Goal: Task Accomplishment & Management: Manage account settings

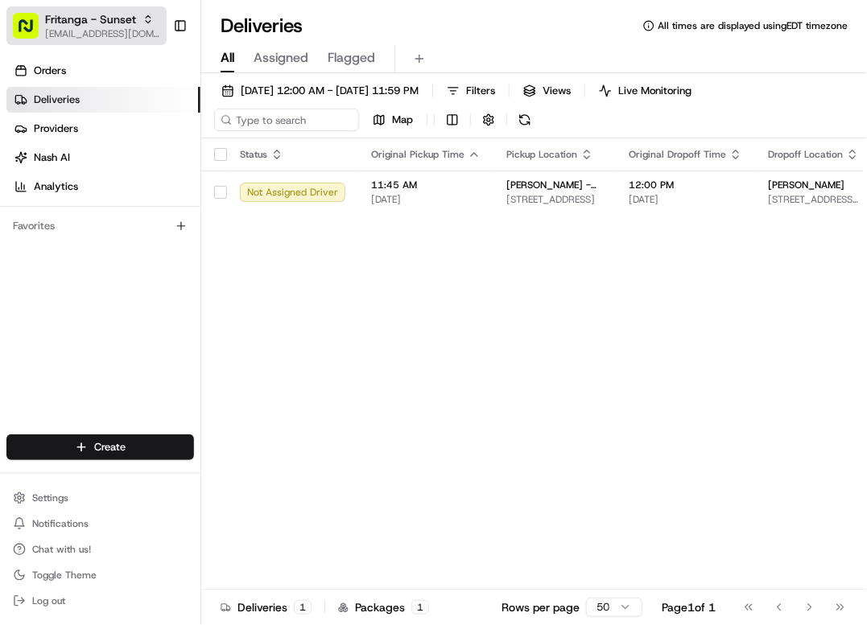
click at [86, 31] on span "[EMAIL_ADDRESS][DOMAIN_NAME]" at bounding box center [102, 33] width 115 height 13
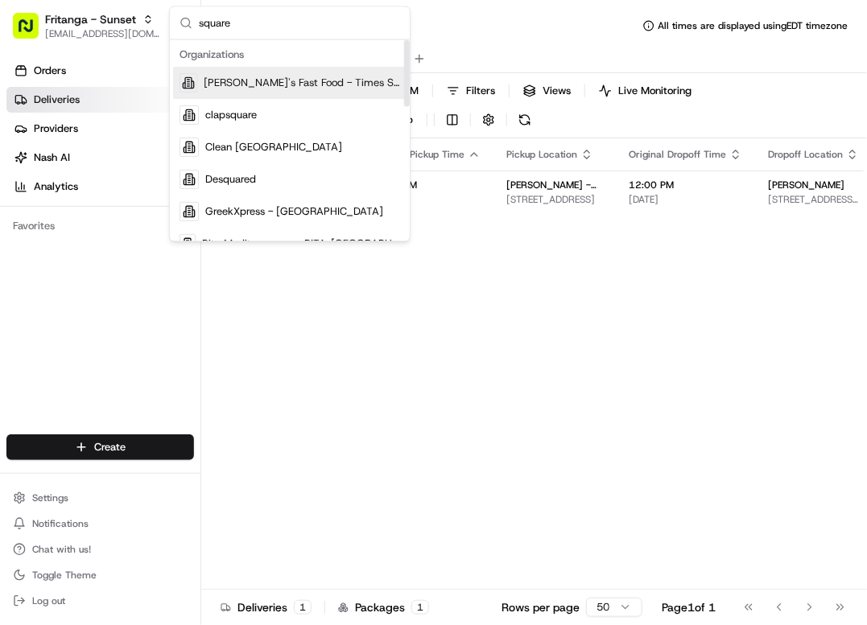
type input "square"
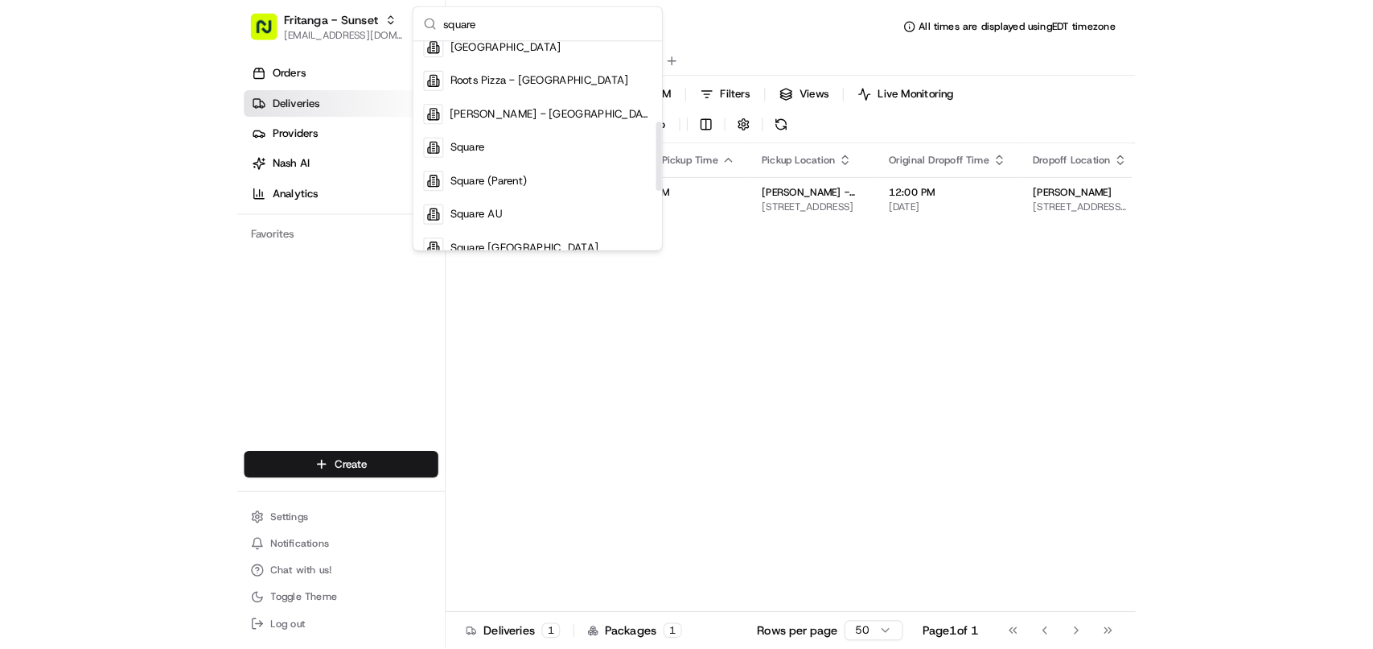
scroll to position [234, 0]
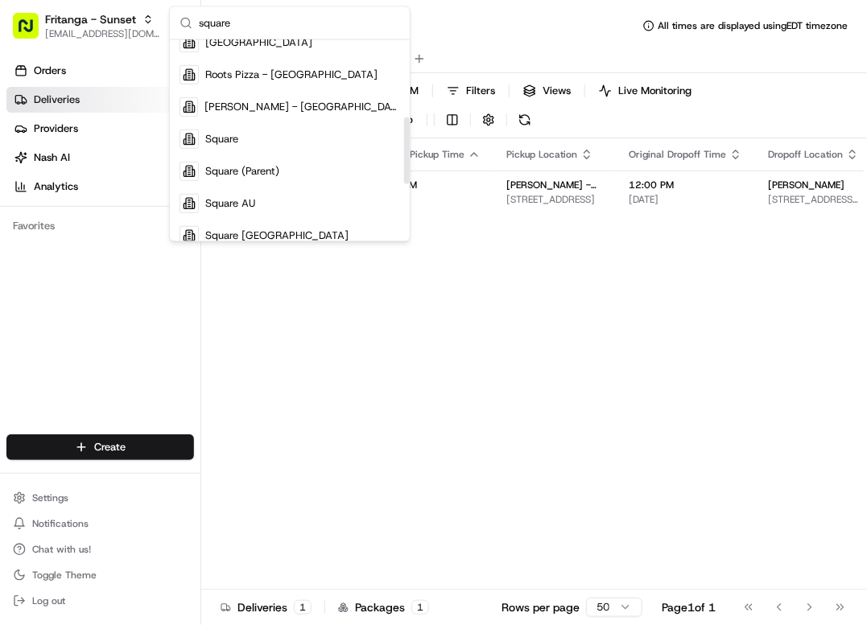
drag, startPoint x: 406, startPoint y: 83, endPoint x: 401, endPoint y: 162, distance: 79.1
click at [404, 162] on div "Suggestions" at bounding box center [407, 150] width 6 height 67
click at [340, 145] on div "Square" at bounding box center [289, 139] width 233 height 32
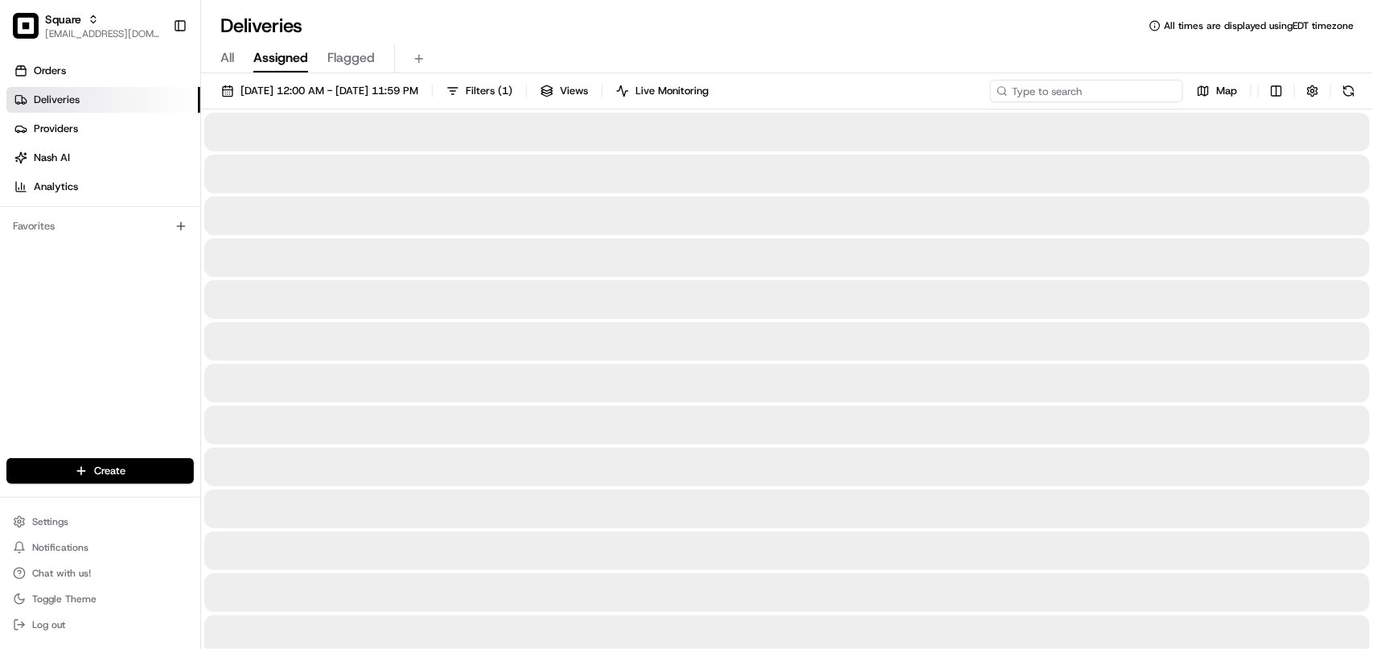
click at [866, 91] on input at bounding box center [1086, 91] width 193 height 23
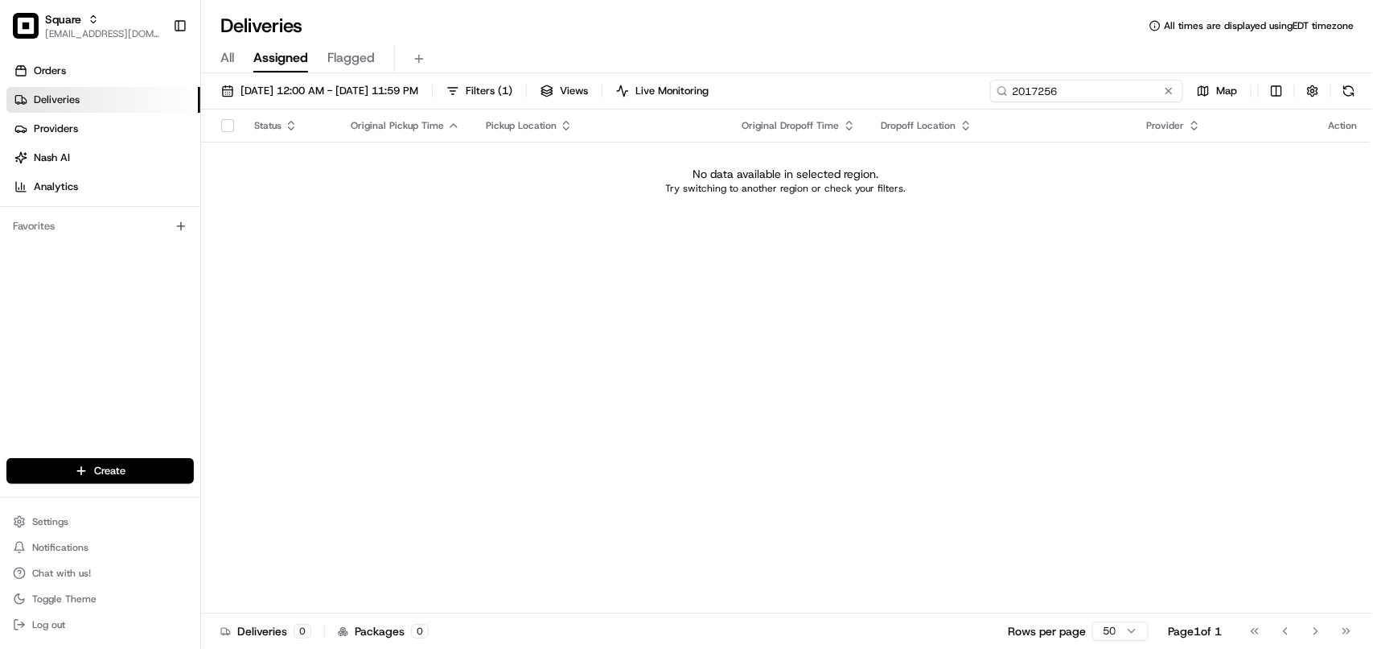
click at [866, 93] on input "2017256" at bounding box center [1086, 91] width 193 height 23
type input "2017256"
click at [300, 89] on span "08/19/2025 12:00 AM - 08/19/2025 11:59 PM" at bounding box center [330, 91] width 178 height 14
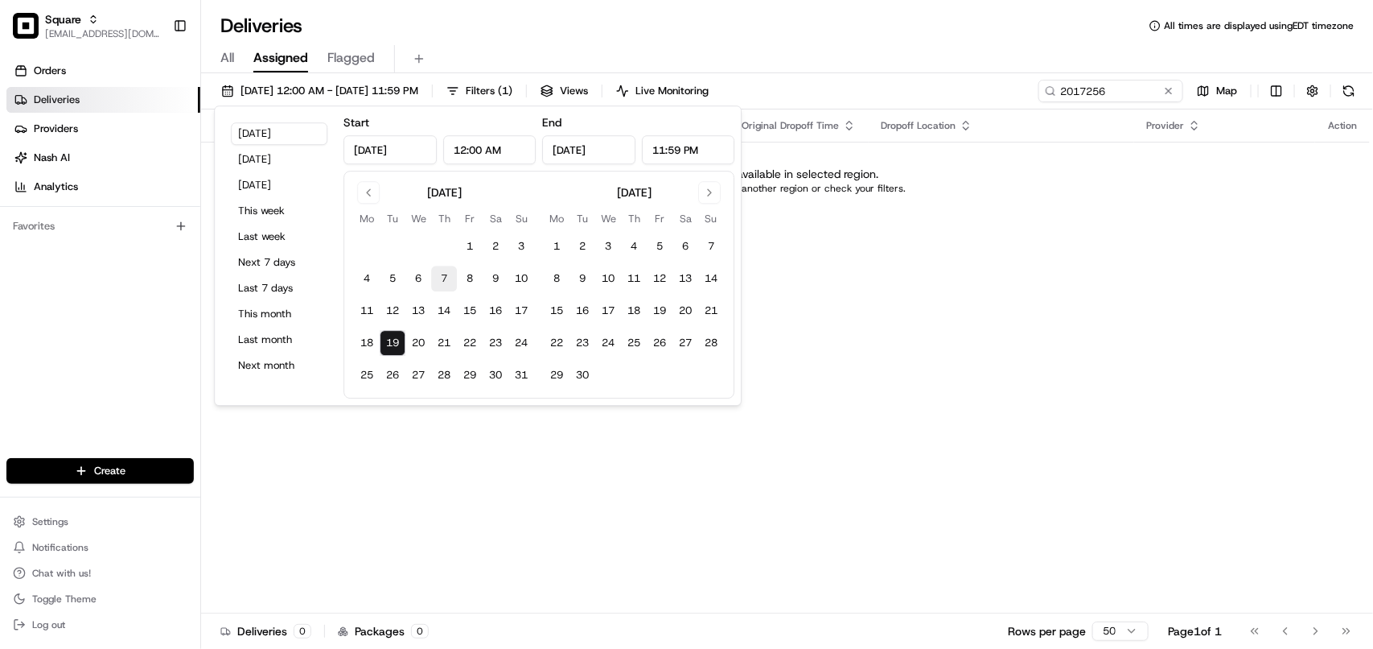
click at [447, 282] on button "7" at bounding box center [444, 279] width 26 height 26
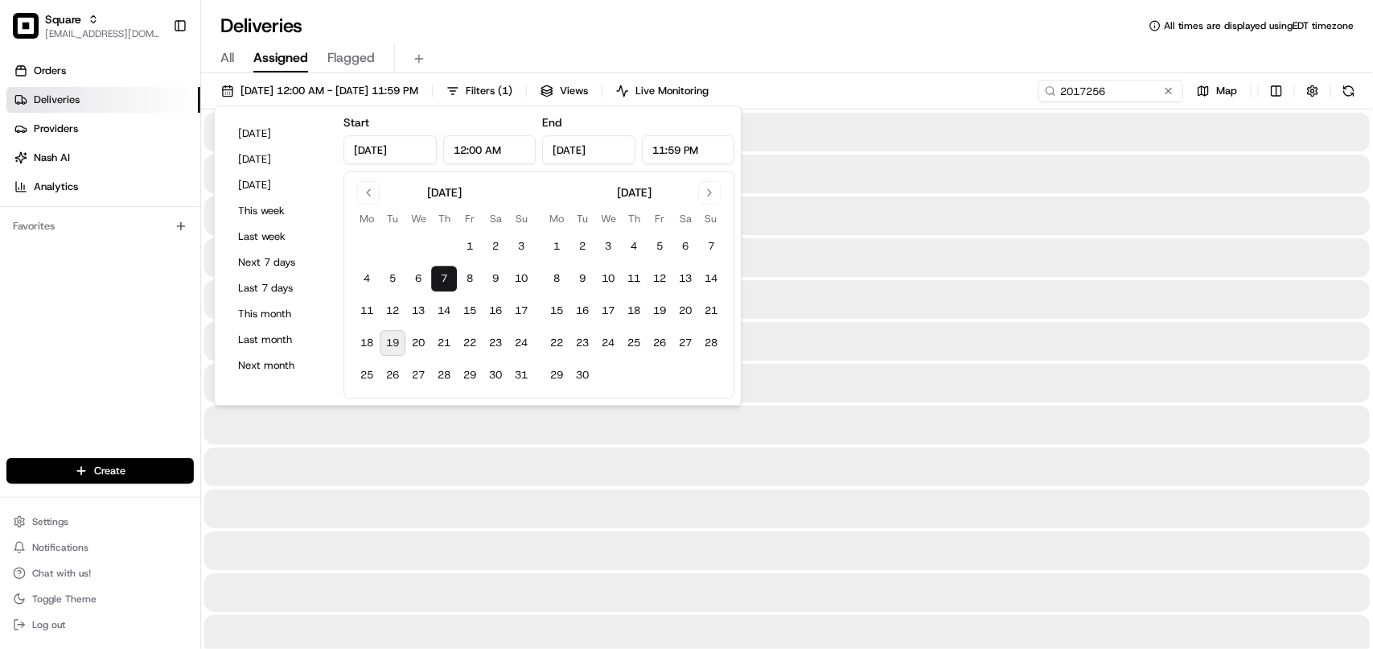
type input "Aug 7, 2025"
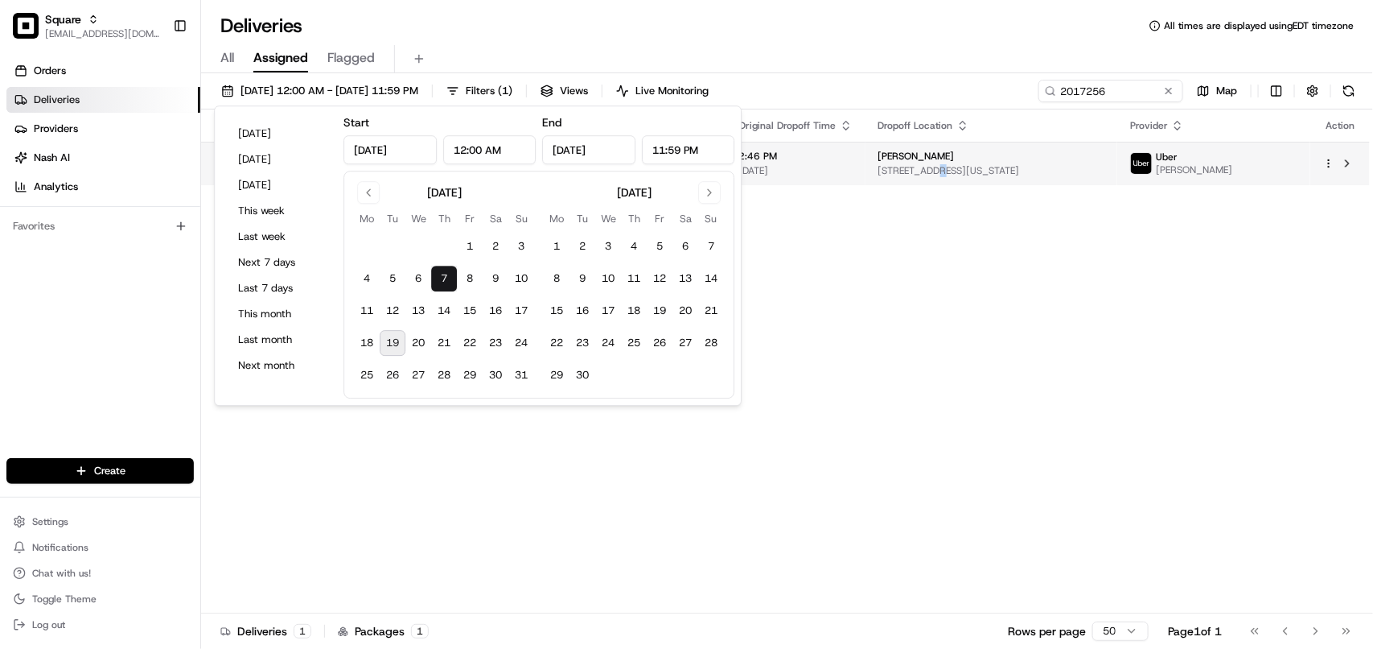
click at [866, 171] on span "[STREET_ADDRESS][US_STATE]" at bounding box center [992, 170] width 227 height 13
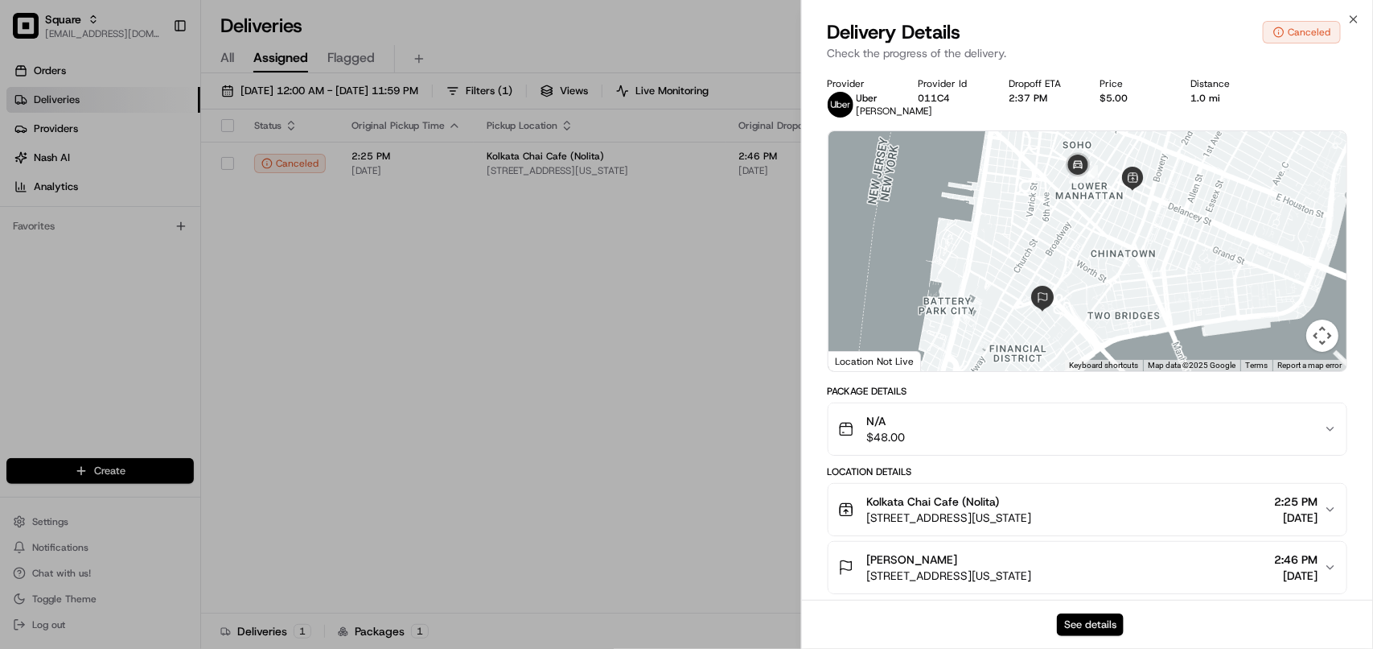
click at [866, 618] on button "See details" at bounding box center [1090, 624] width 67 height 23
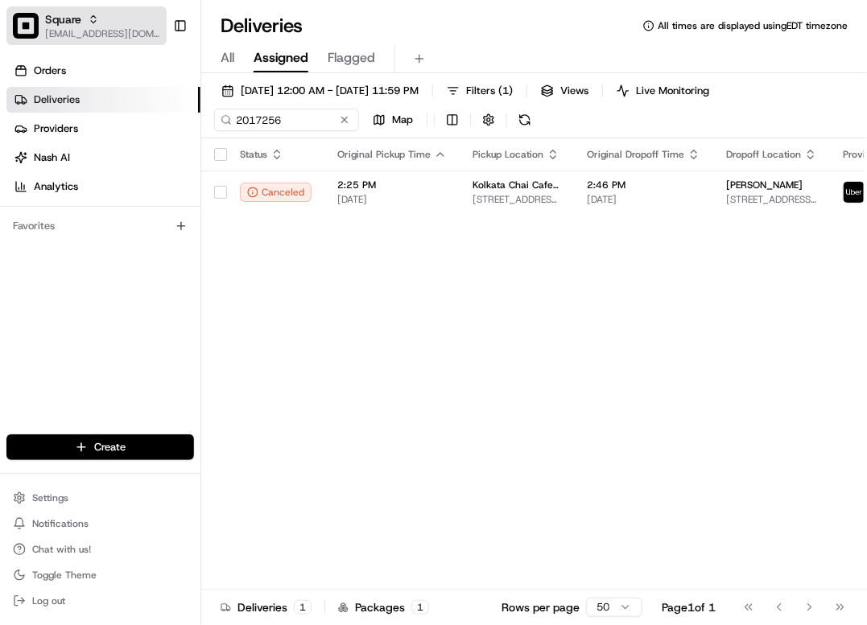
click at [121, 39] on span "[EMAIL_ADDRESS][DOMAIN_NAME]" at bounding box center [102, 33] width 115 height 13
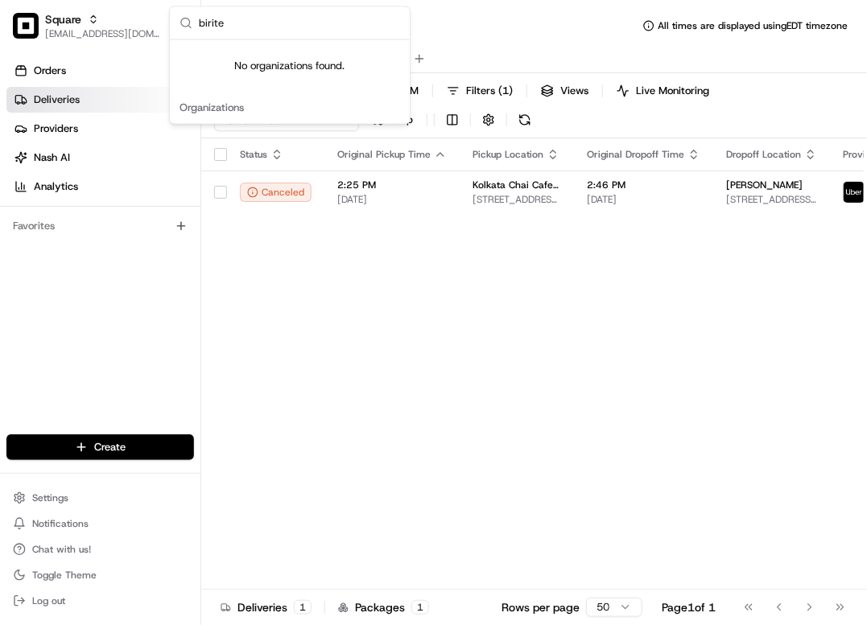
click at [292, 27] on input "birite" at bounding box center [299, 23] width 201 height 32
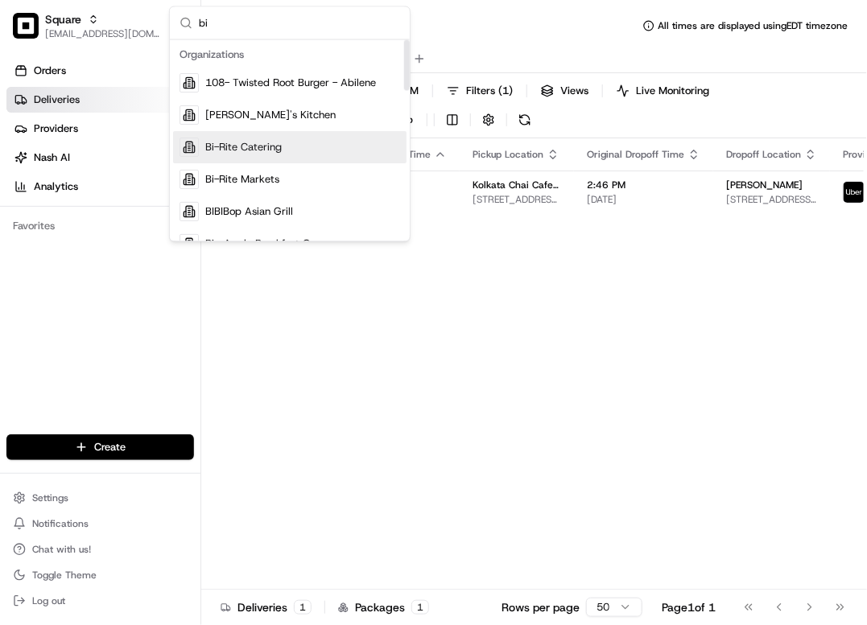
type input "bi"
click at [262, 151] on span "Bi-Rite Catering" at bounding box center [243, 148] width 76 height 14
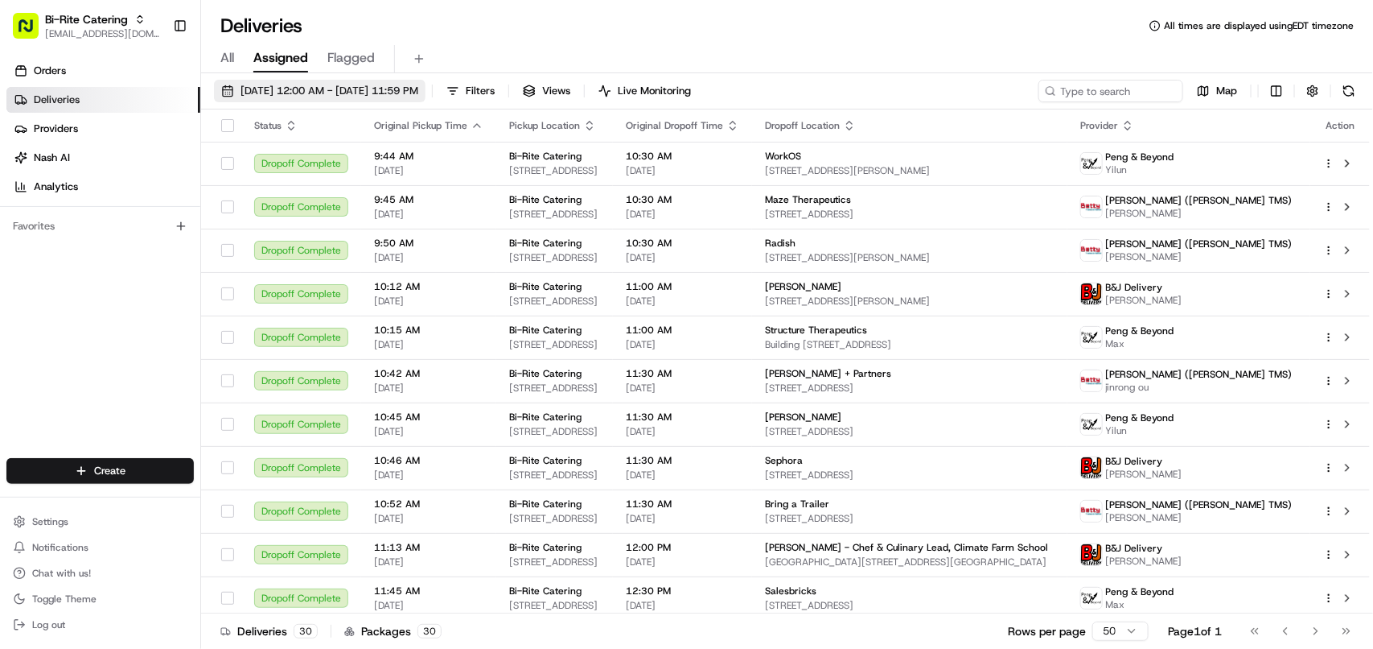
click at [310, 93] on span "08/07/2025 12:00 AM - 08/07/2025 11:59 PM" at bounding box center [330, 91] width 178 height 14
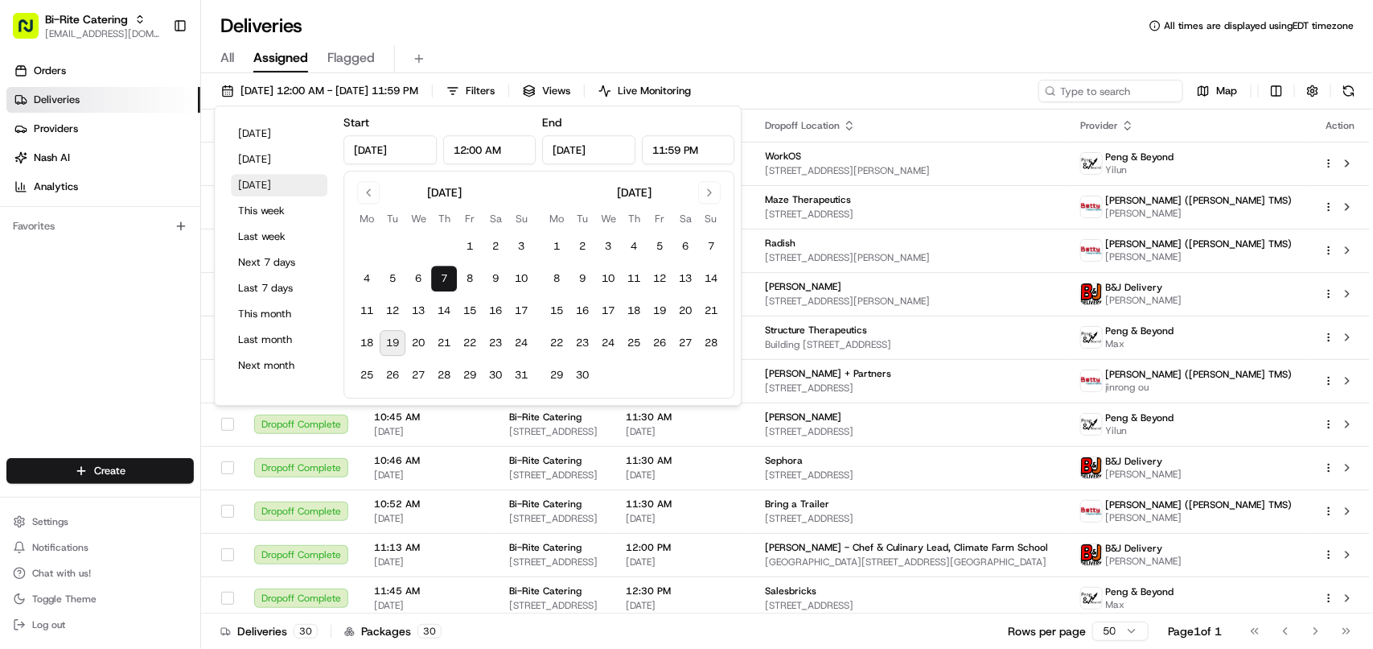
click at [283, 190] on button "Tomorrow" at bounding box center [279, 185] width 97 height 23
type input "Aug 20, 2025"
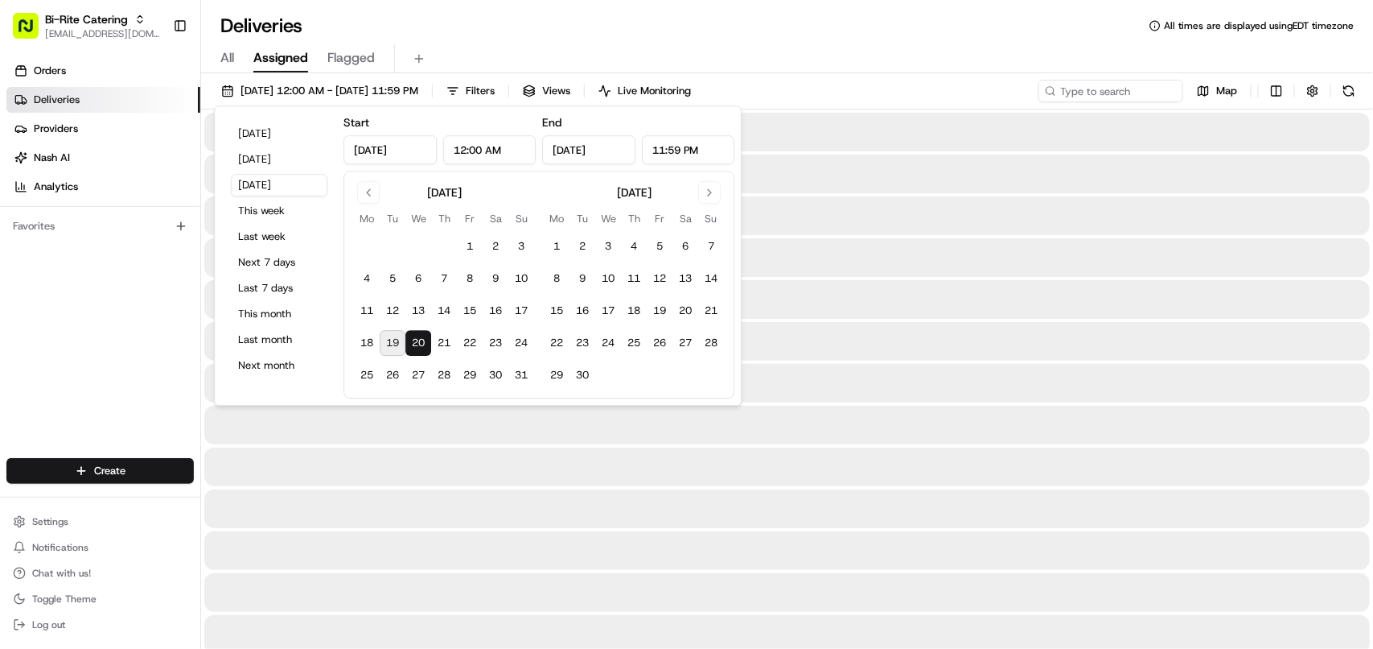
click at [636, 10] on div "Deliveries All times are displayed using EDT timezone All Assigned Flagged 08/2…" at bounding box center [787, 324] width 1172 height 649
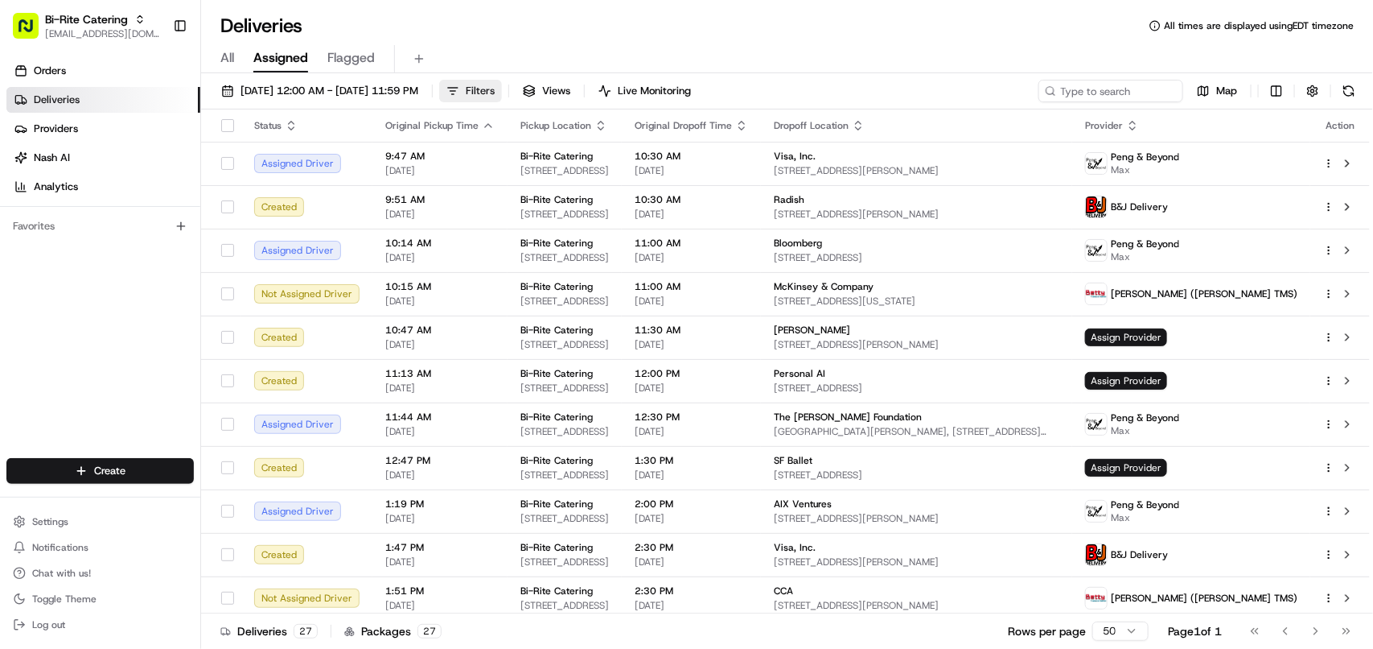
click at [502, 101] on button "Filters" at bounding box center [470, 91] width 63 height 23
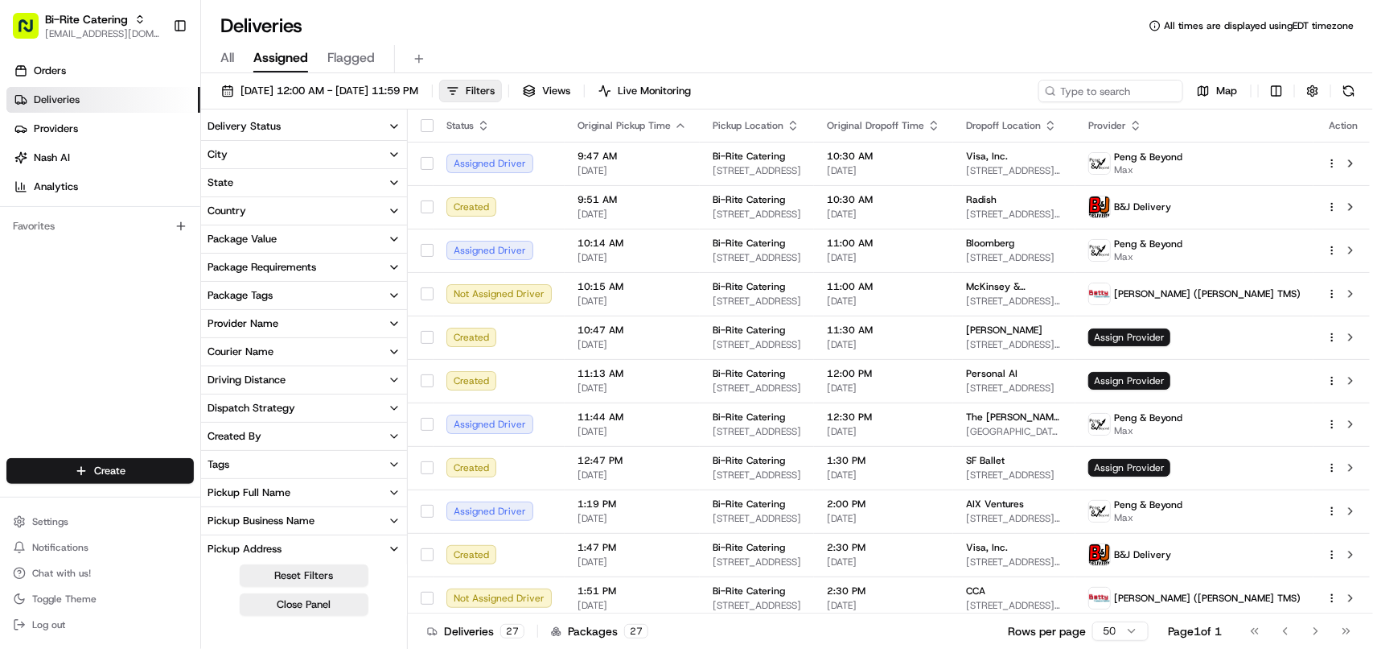
click at [319, 127] on button "Delivery Status" at bounding box center [304, 126] width 206 height 27
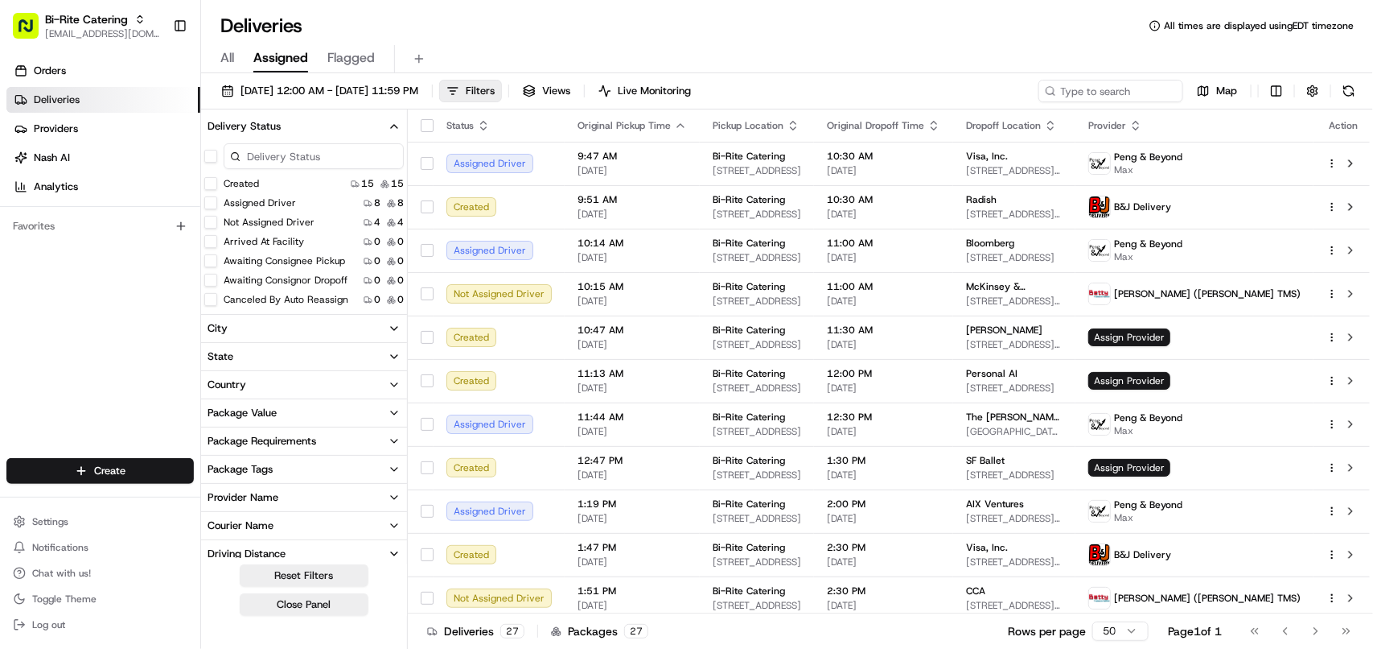
click at [211, 185] on button "Created" at bounding box center [210, 183] width 13 height 13
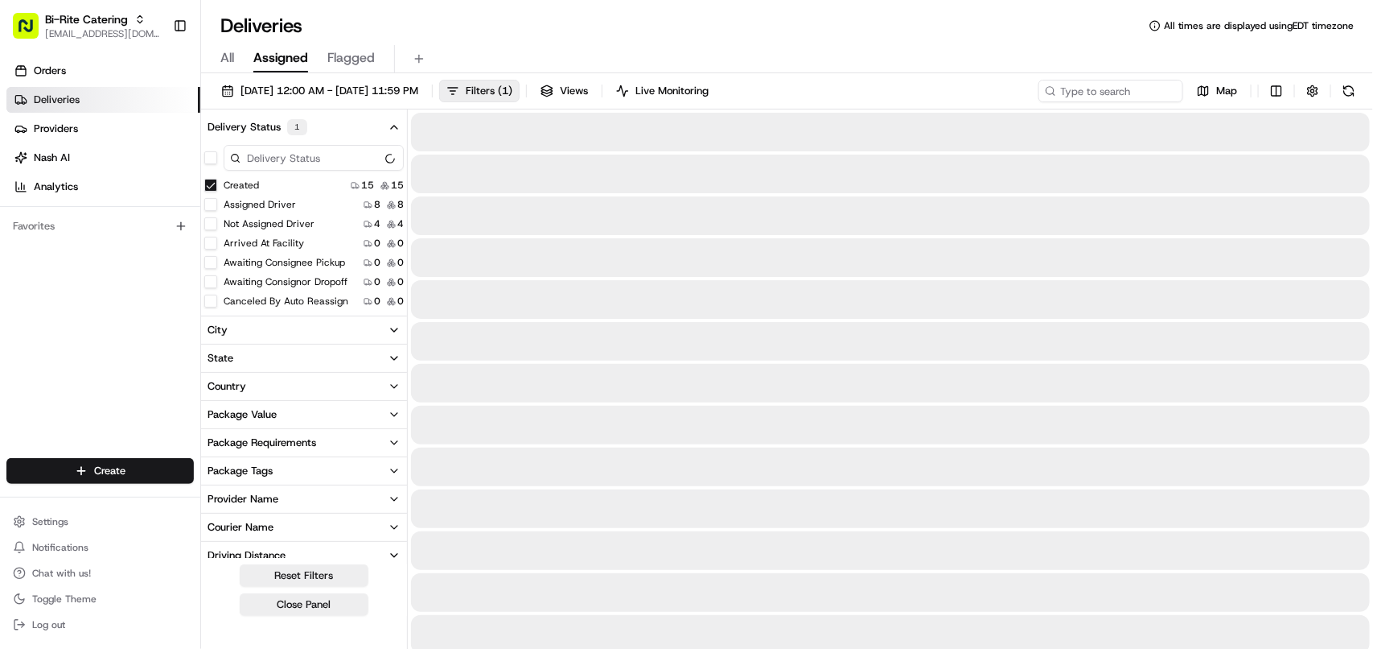
click at [275, 154] on input at bounding box center [314, 158] width 180 height 26
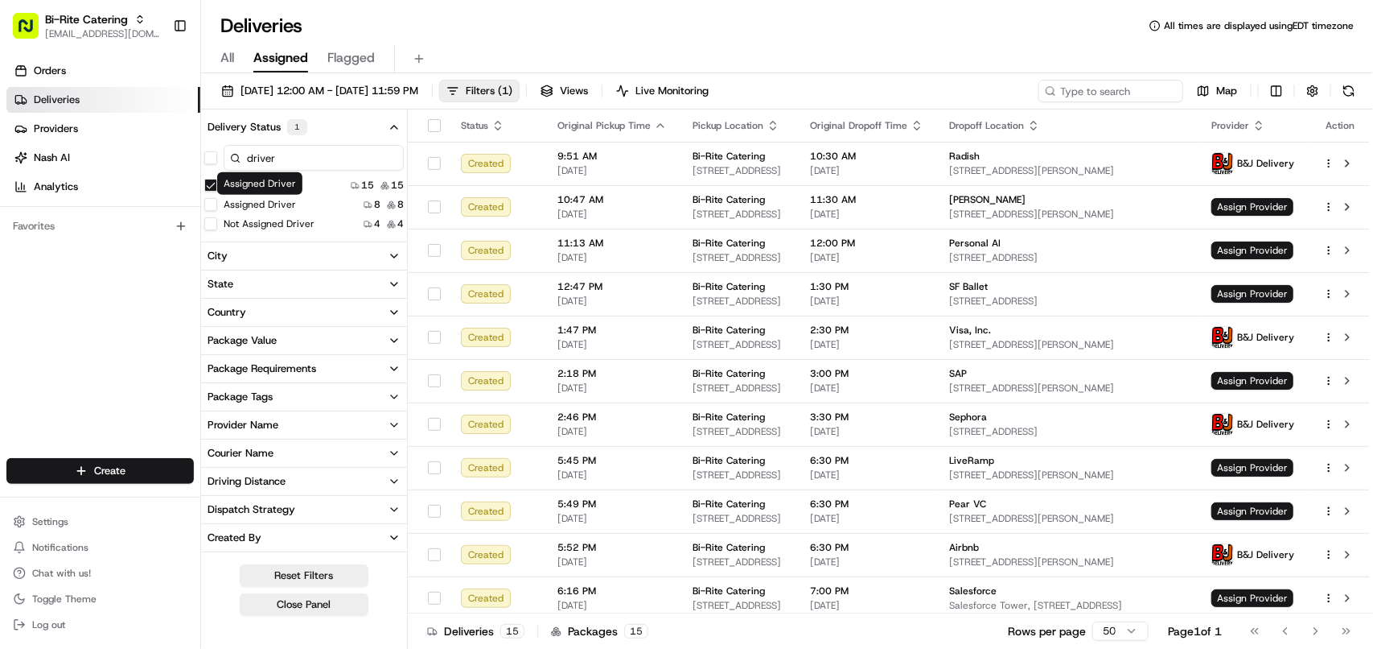
type input "driver"
click at [204, 204] on div "Assigned Driver 8 8" at bounding box center [304, 204] width 206 height 16
click at [210, 206] on button "Assigned Driver" at bounding box center [210, 204] width 13 height 13
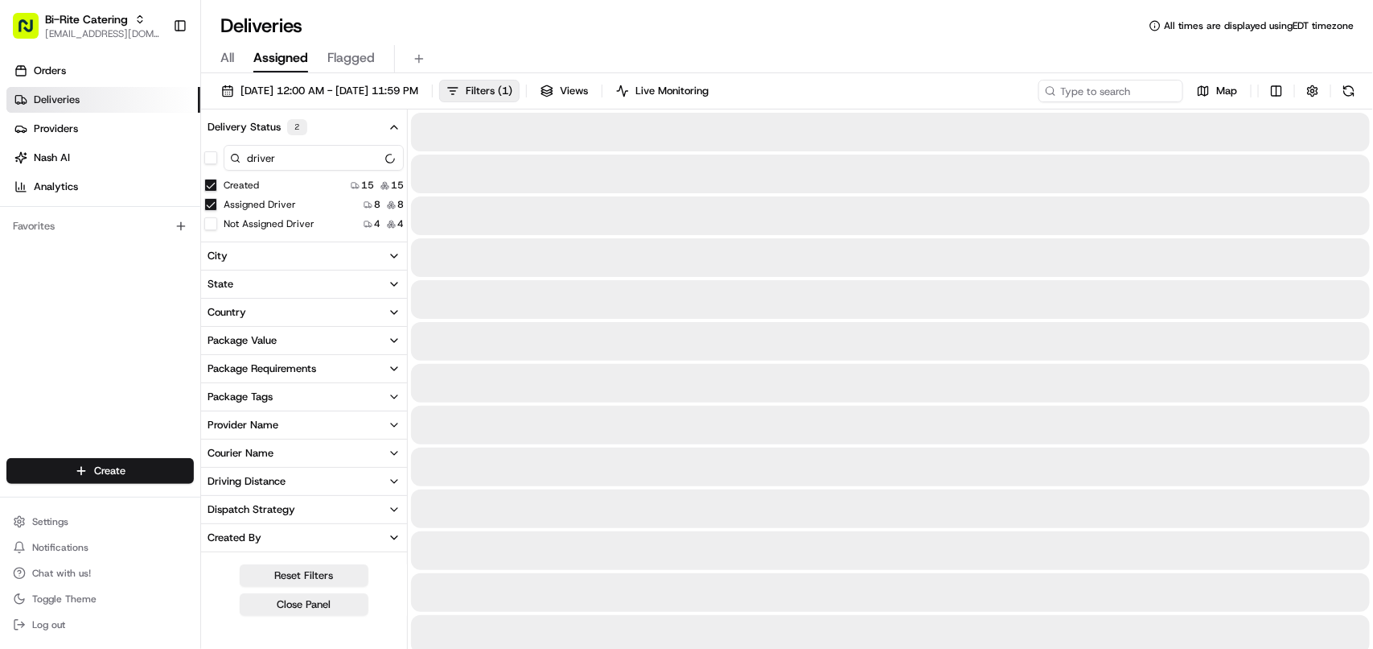
click at [211, 225] on button "Not Assigned Driver" at bounding box center [210, 223] width 13 height 13
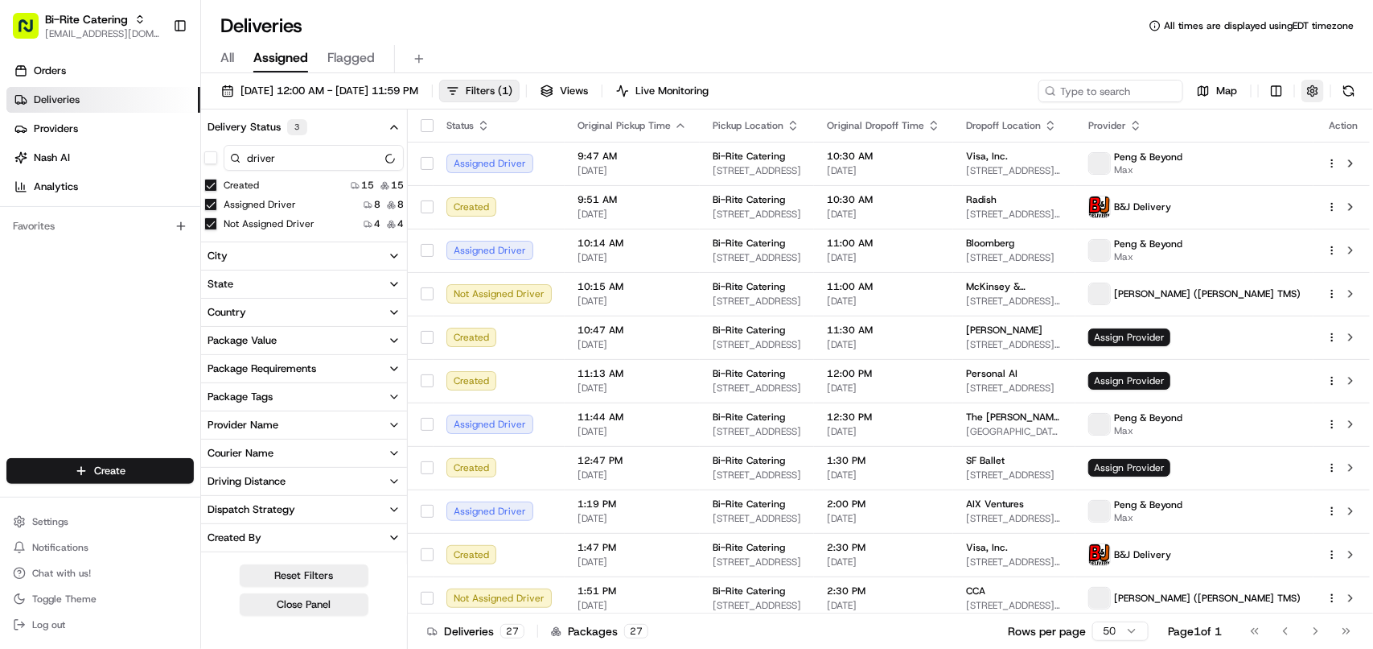
click at [866, 93] on button "button" at bounding box center [1313, 91] width 23 height 23
click at [866, 147] on html "Bi-Rite Catering avaldez@nashhelp.com Toggle Sidebar Orders Deliveries Provider…" at bounding box center [686, 324] width 1373 height 649
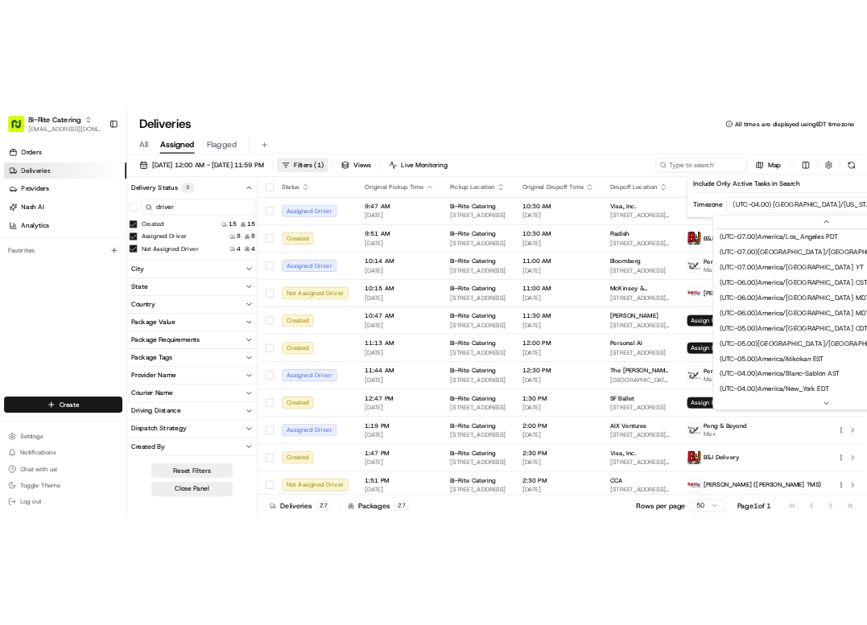
scroll to position [72, 0]
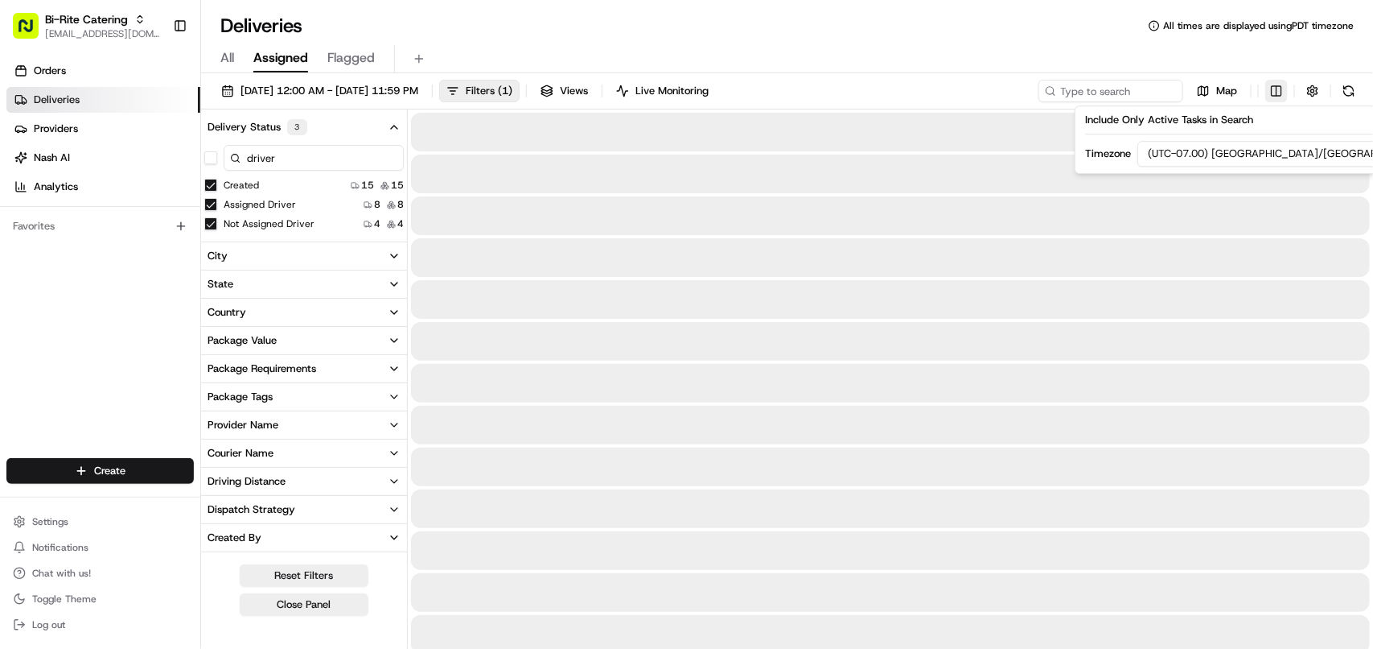
click at [866, 90] on html "Bi-Rite Catering avaldez@nashhelp.com Toggle Sidebar Orders Deliveries Provider…" at bounding box center [686, 324] width 1373 height 649
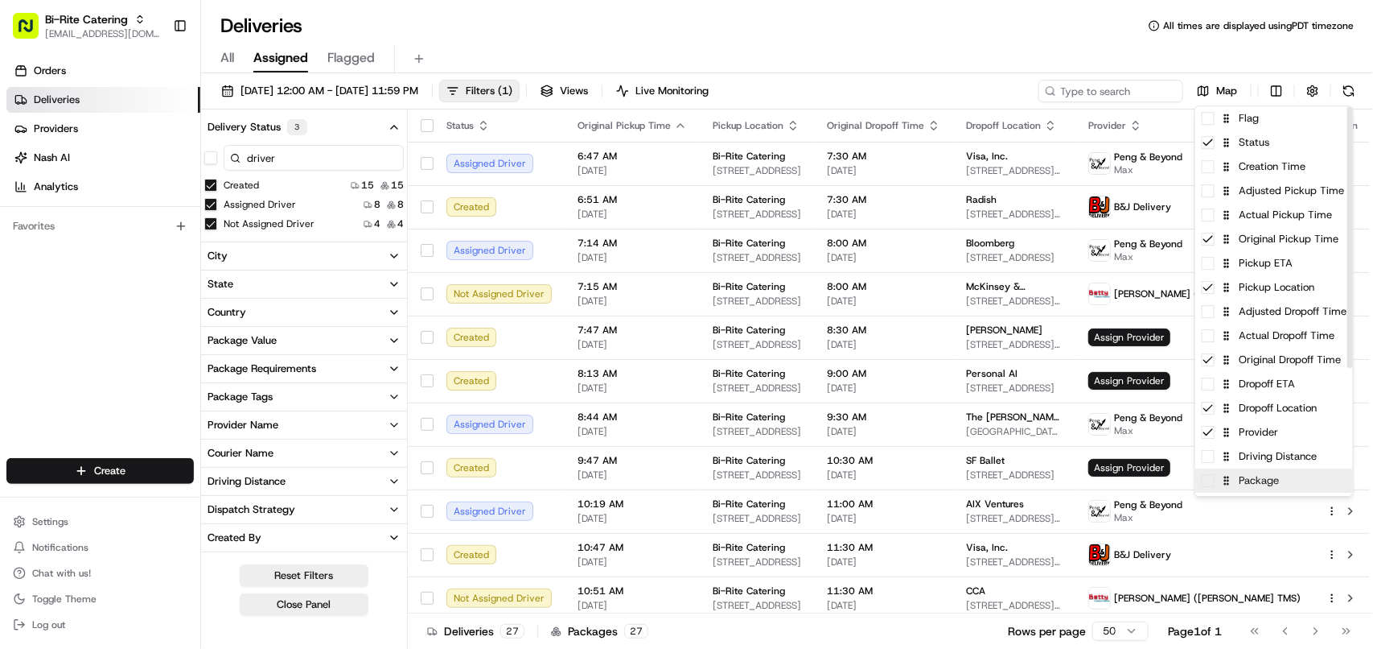
click at [866, 488] on div "Package" at bounding box center [1275, 480] width 158 height 24
click at [842, 34] on html "Bi-Rite Catering avaldez@nashhelp.com Toggle Sidebar Orders Deliveries Provider…" at bounding box center [686, 324] width 1373 height 649
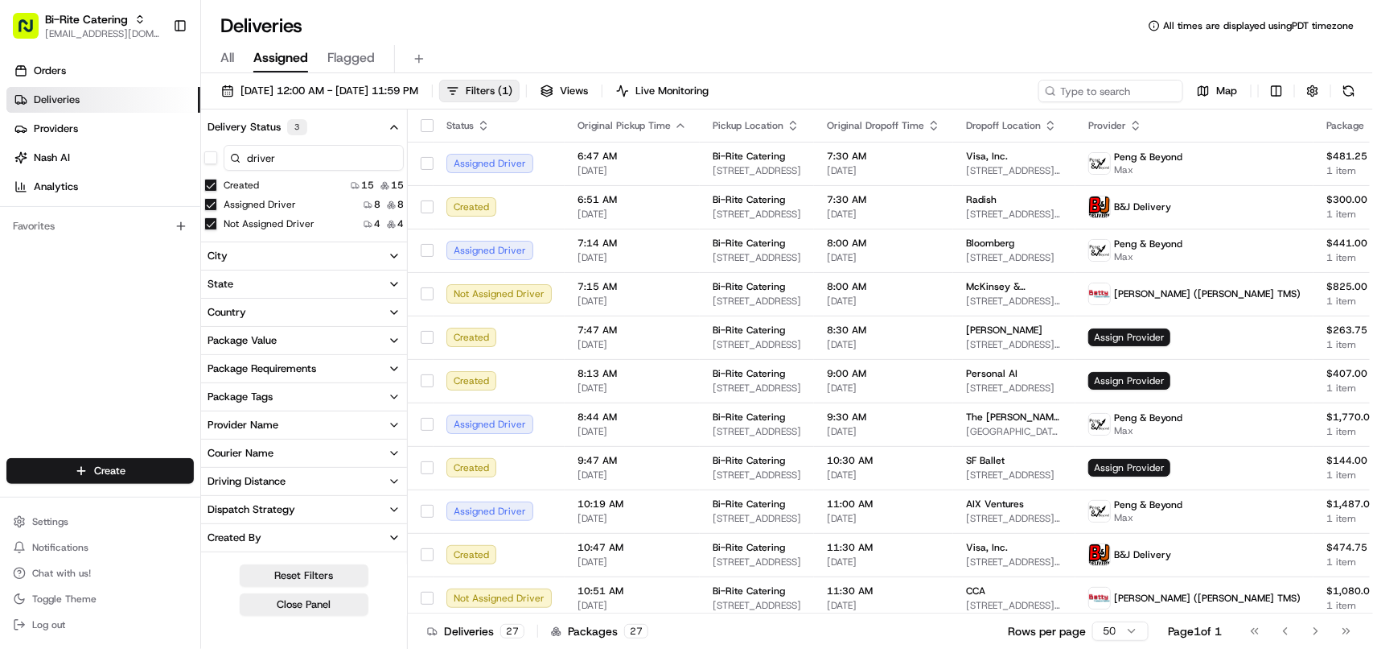
click at [263, 416] on button "Provider Name" at bounding box center [304, 424] width 206 height 27
click at [214, 484] on button "None" at bounding box center [210, 482] width 13 height 13
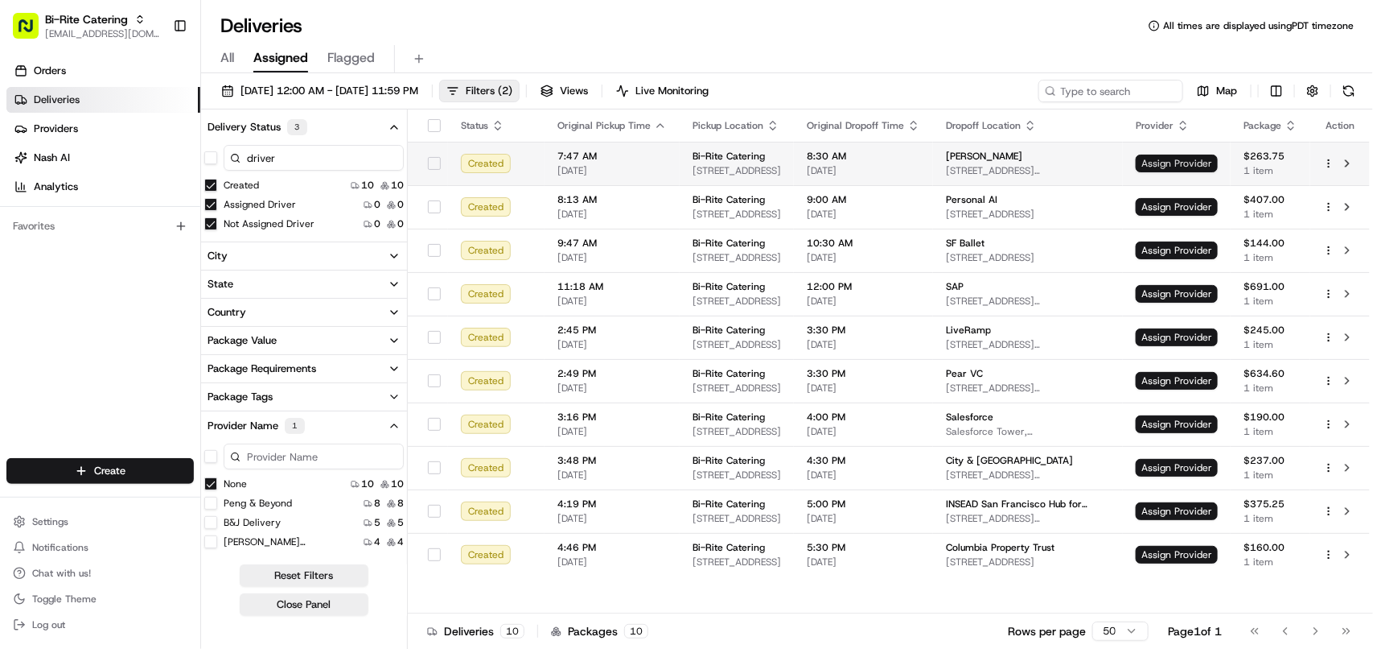
click at [866, 165] on span "Assign Provider" at bounding box center [1177, 163] width 82 height 18
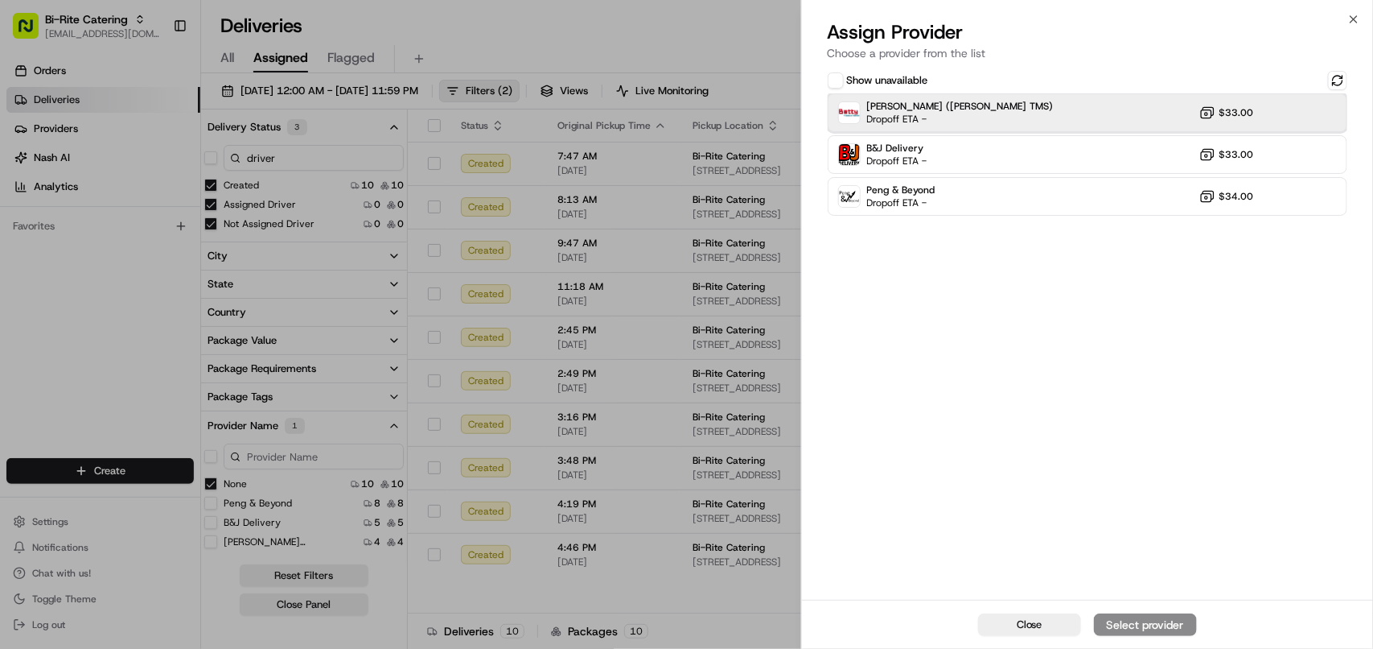
click at [866, 93] on div "Betty (Nash TMS) Dropoff ETA - $33.00" at bounding box center [1088, 112] width 520 height 39
click at [866, 620] on div "Assign Provider" at bounding box center [1145, 624] width 79 height 16
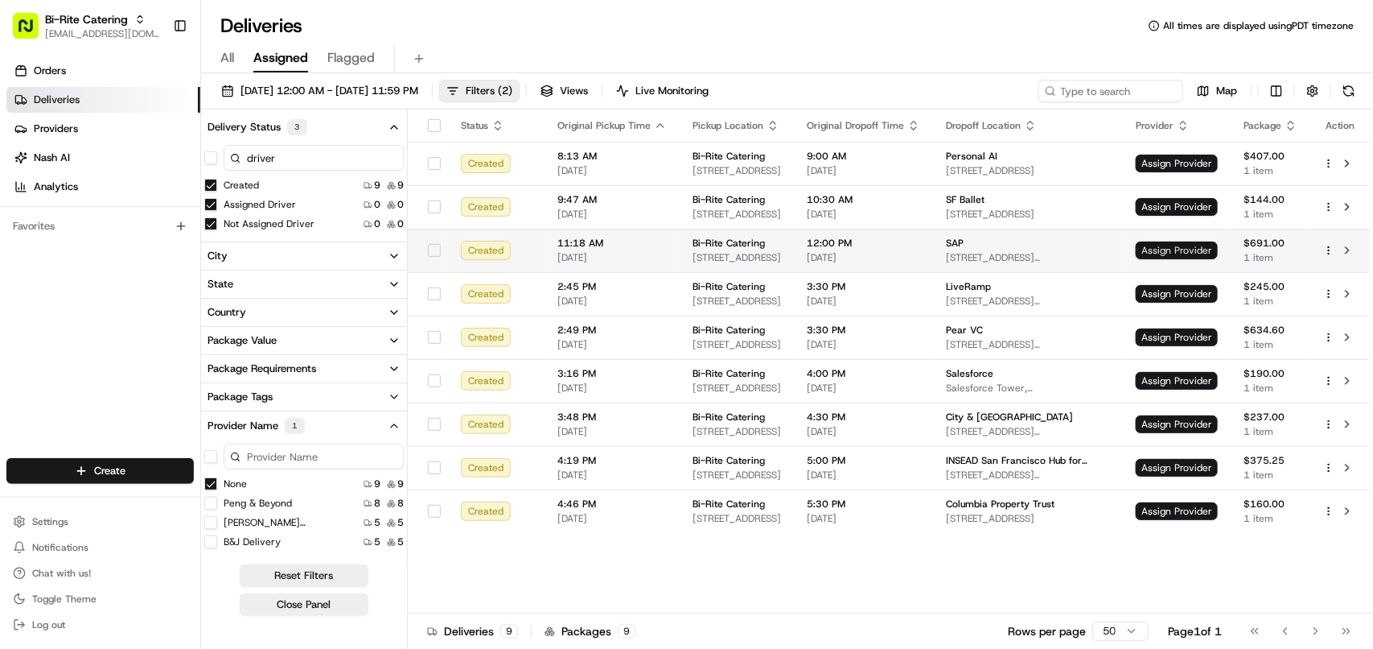
click at [866, 252] on span "Assign Provider" at bounding box center [1177, 250] width 82 height 18
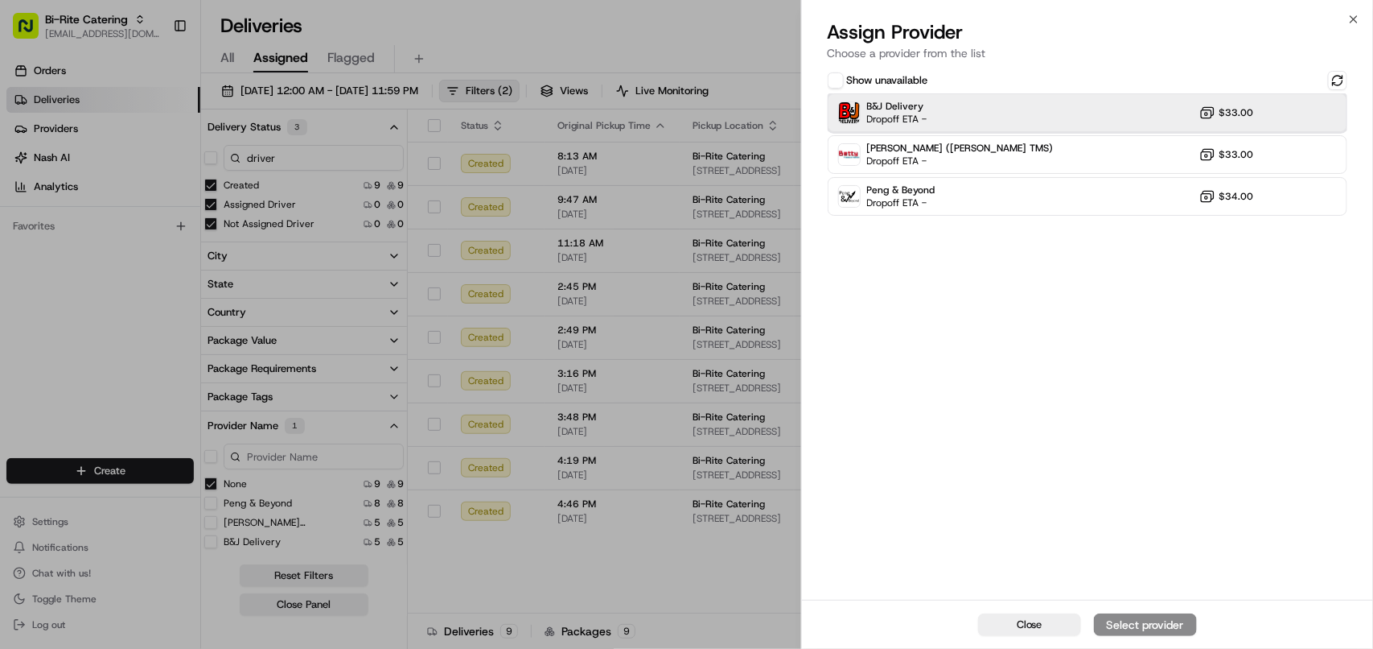
click at [866, 115] on span "Dropoff ETA -" at bounding box center [897, 119] width 60 height 13
click at [866, 624] on div "Assign Provider" at bounding box center [1145, 624] width 79 height 16
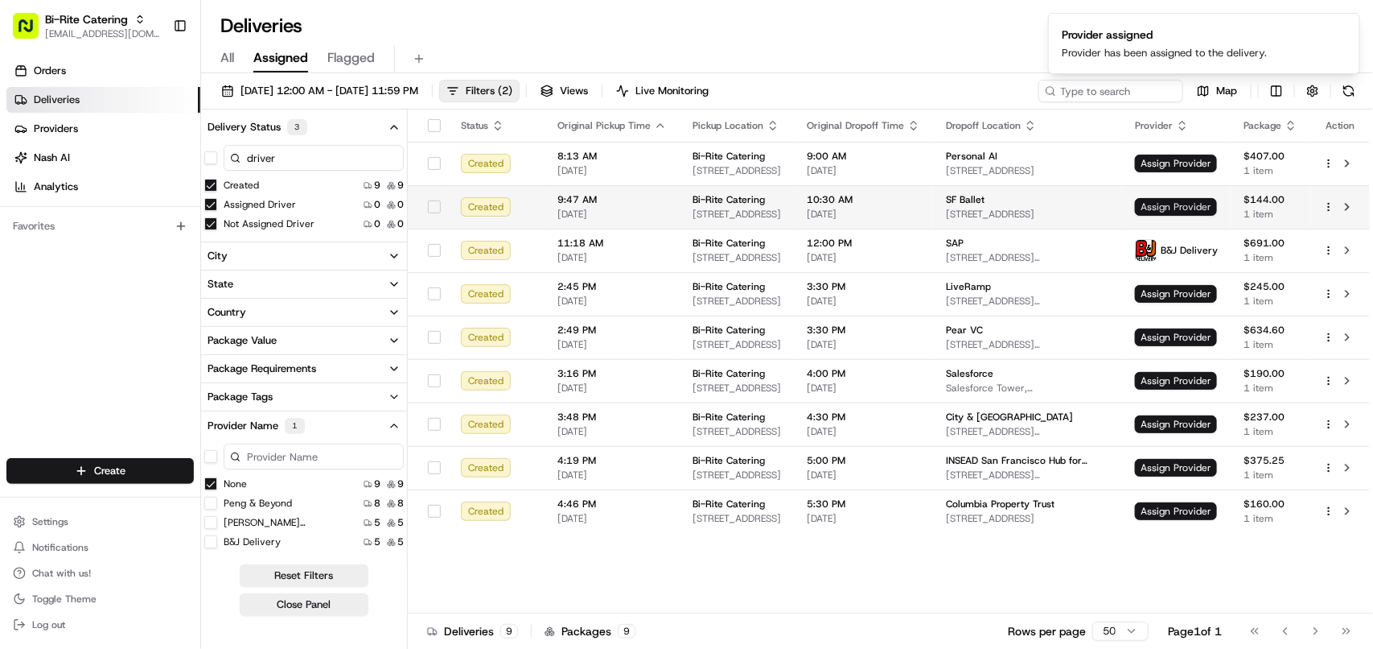
click at [866, 207] on span "Assign Provider" at bounding box center [1176, 207] width 82 height 18
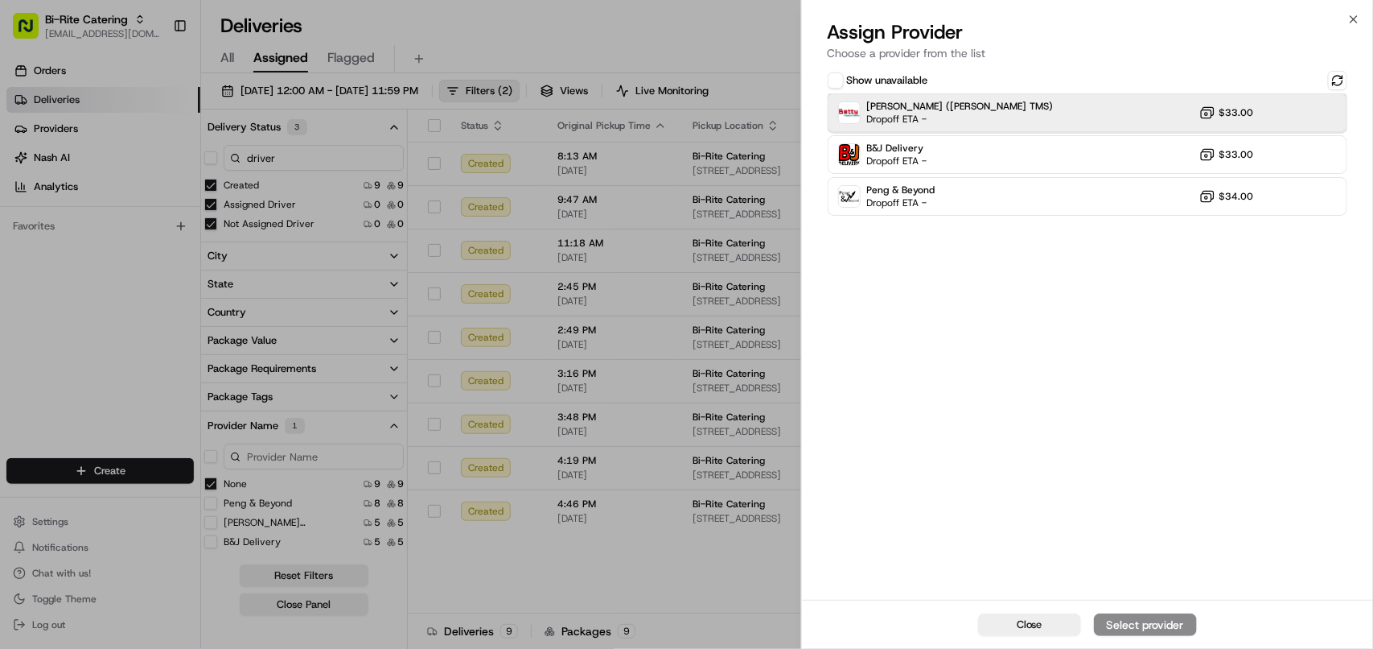
click at [866, 114] on span "Dropoff ETA -" at bounding box center [923, 119] width 113 height 13
click at [866, 624] on div "Assign Provider" at bounding box center [1145, 624] width 79 height 16
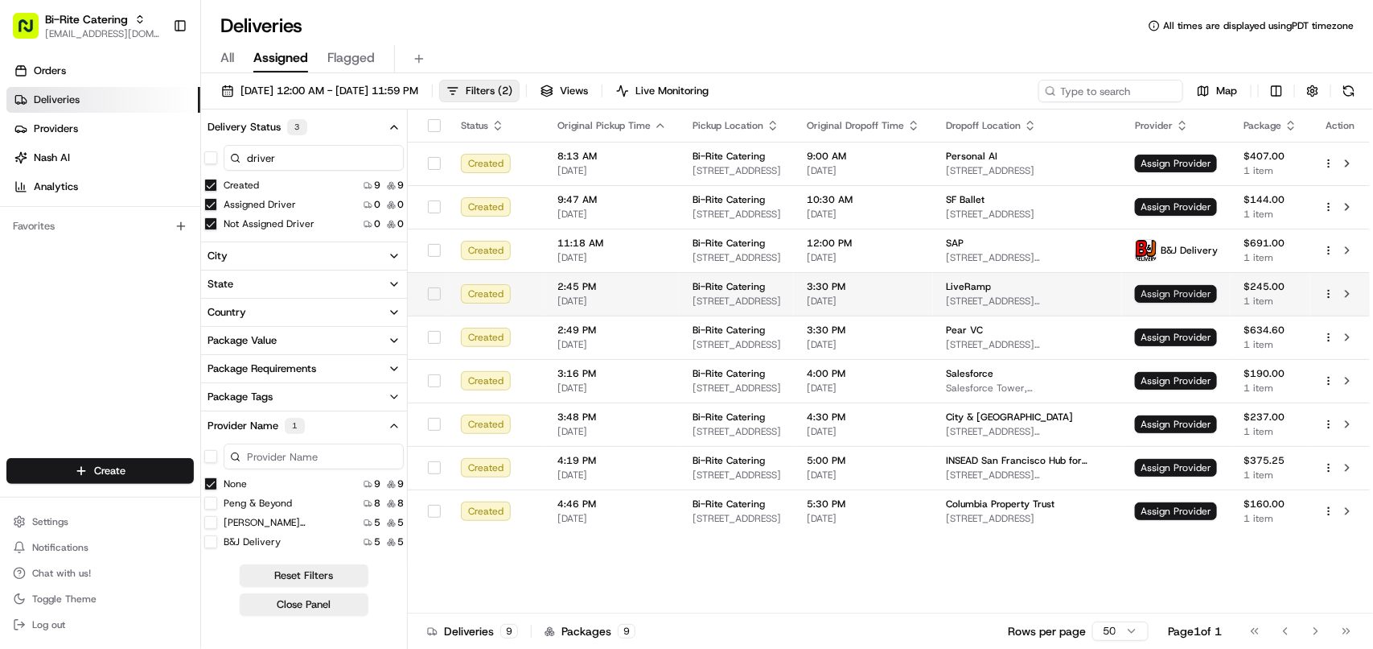
click at [866, 290] on span "Assign Provider" at bounding box center [1176, 294] width 82 height 18
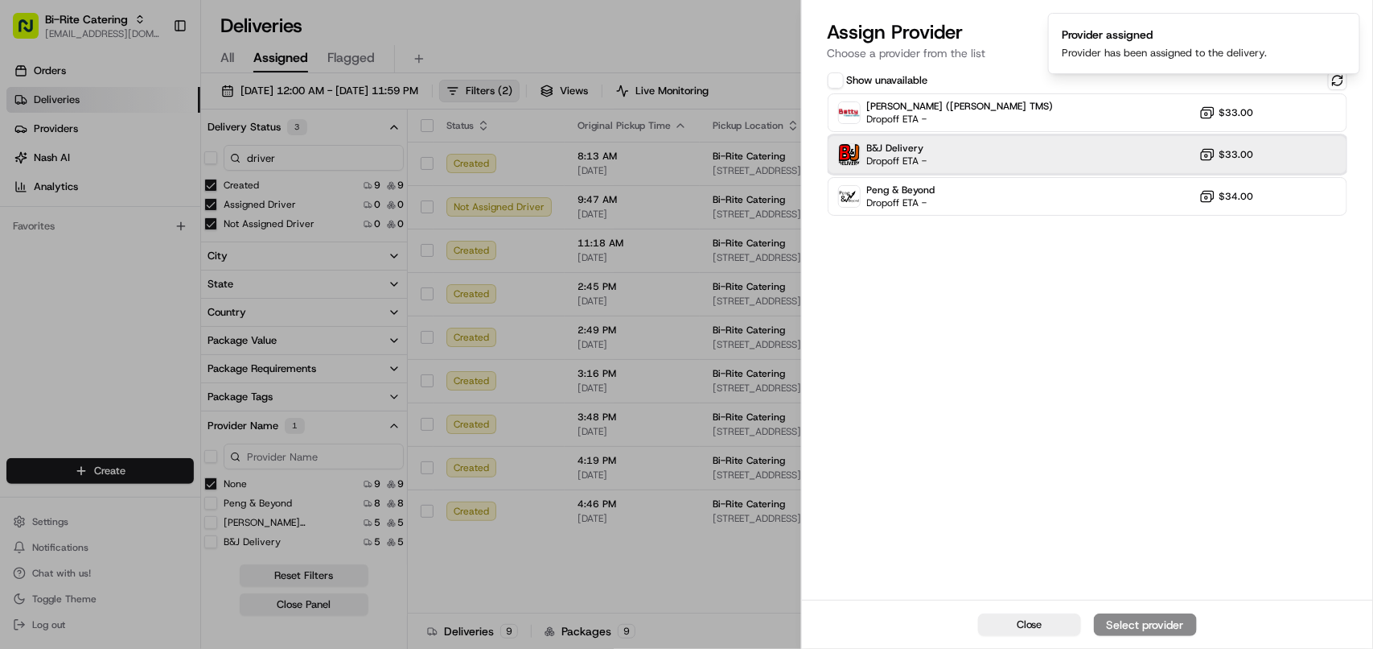
click at [866, 159] on div "B&J Delivery Dropoff ETA - $33.00" at bounding box center [1088, 154] width 520 height 39
click at [866, 614] on button "Assign Provider" at bounding box center [1145, 624] width 103 height 23
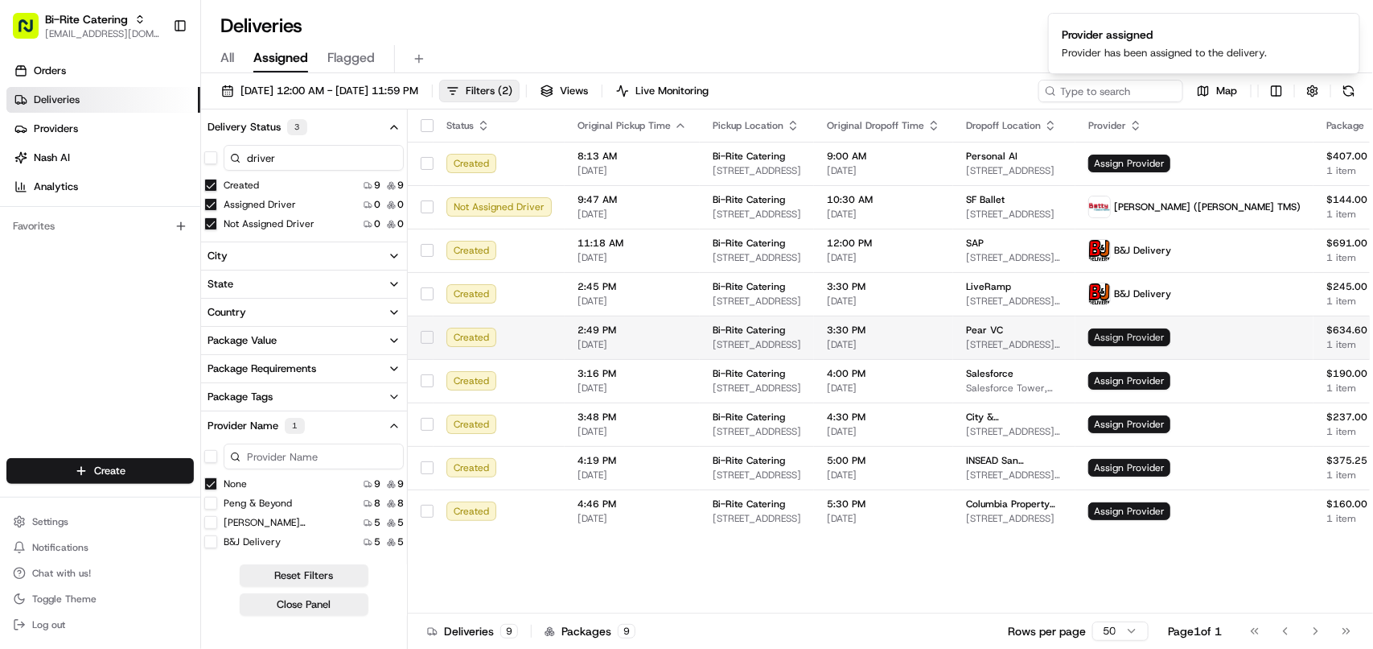
click at [866, 344] on span "Assign Provider" at bounding box center [1130, 337] width 82 height 18
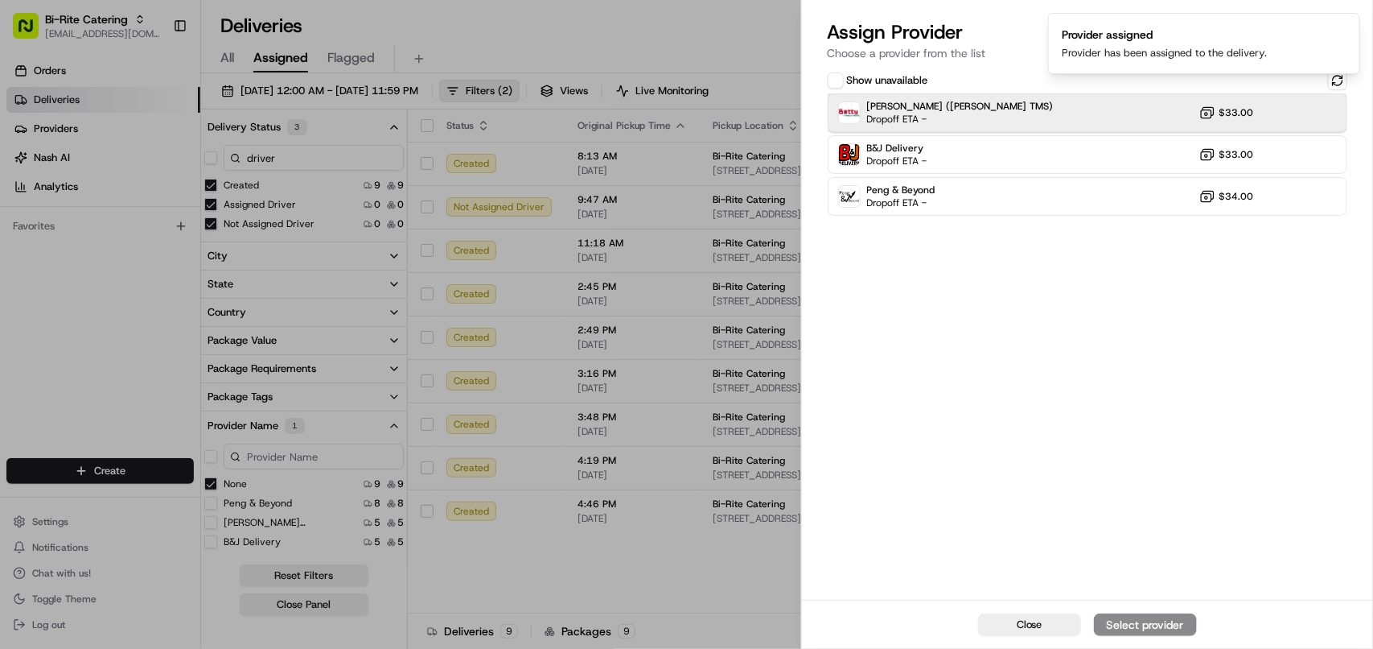
click at [866, 110] on div "Betty (Nash TMS) Dropoff ETA - $33.00" at bounding box center [1088, 112] width 520 height 39
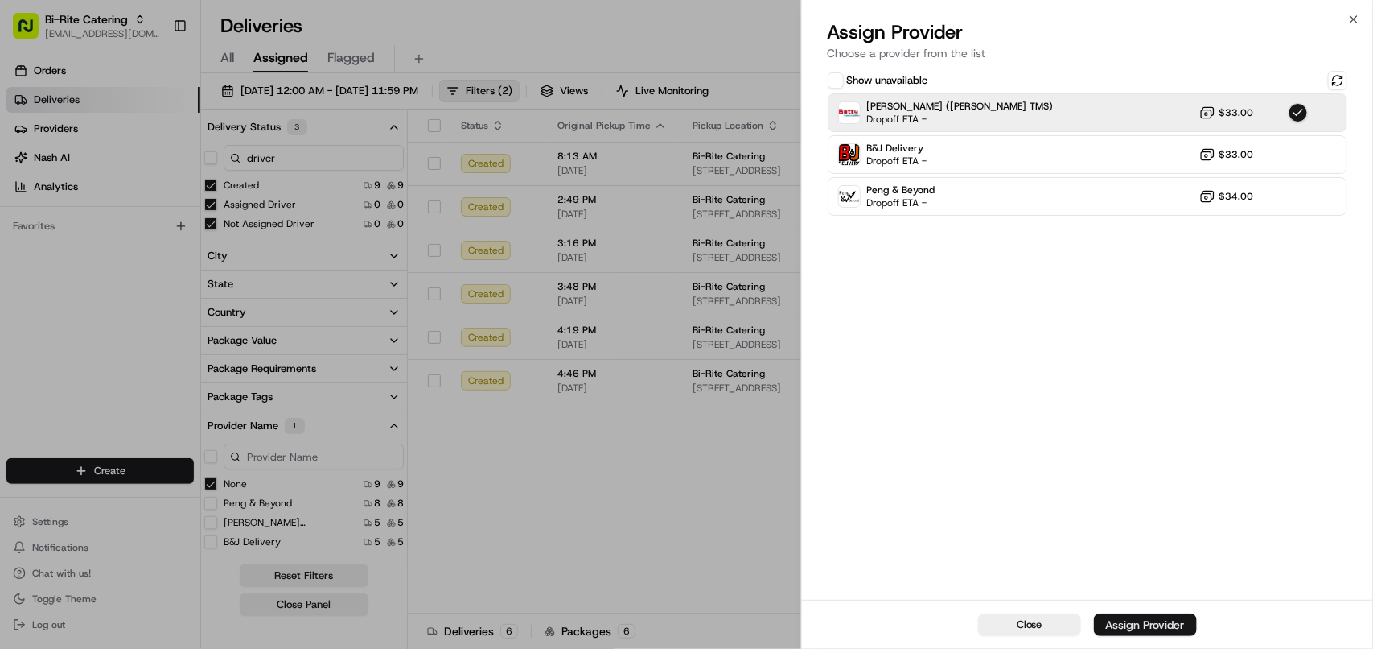
click at [866, 624] on div "Assign Provider" at bounding box center [1145, 624] width 79 height 16
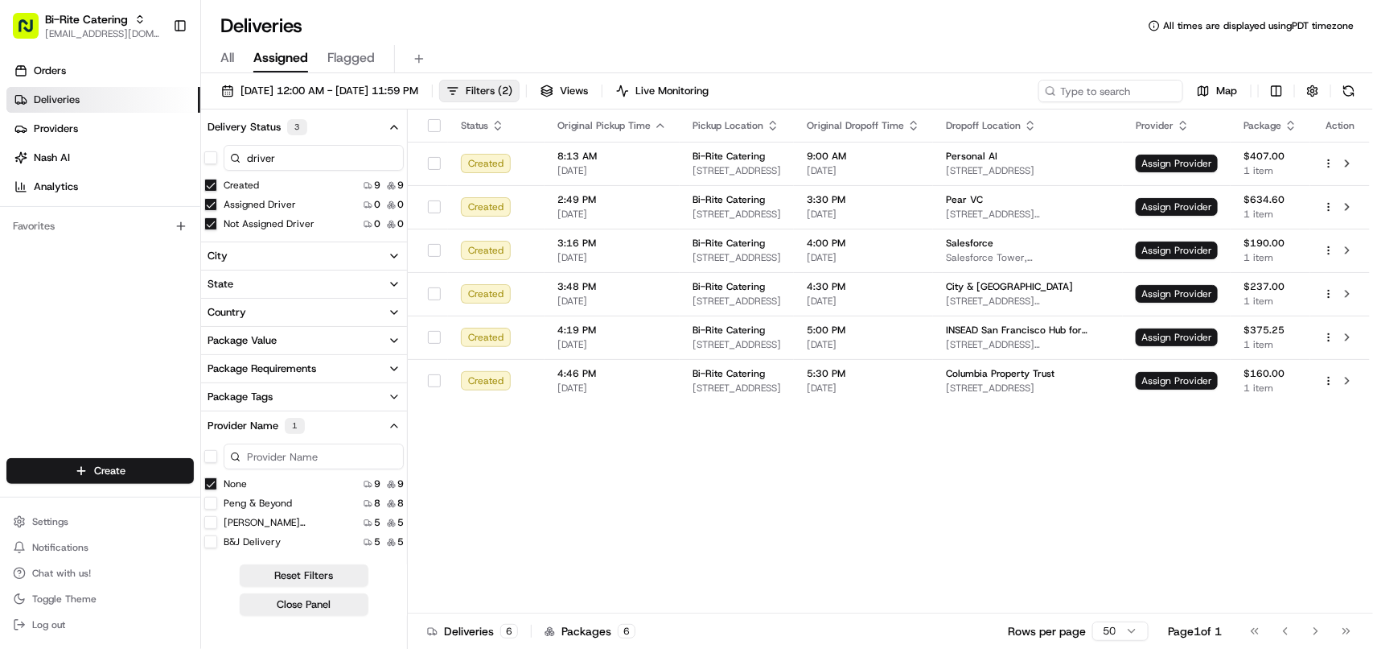
click at [205, 483] on button "None" at bounding box center [210, 483] width 13 height 13
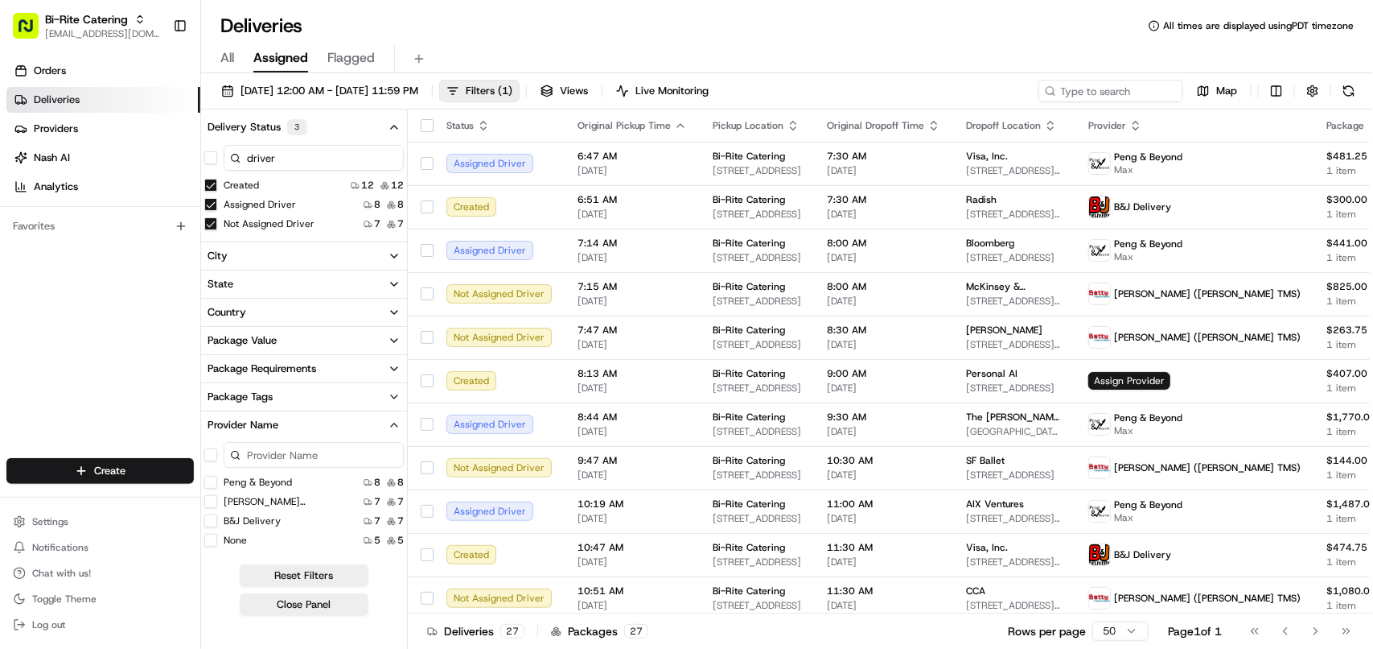
click at [212, 539] on button "None" at bounding box center [210, 539] width 13 height 13
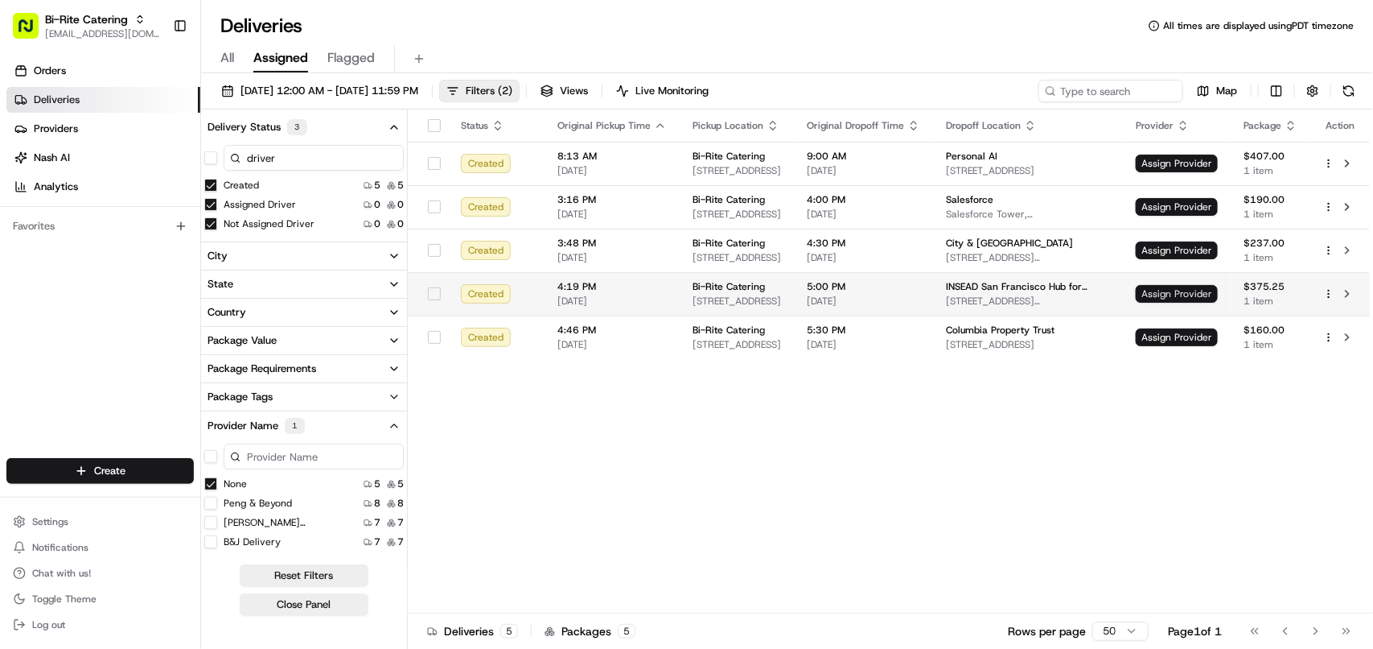
click at [866, 286] on span "Assign Provider" at bounding box center [1177, 294] width 82 height 18
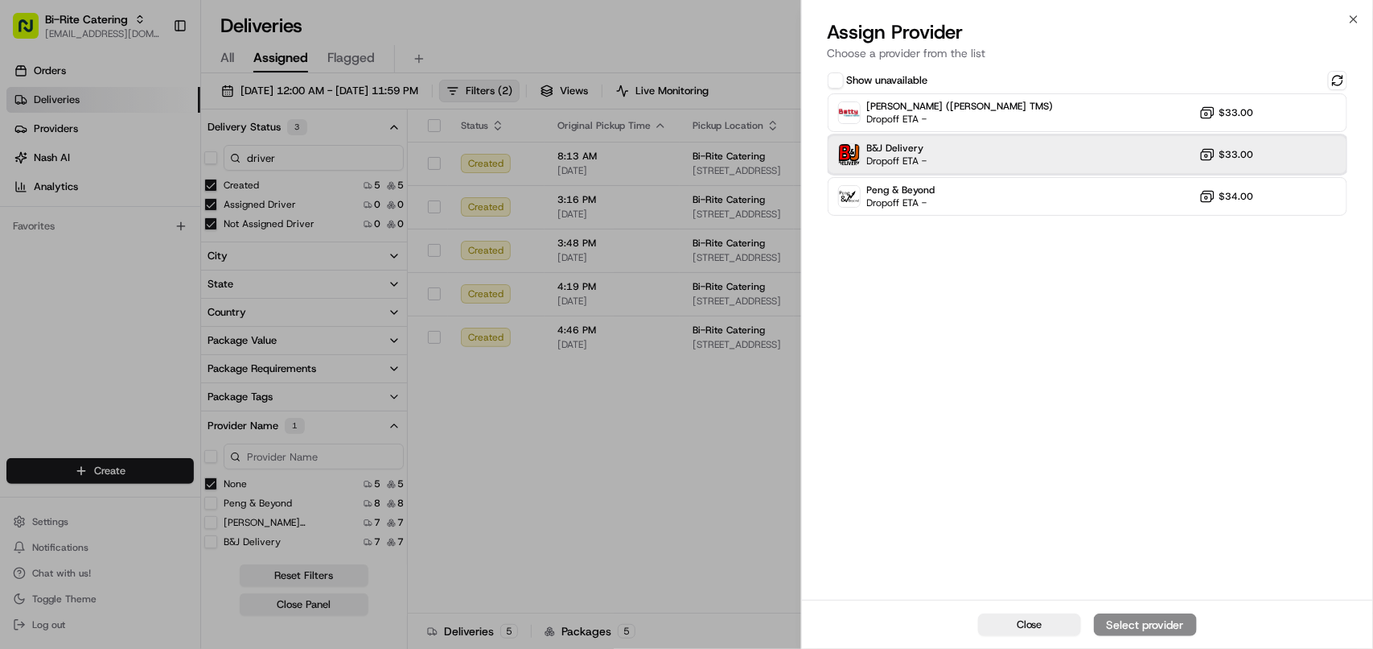
click at [866, 149] on span "B&J Delivery" at bounding box center [897, 148] width 60 height 13
click at [866, 618] on div "Assign Provider" at bounding box center [1145, 624] width 79 height 16
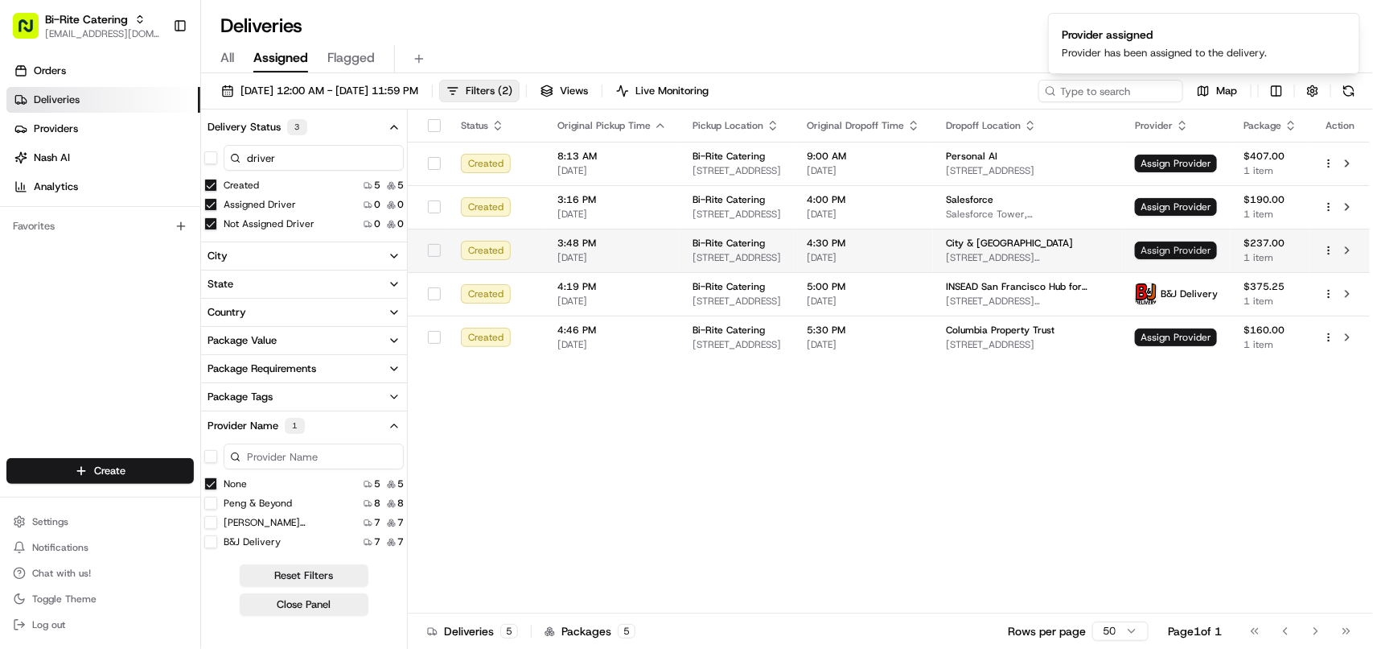
click at [866, 250] on span "Assign Provider" at bounding box center [1176, 250] width 82 height 18
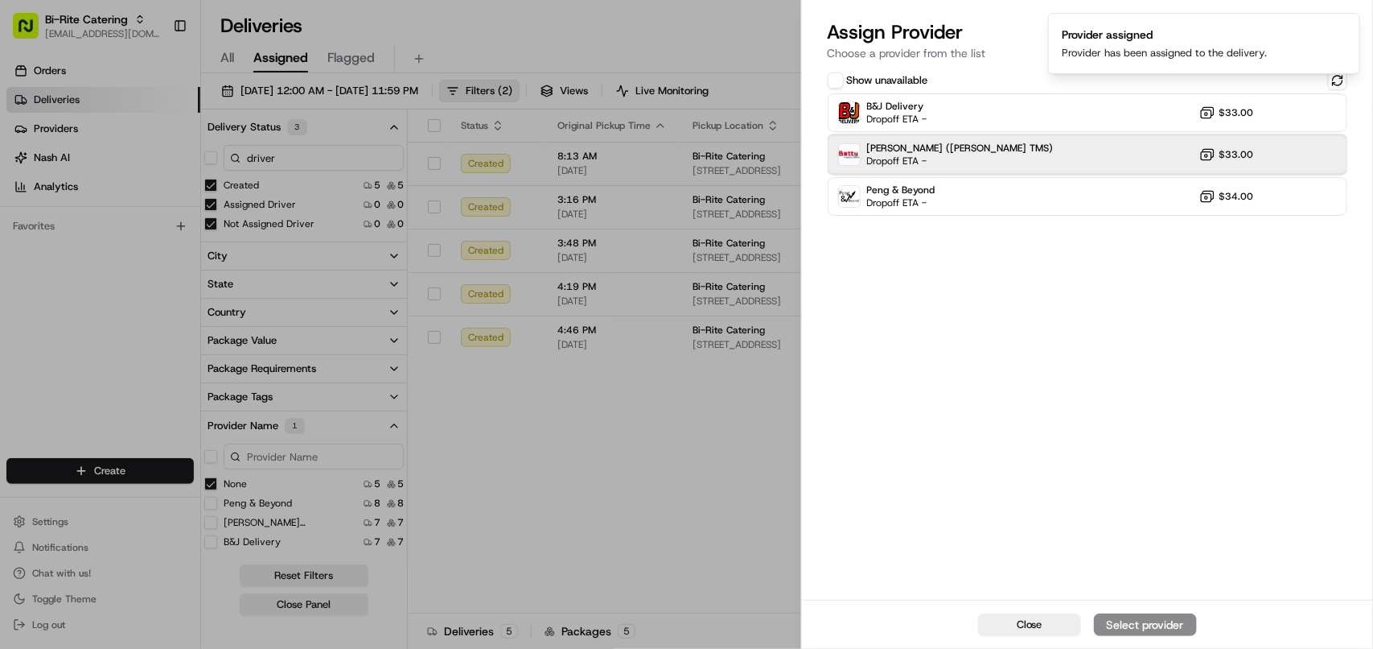
click at [866, 151] on div "Betty (Nash TMS) Dropoff ETA - $33.00" at bounding box center [1088, 154] width 520 height 39
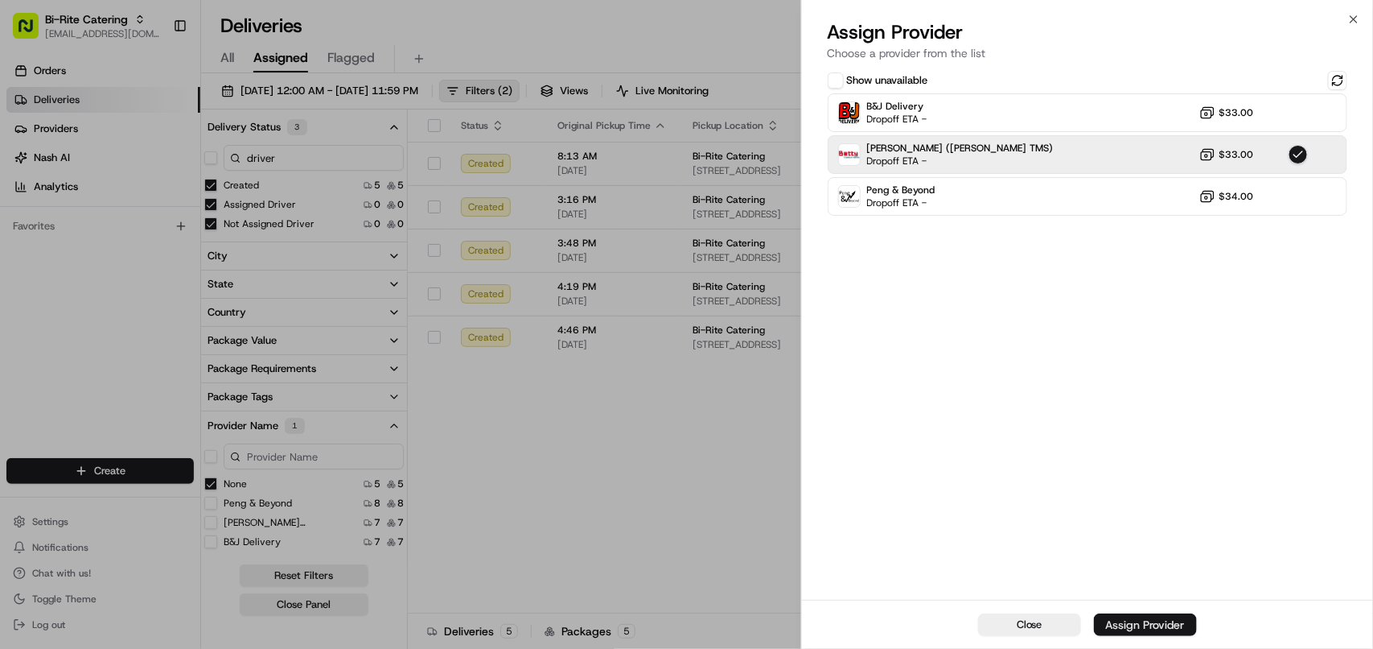
click at [866, 624] on div "Assign Provider" at bounding box center [1145, 624] width 79 height 16
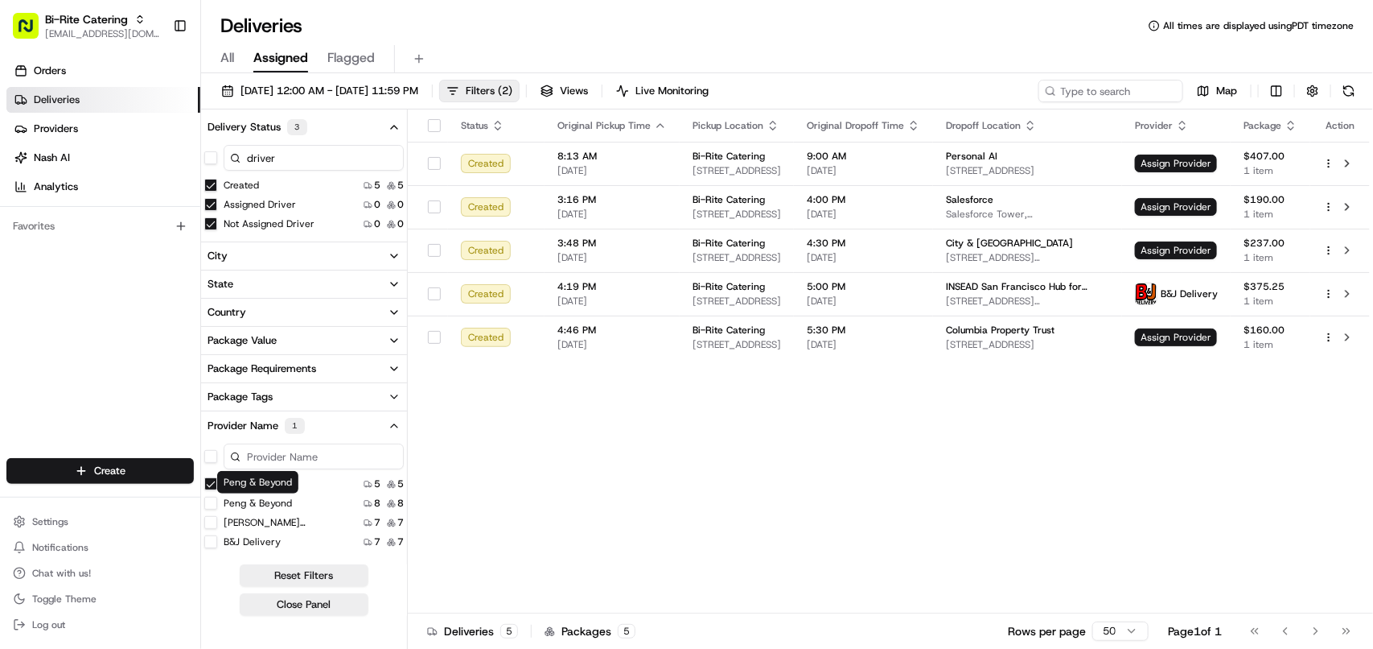
click at [210, 484] on button "None" at bounding box center [210, 483] width 13 height 13
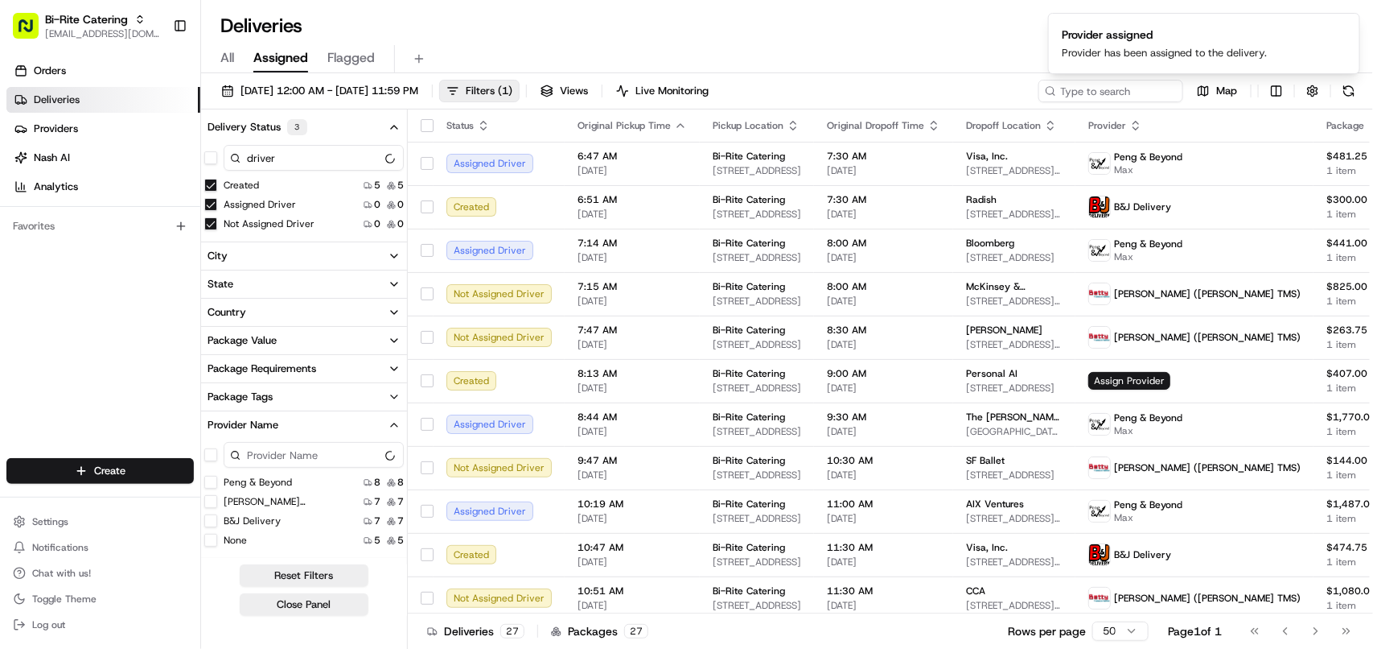
click at [210, 539] on button "None" at bounding box center [210, 539] width 13 height 13
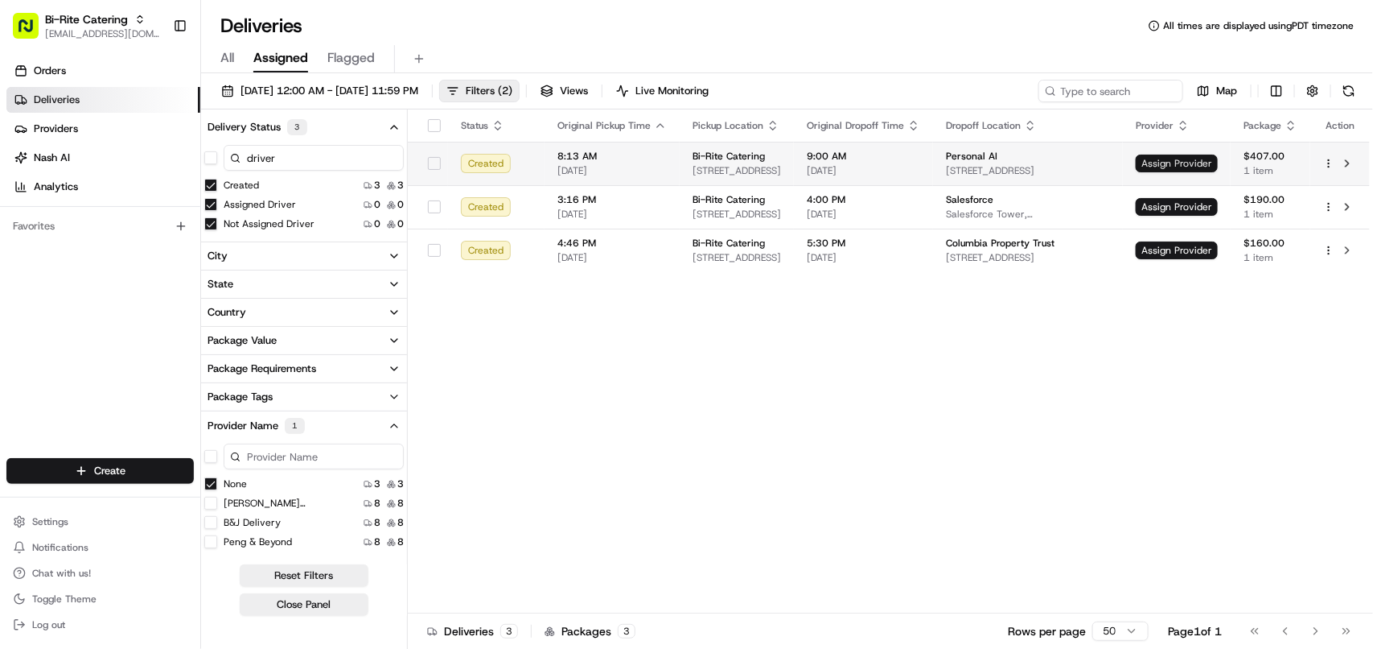
click at [866, 159] on span "Assign Provider" at bounding box center [1177, 163] width 82 height 18
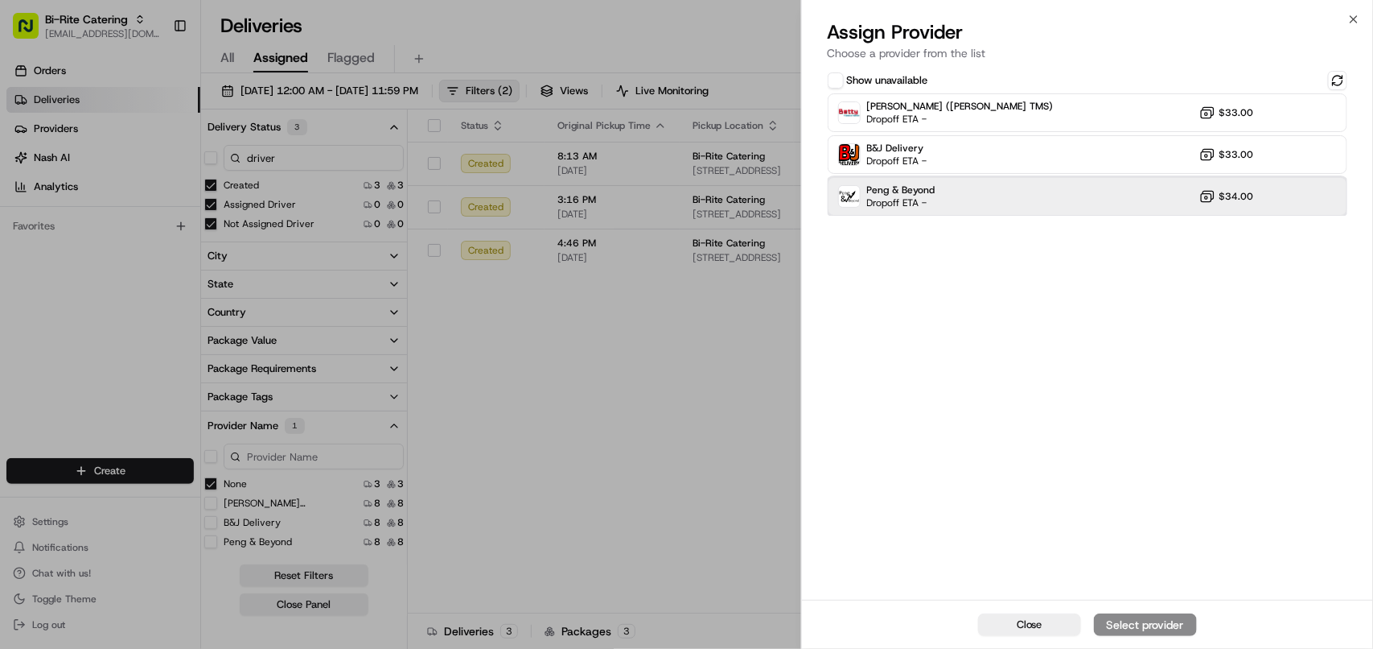
click at [866, 183] on div "Peng & Beyond Dropoff ETA - $34.00" at bounding box center [1088, 196] width 520 height 39
click at [866, 620] on div "Assign Provider" at bounding box center [1145, 624] width 79 height 16
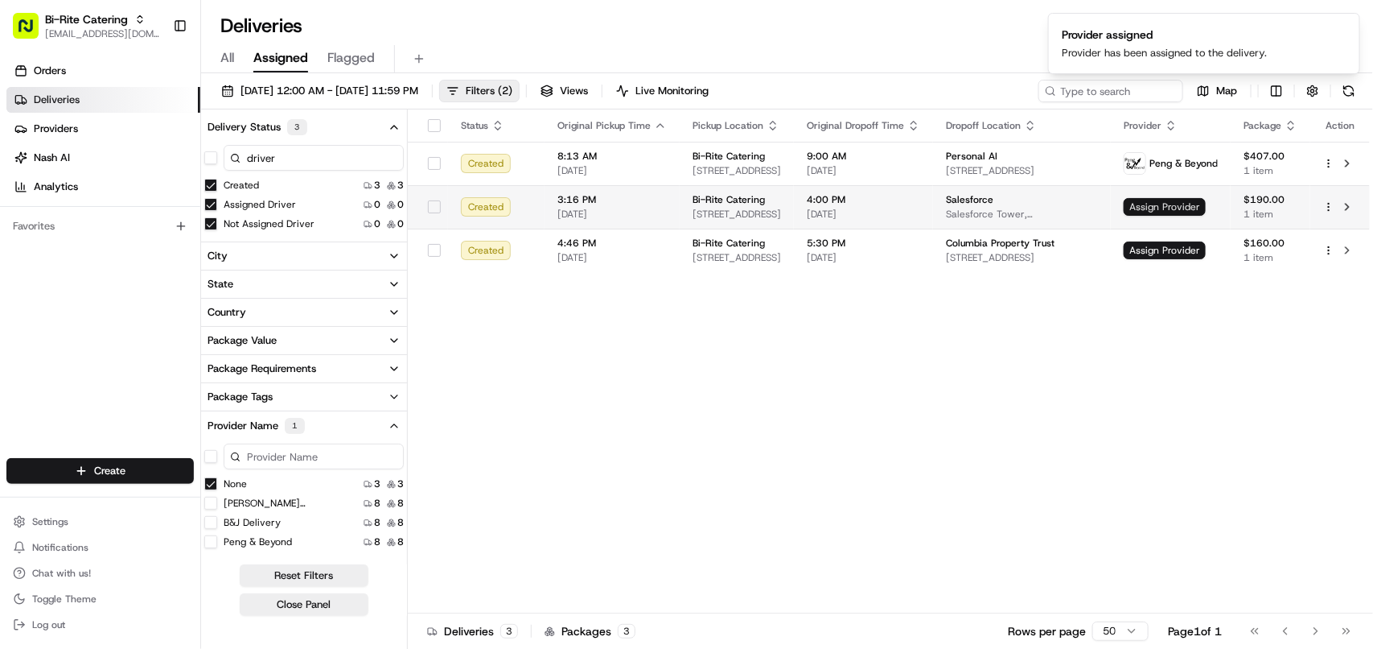
click at [866, 205] on span "Assign Provider" at bounding box center [1165, 207] width 82 height 18
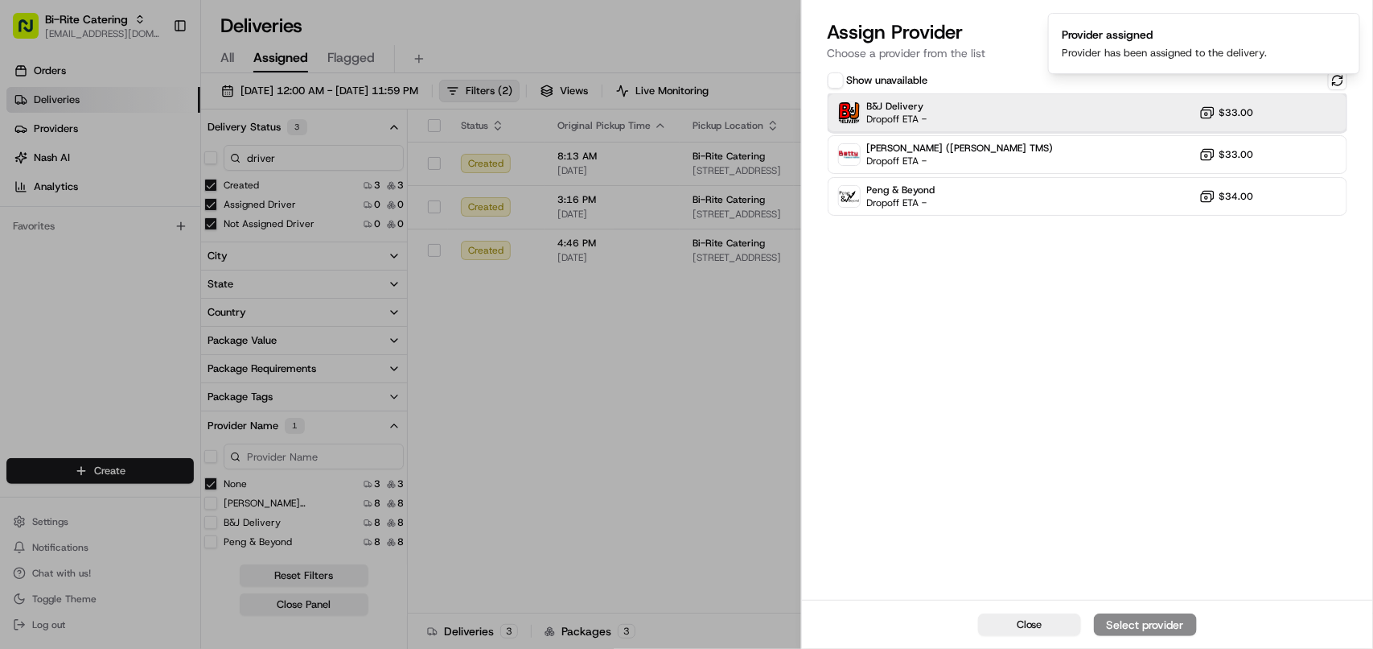
click at [866, 123] on div "B&J Delivery Dropoff ETA - $33.00" at bounding box center [1088, 112] width 520 height 39
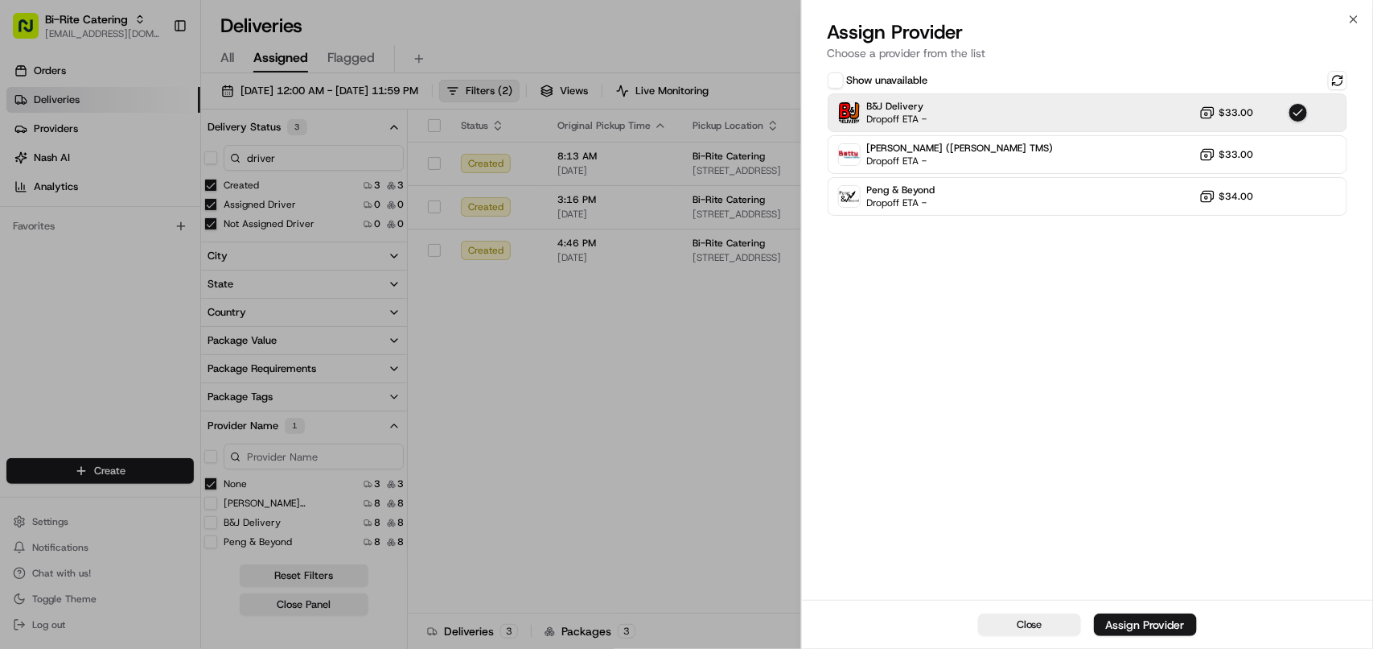
click at [866, 624] on div "Assign Provider" at bounding box center [1145, 624] width 79 height 16
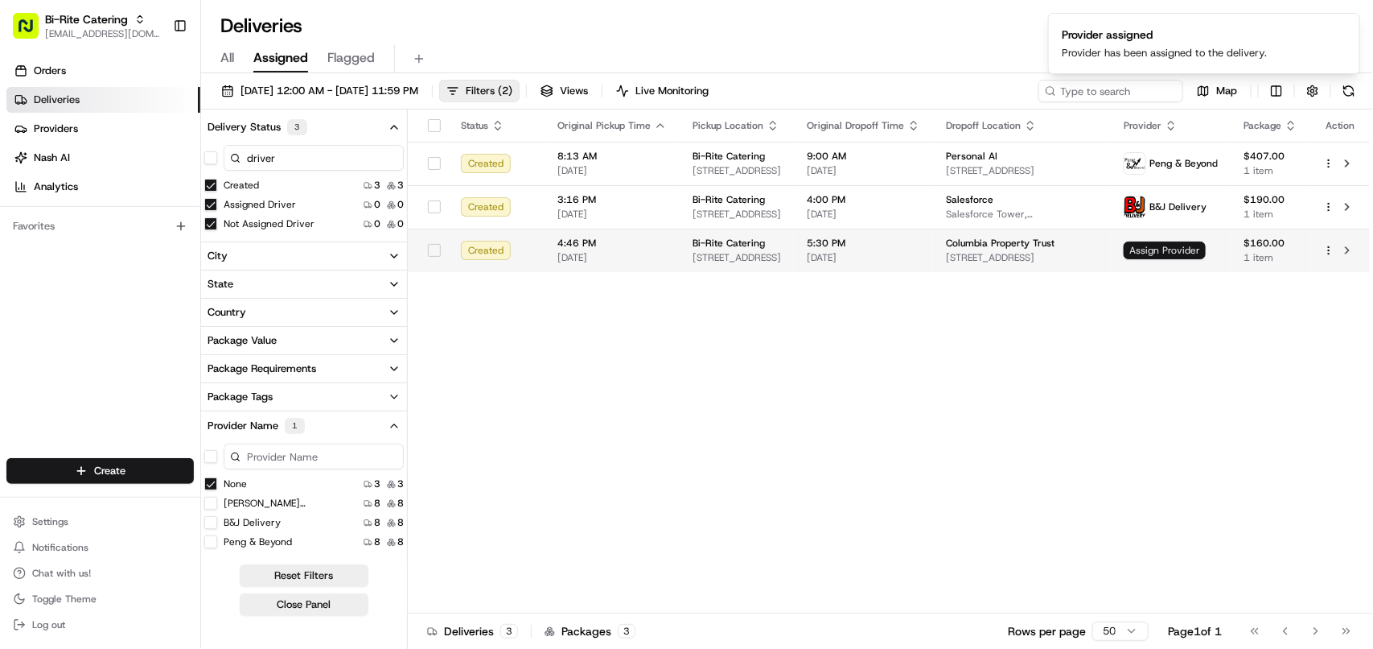
click at [866, 255] on span "Assign Provider" at bounding box center [1165, 250] width 82 height 18
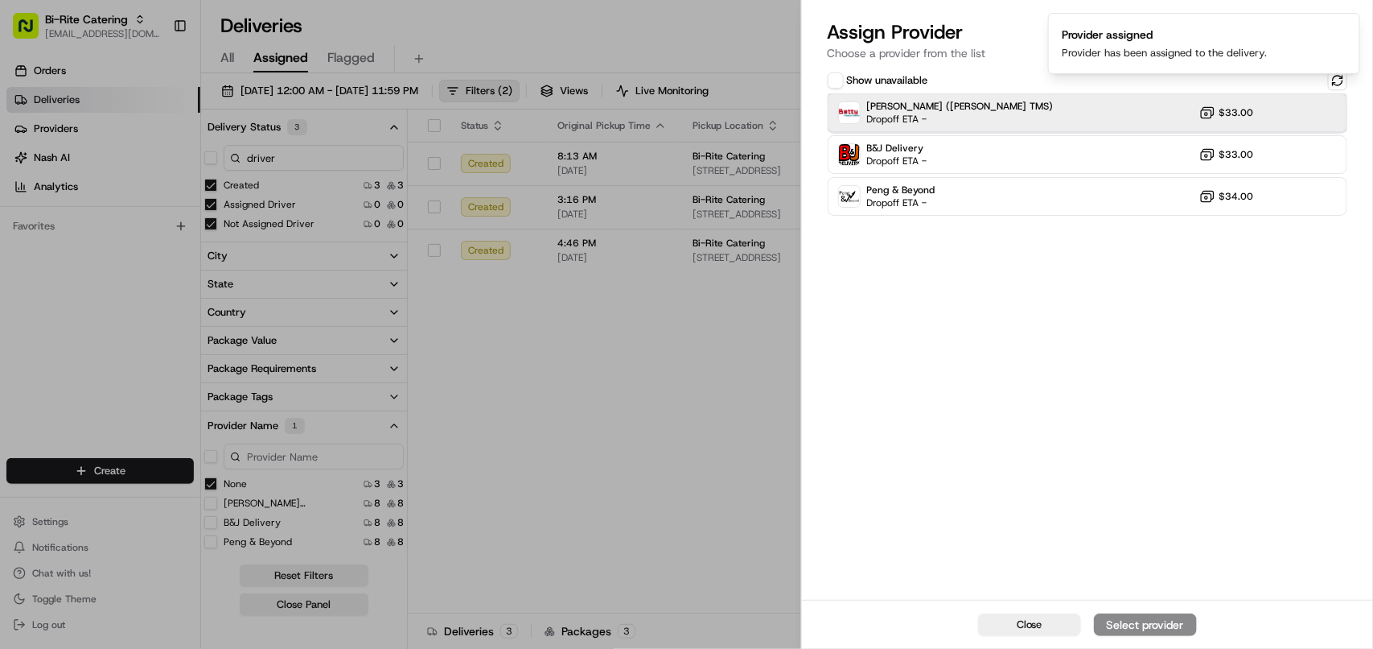
click at [866, 125] on div "Betty (Nash TMS) Dropoff ETA - $33.00" at bounding box center [1088, 112] width 520 height 39
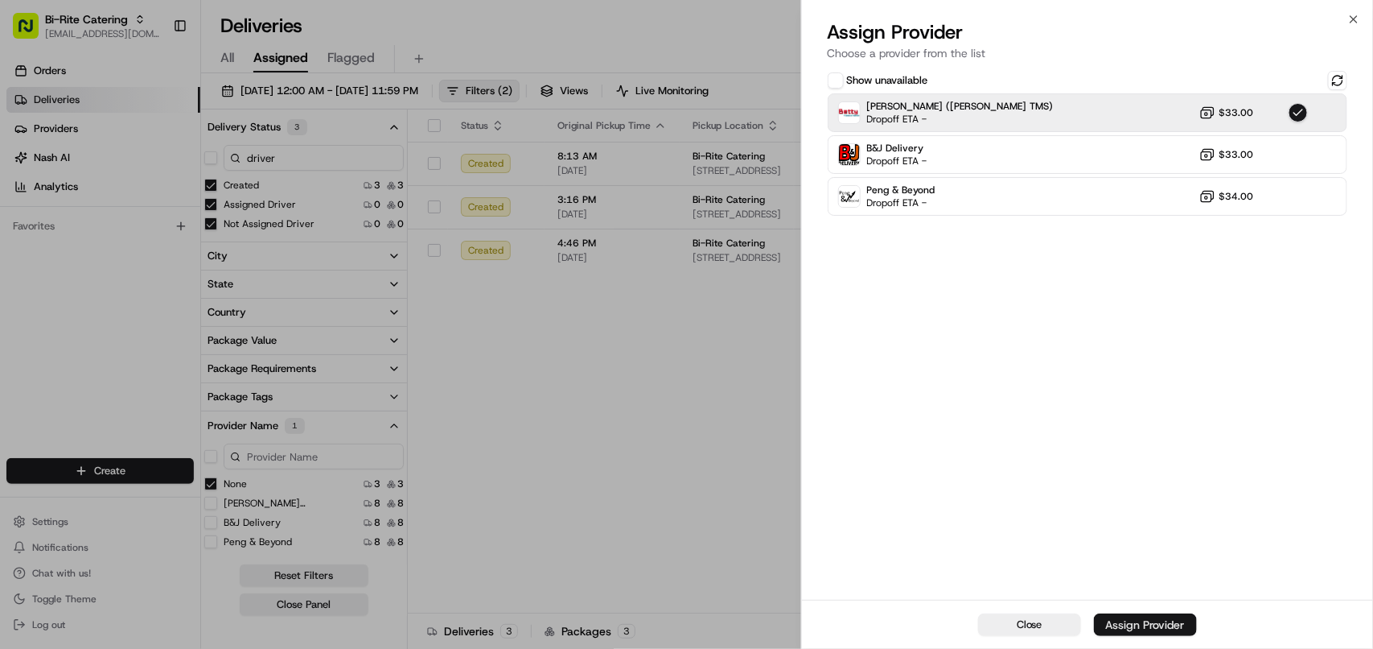
click at [866, 624] on div "Assign Provider" at bounding box center [1145, 624] width 79 height 16
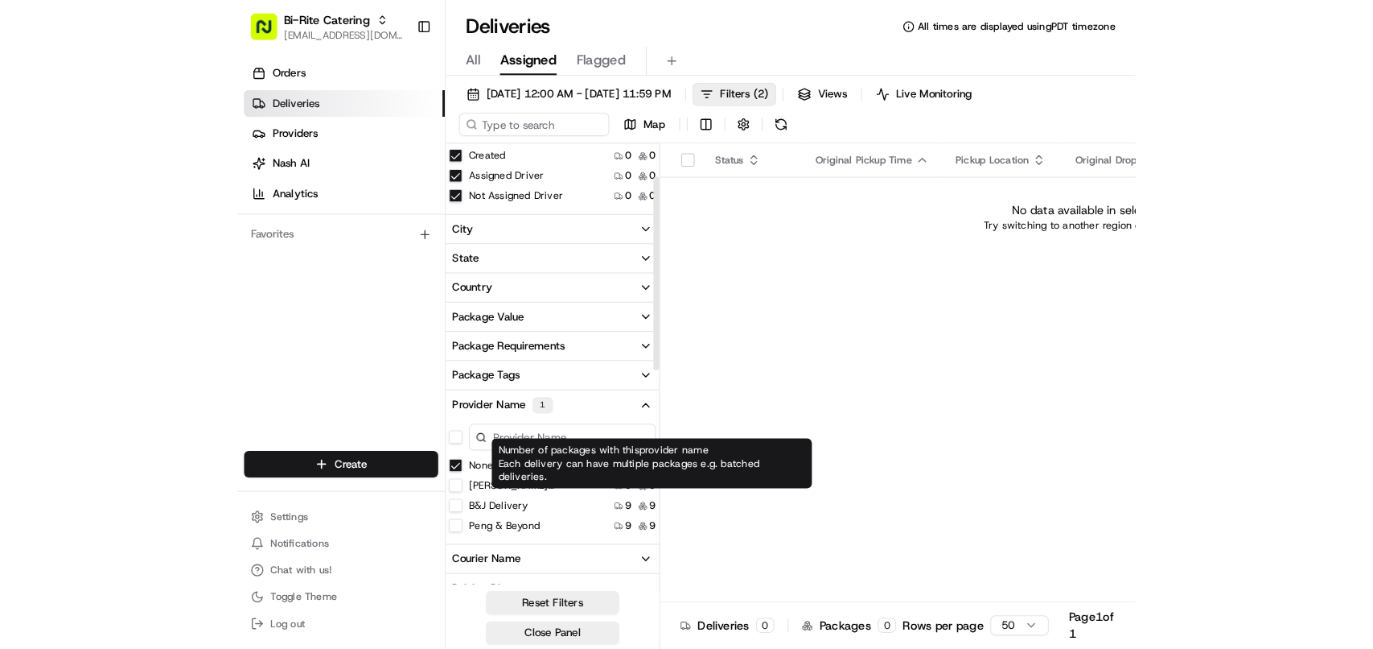
scroll to position [101, 0]
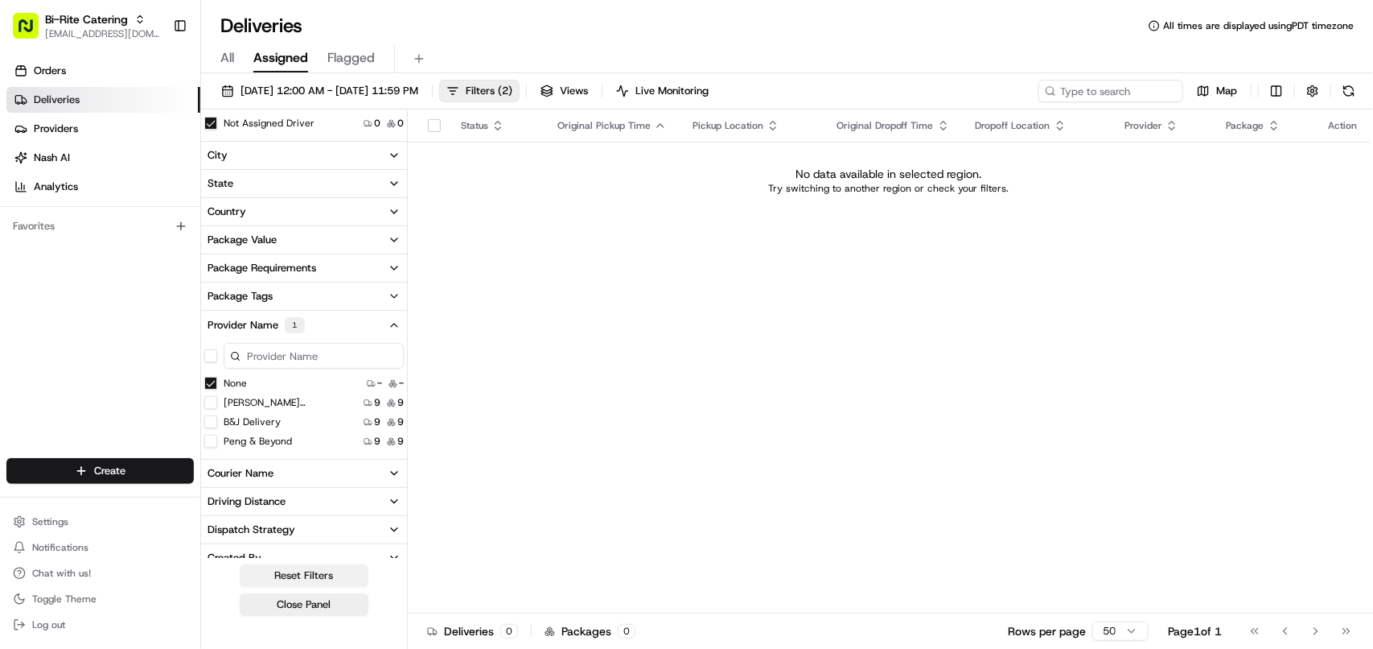
click at [314, 575] on button "Reset Filters" at bounding box center [304, 575] width 129 height 23
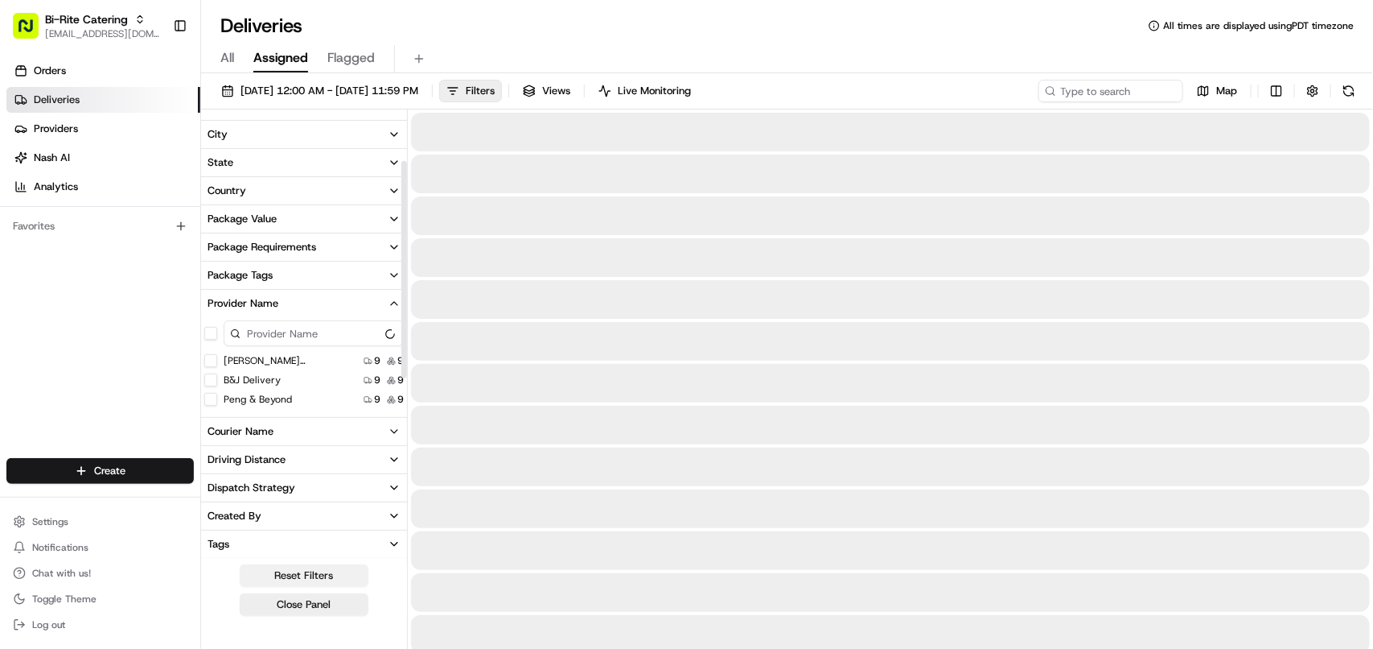
scroll to position [98, 0]
click at [314, 575] on button "Reset Filters" at bounding box center [304, 575] width 129 height 23
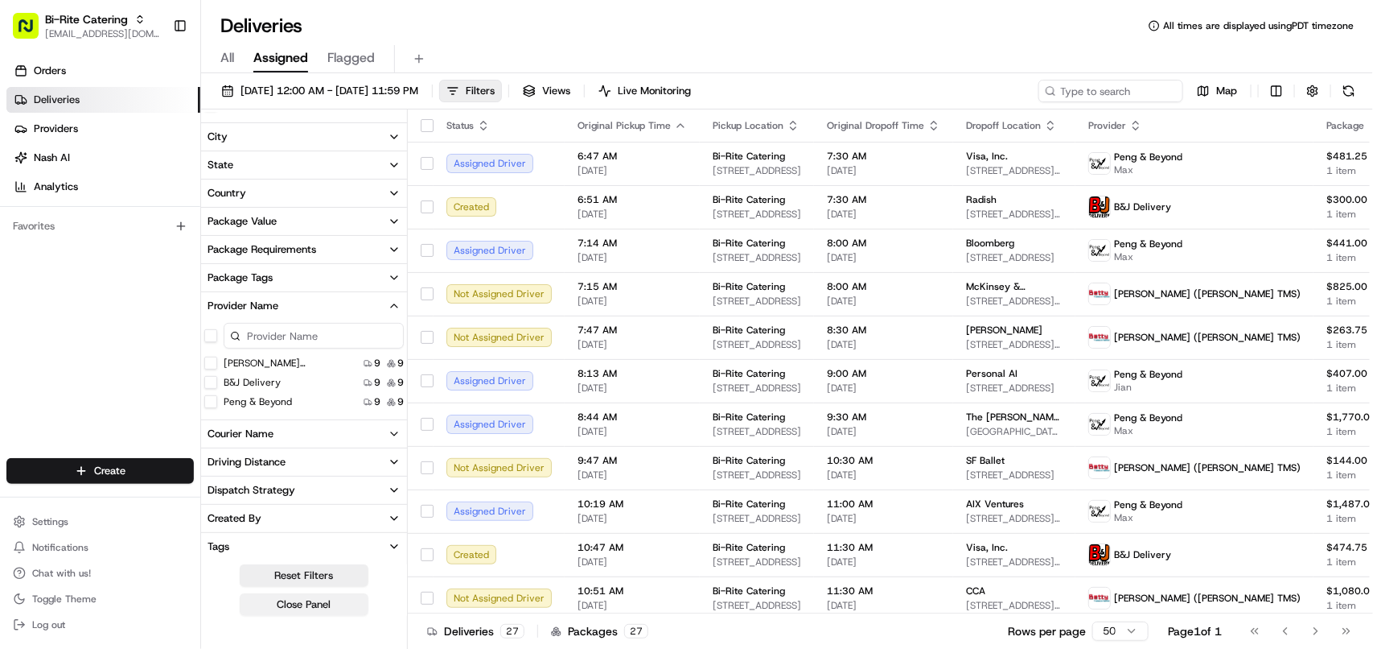
click at [315, 601] on button "Close Panel" at bounding box center [304, 604] width 129 height 23
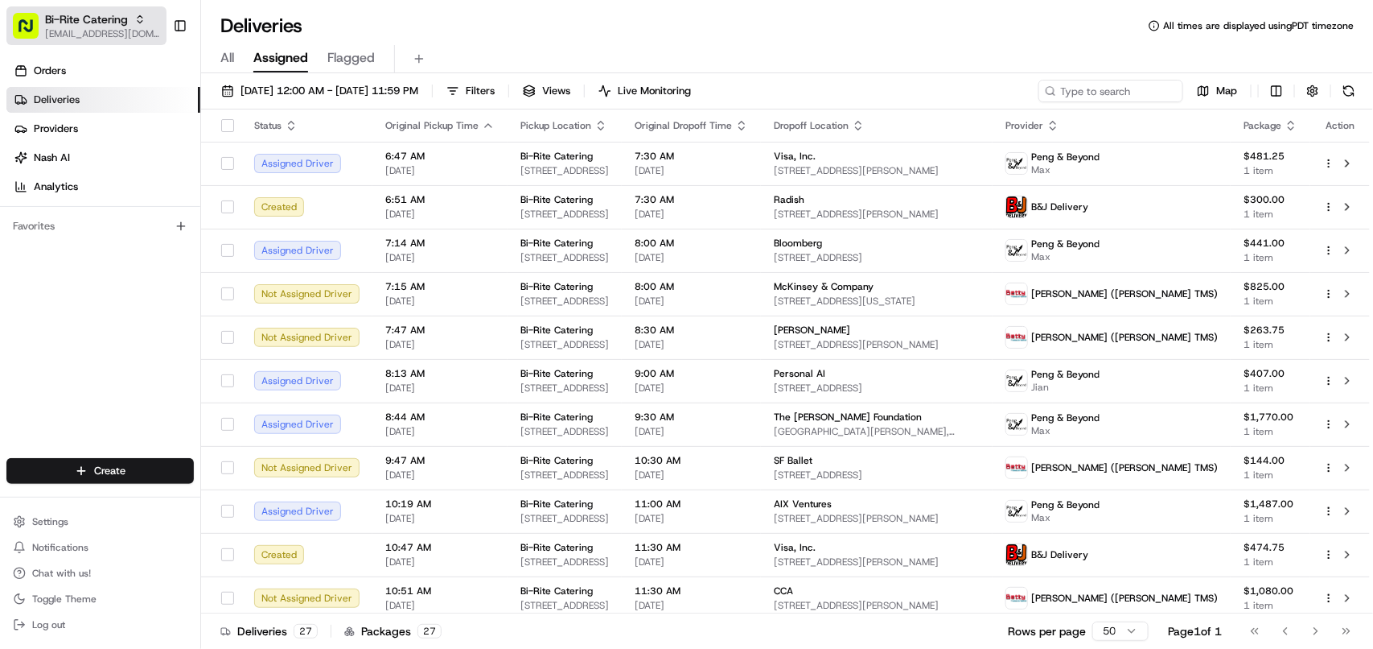
click at [114, 14] on span "Bi-Rite Catering" at bounding box center [86, 19] width 83 height 16
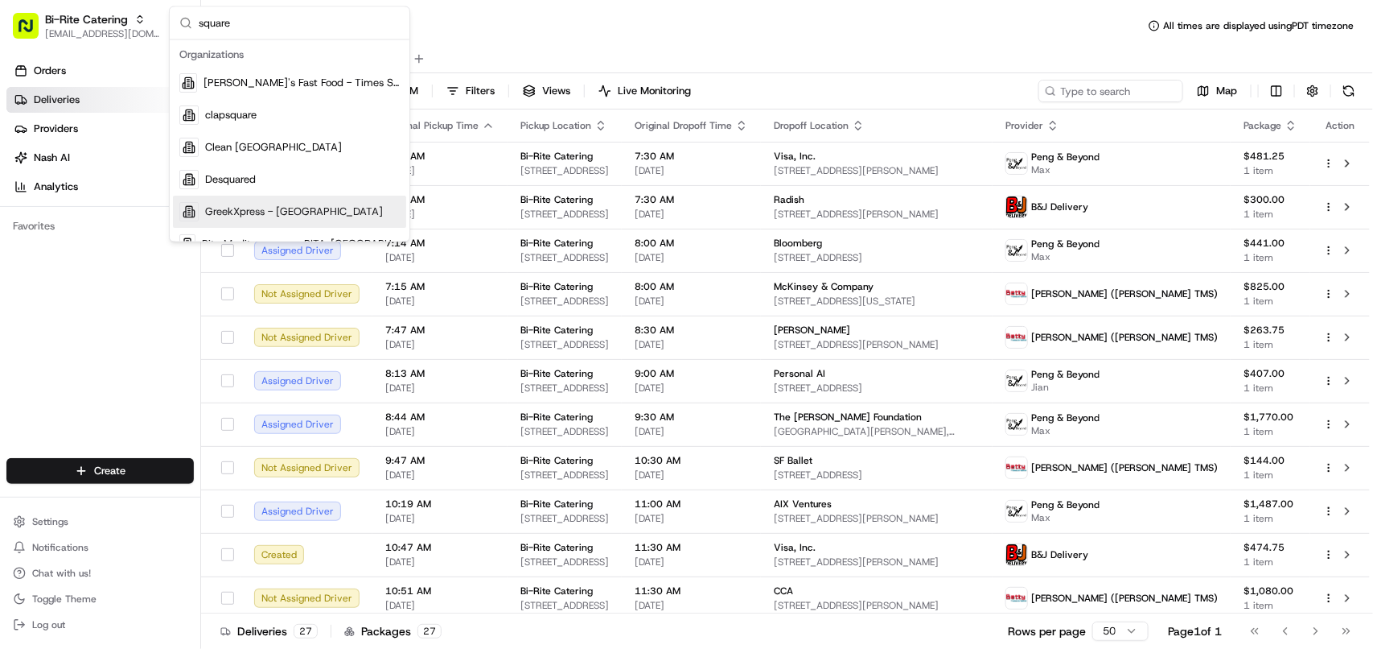
type input "square"
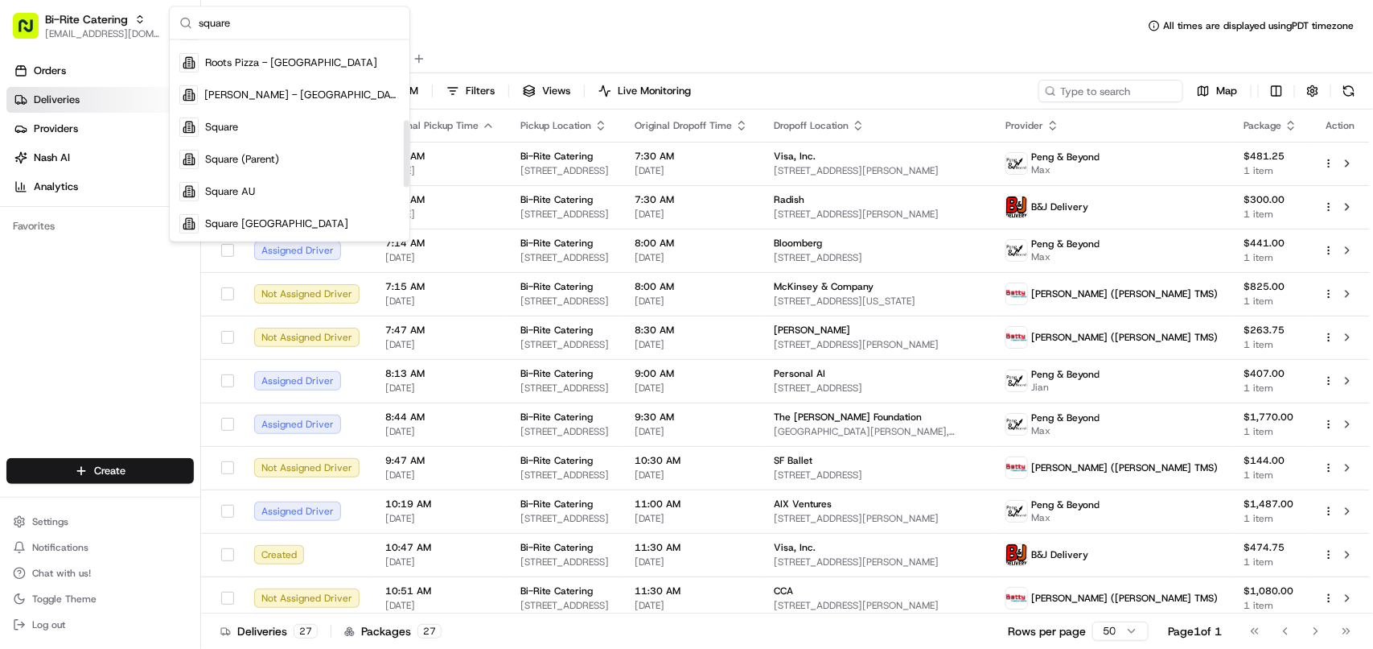
scroll to position [255, 0]
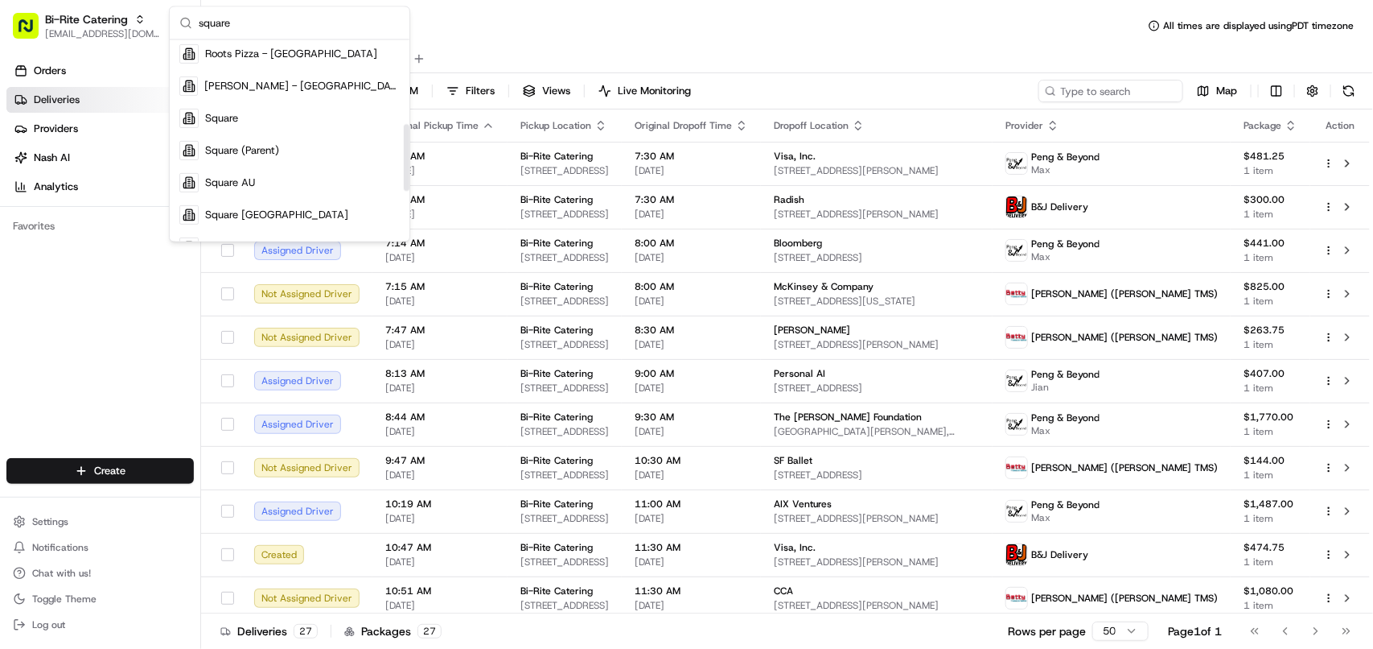
drag, startPoint x: 407, startPoint y: 93, endPoint x: 402, endPoint y: 178, distance: 84.6
click at [404, 178] on div "Suggestions" at bounding box center [407, 157] width 6 height 67
click at [315, 118] on div "Square" at bounding box center [289, 118] width 233 height 32
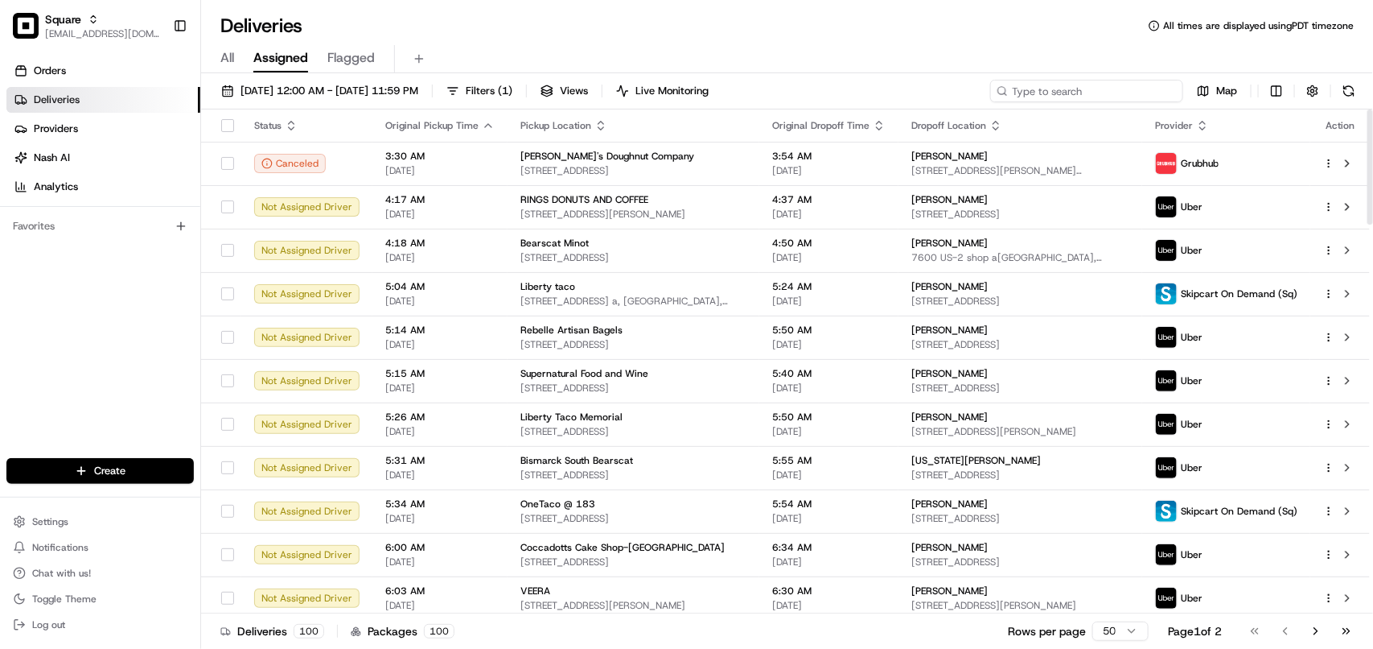
click at [866, 84] on input at bounding box center [1086, 91] width 193 height 23
paste input "6309031"
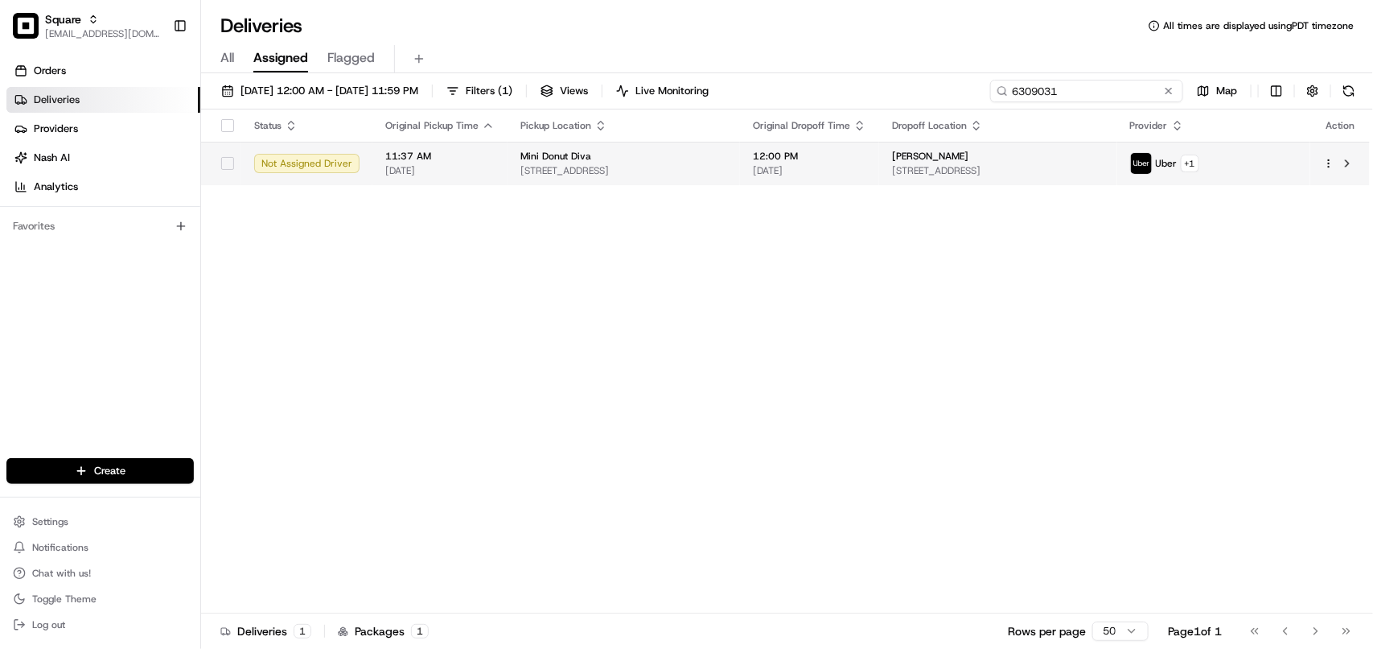
type input "6309031"
click at [866, 154] on div "Erika Smith" at bounding box center [998, 156] width 212 height 13
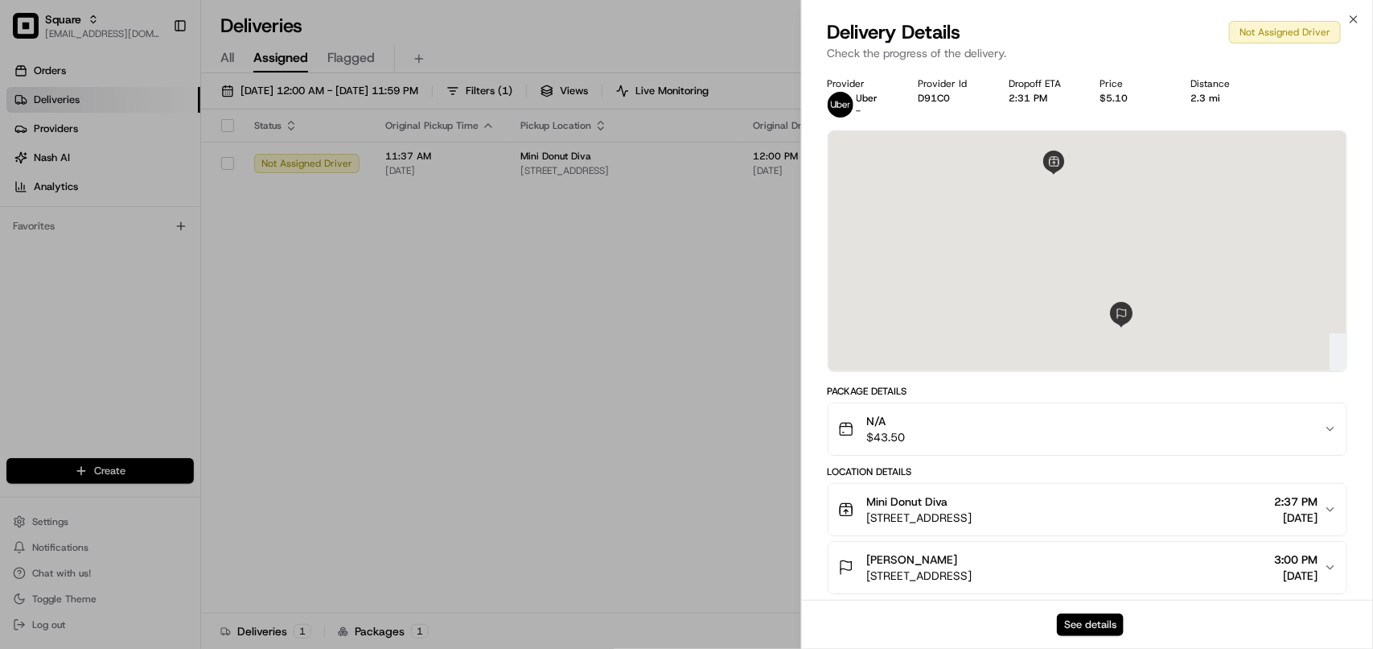
click at [866, 616] on button "See details" at bounding box center [1090, 624] width 67 height 23
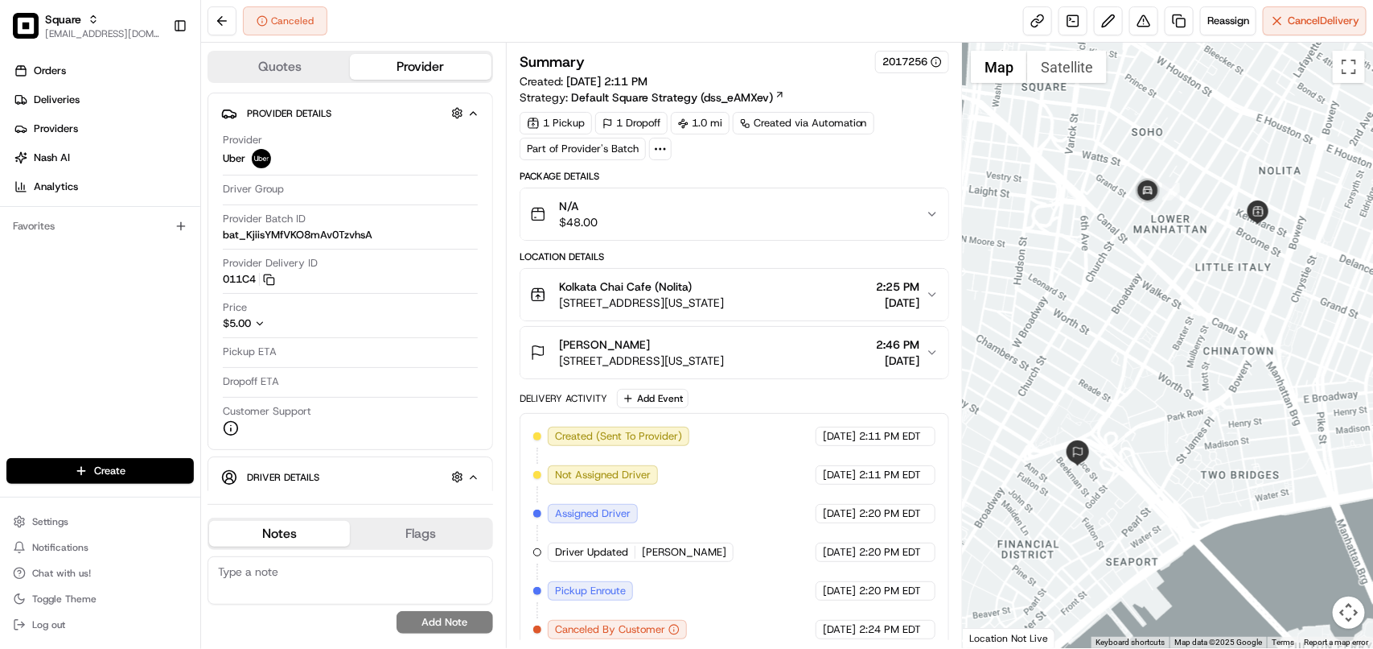
click at [822, 20] on div "Canceled Reassign Cancel Delivery" at bounding box center [787, 21] width 1172 height 43
click at [258, 590] on textarea at bounding box center [351, 580] width 286 height 48
paste textarea "**Caller Information: Merchant **Reason for calling: delivery information **Res…"
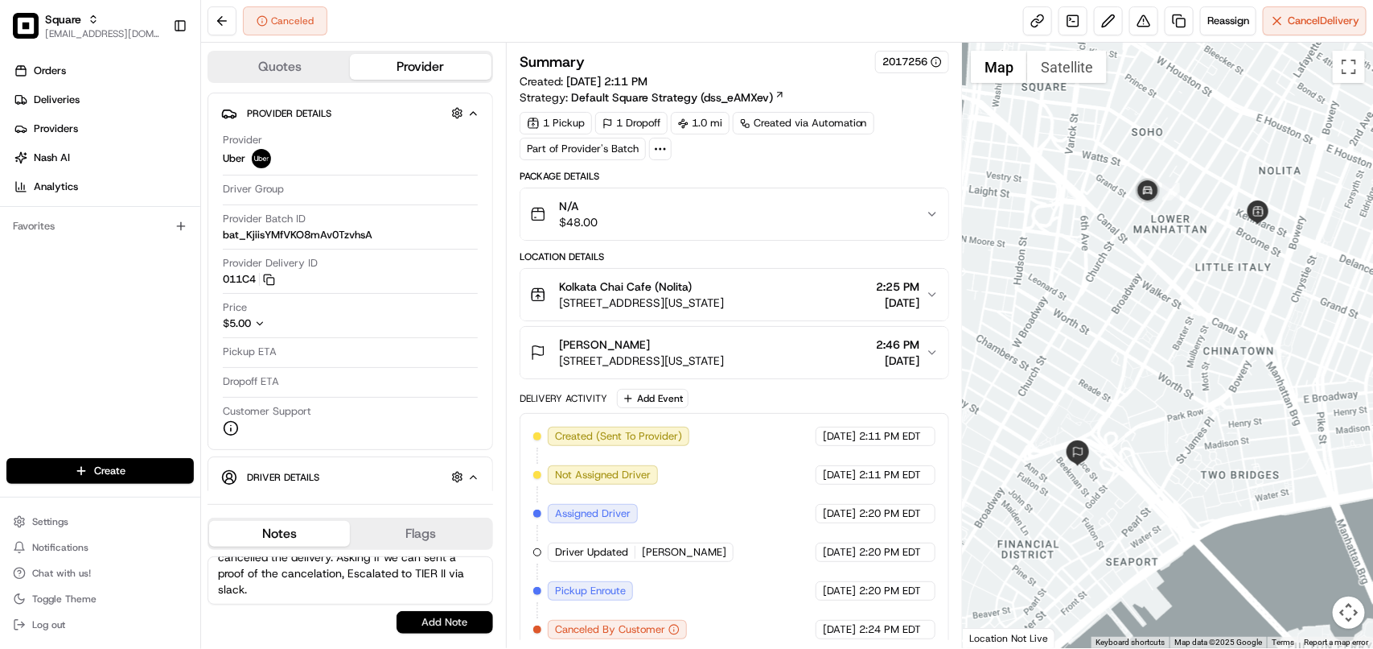
type textarea "**Caller Information: Merchant **Reason for calling: delivery information **Res…"
click at [413, 617] on button "Add Note" at bounding box center [445, 622] width 97 height 23
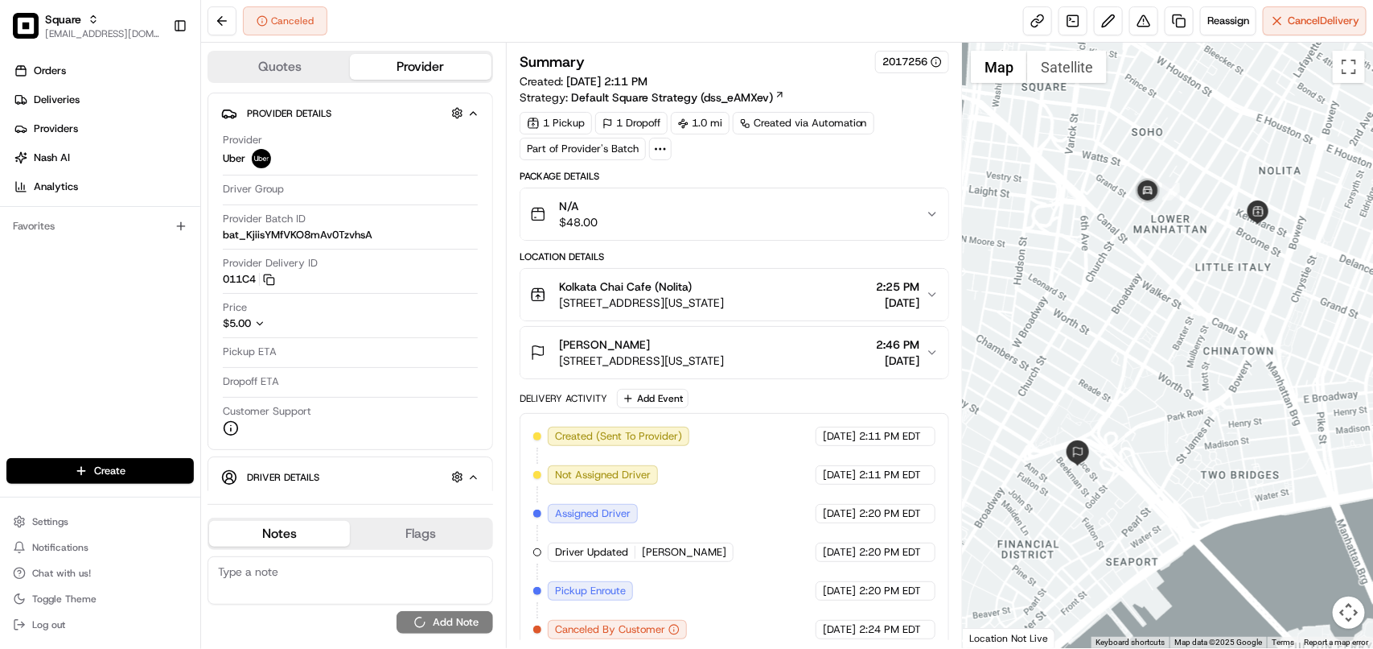
scroll to position [0, 0]
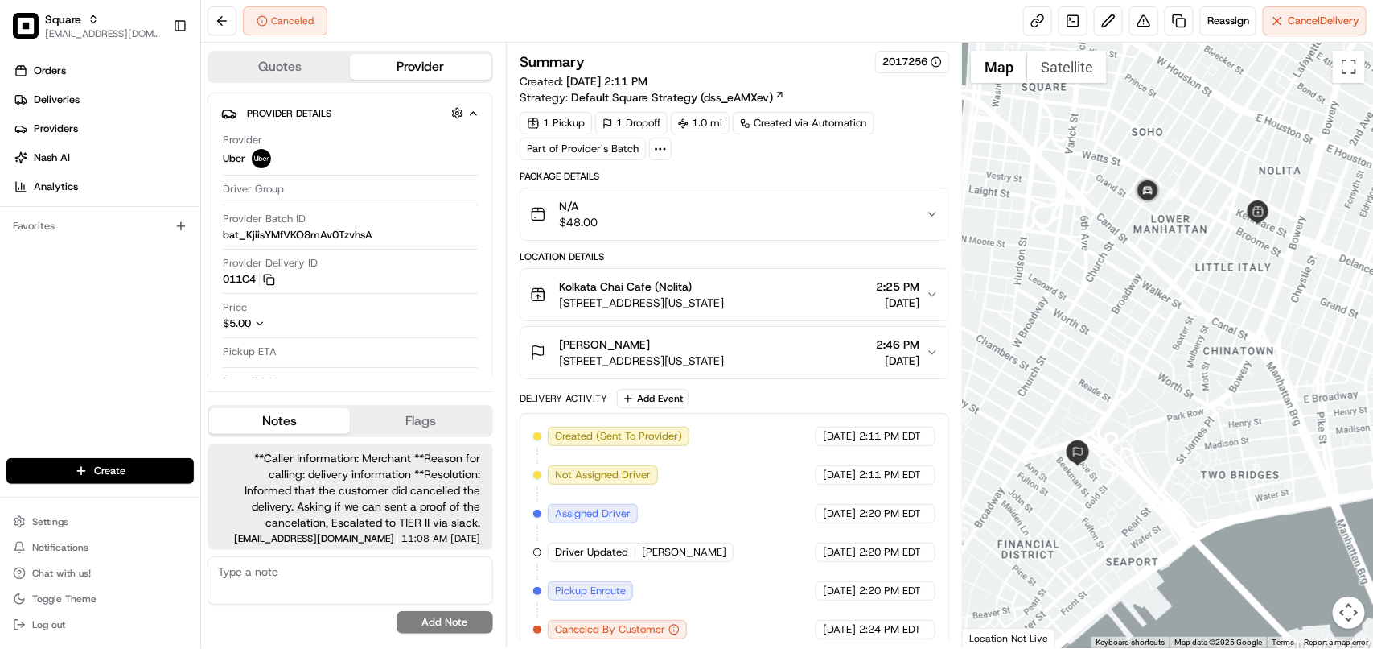
click at [443, 582] on textarea at bounding box center [351, 580] width 286 height 48
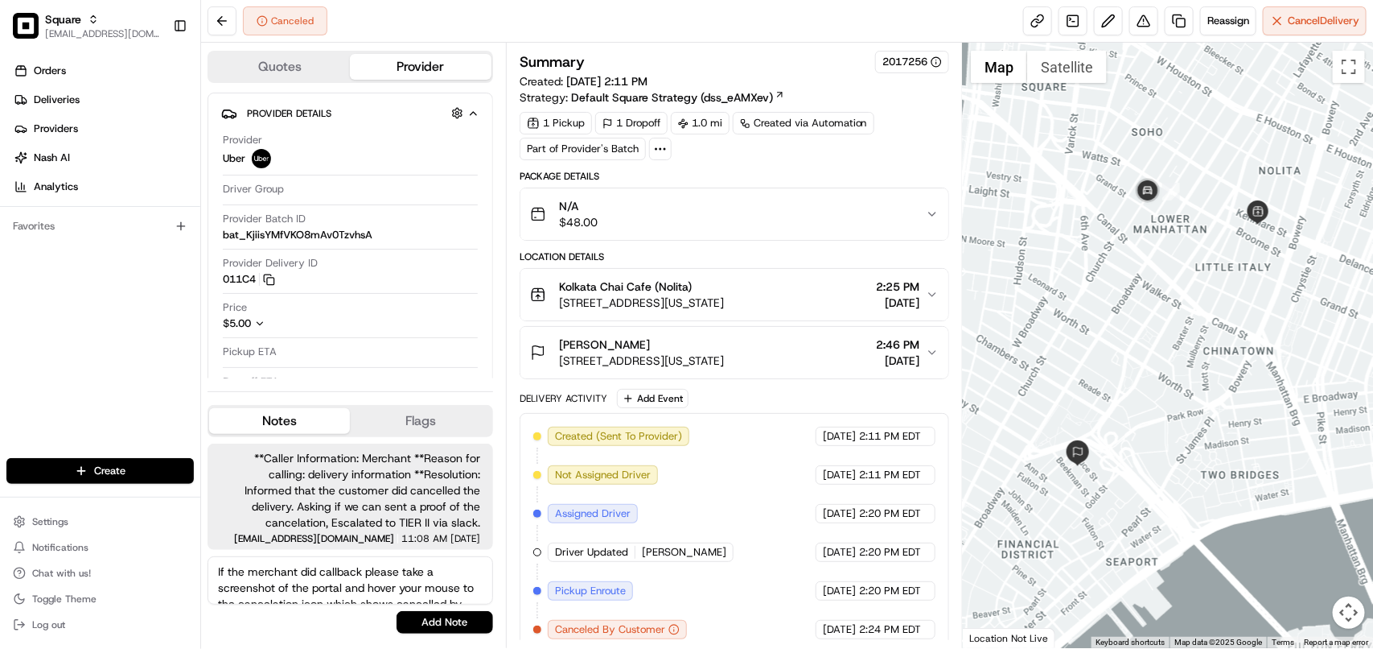
drag, startPoint x: 367, startPoint y: 595, endPoint x: 131, endPoint y: 501, distance: 253.9
click at [131, 501] on div "Square [EMAIL_ADDRESS][DOMAIN_NAME] Toggle Sidebar Orders Deliveries Providers …" at bounding box center [686, 324] width 1373 height 649
paste textarea "oes call back, please take a screenshot of the portal and hover over the cancel…"
type textarea "If the merchant does call back, please take a screenshot of the portal and hove…"
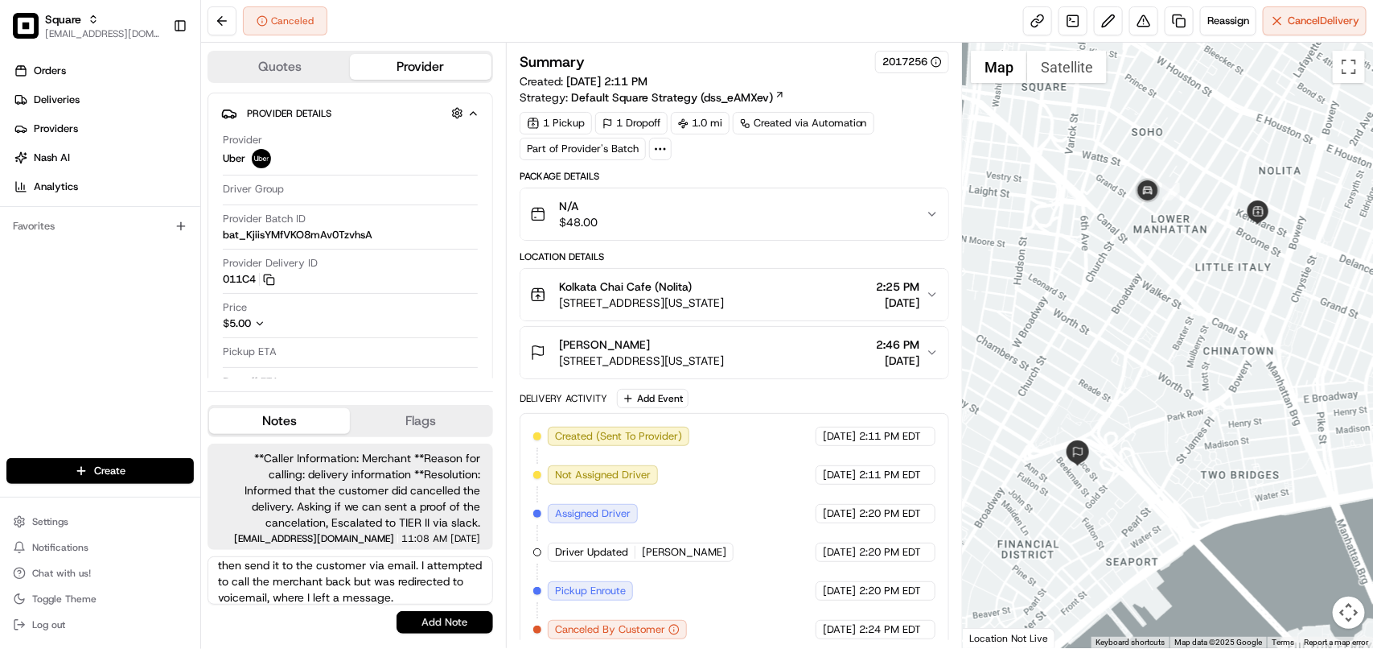
click at [463, 618] on button "Add Note" at bounding box center [445, 622] width 97 height 23
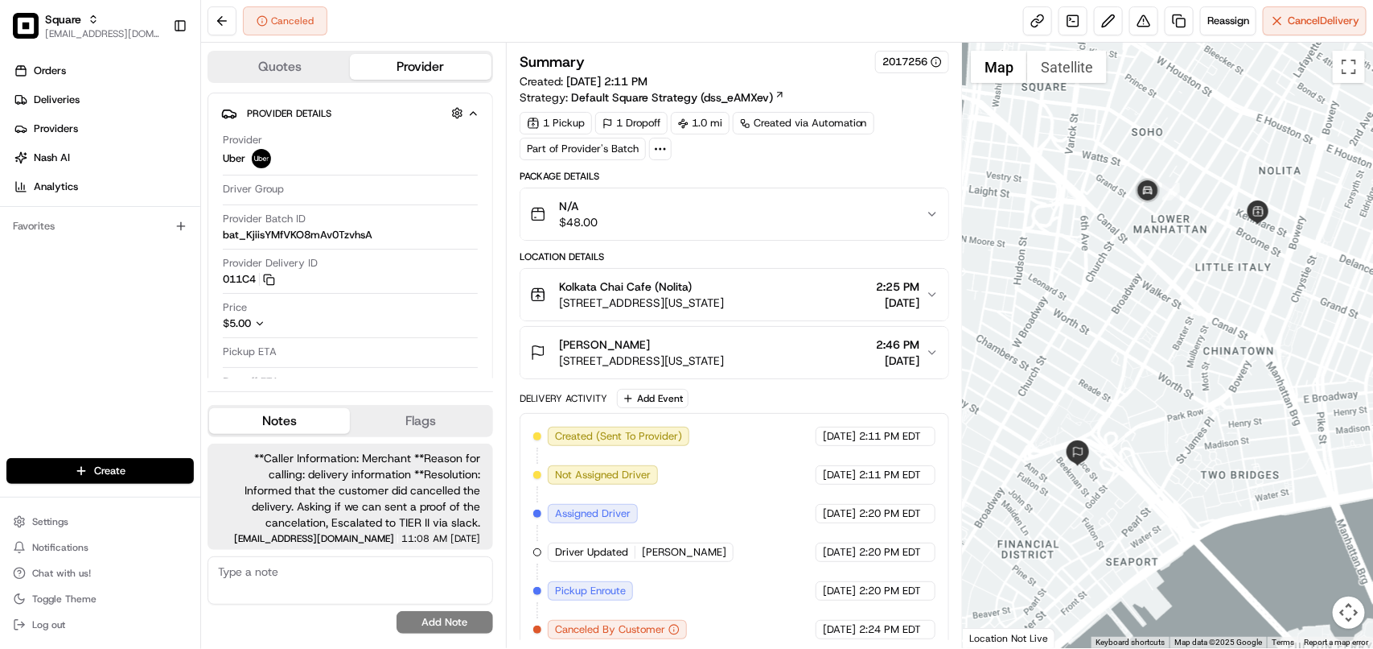
scroll to position [91, 0]
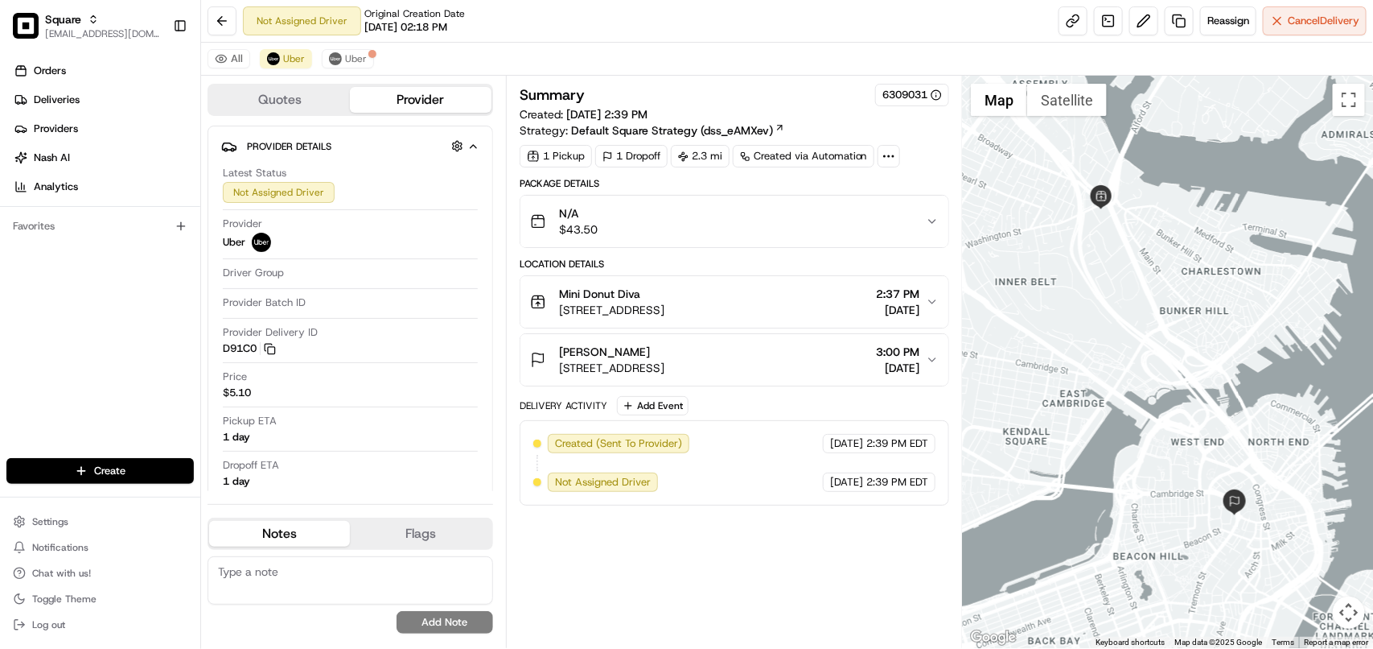
click at [895, 302] on span "2:37 PM" at bounding box center [897, 294] width 43 height 16
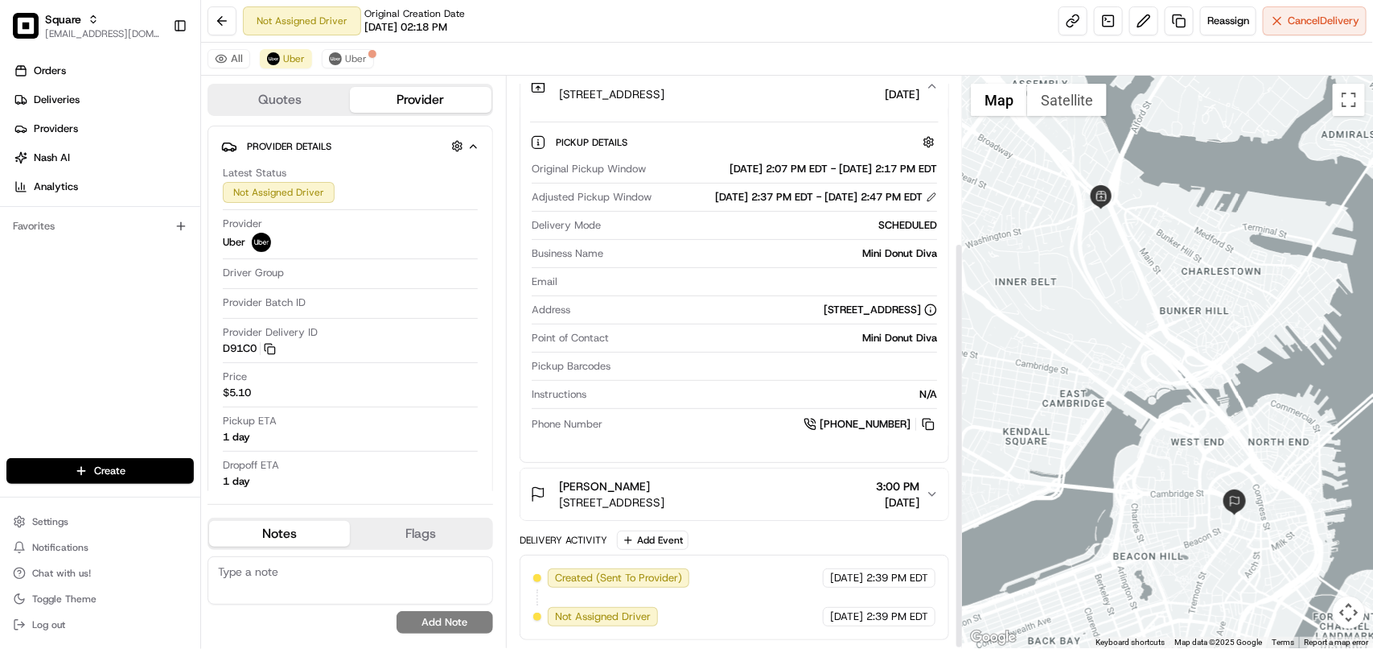
scroll to position [233, 0]
click at [354, 51] on button "Uber" at bounding box center [348, 58] width 52 height 19
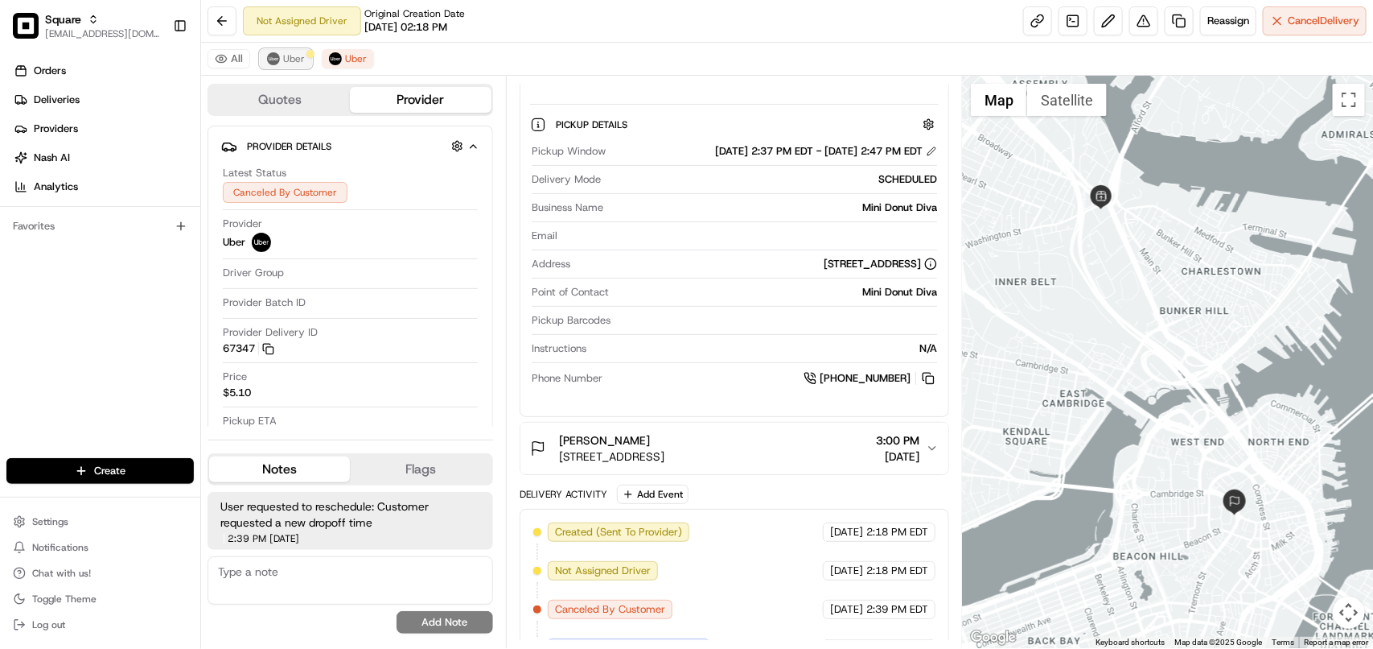
click at [294, 60] on span "Uber" at bounding box center [294, 58] width 22 height 13
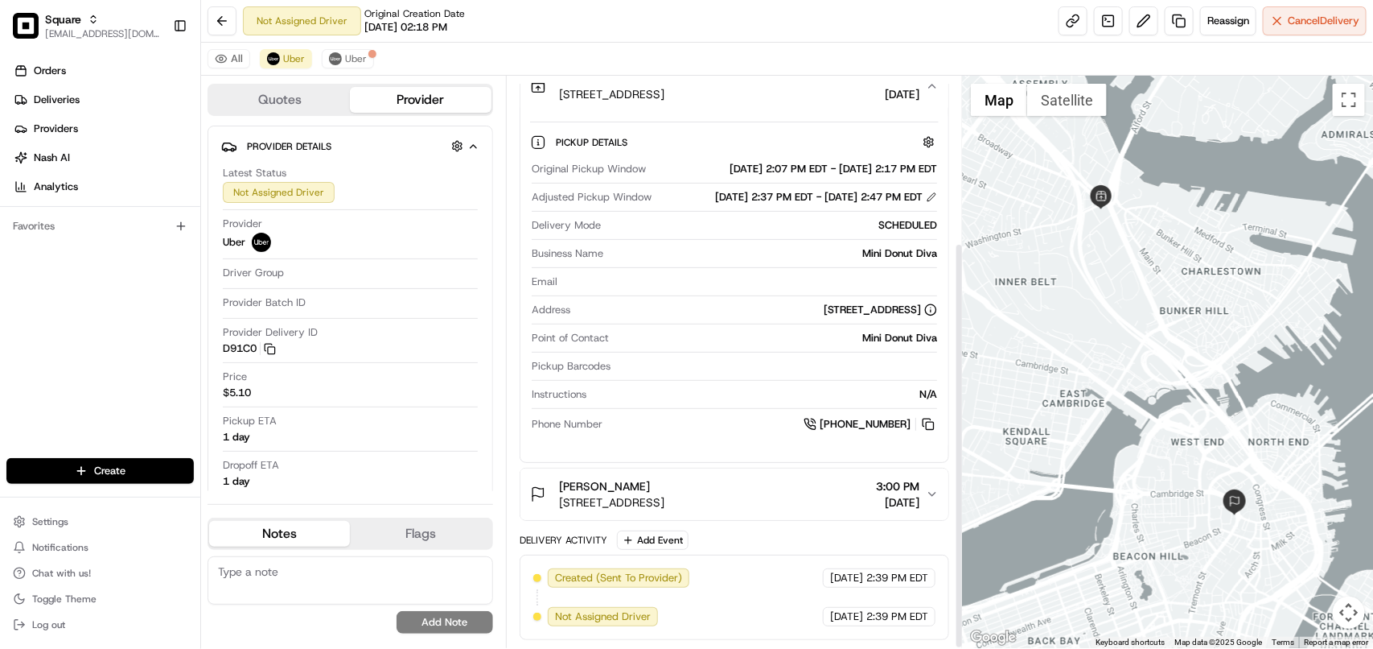
click at [665, 499] on span "53 State St #201, Boston, MA 02109, USA" at bounding box center [611, 502] width 105 height 16
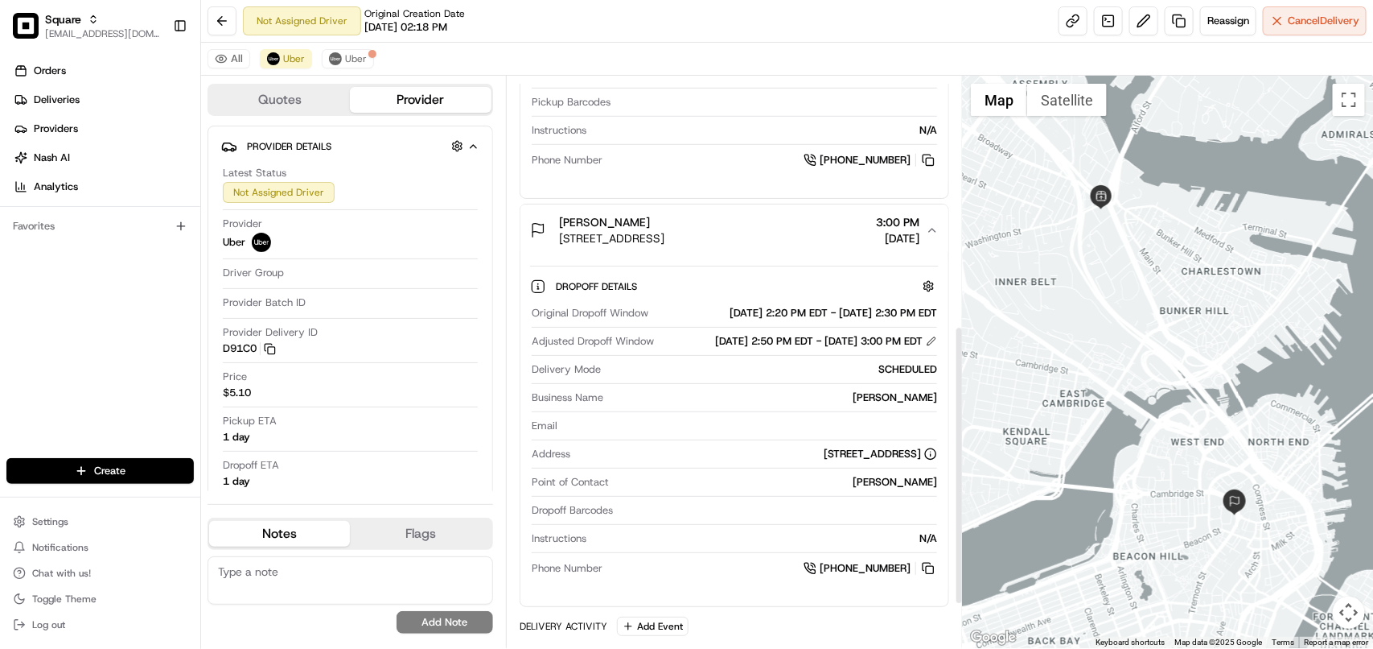
scroll to position [434, 0]
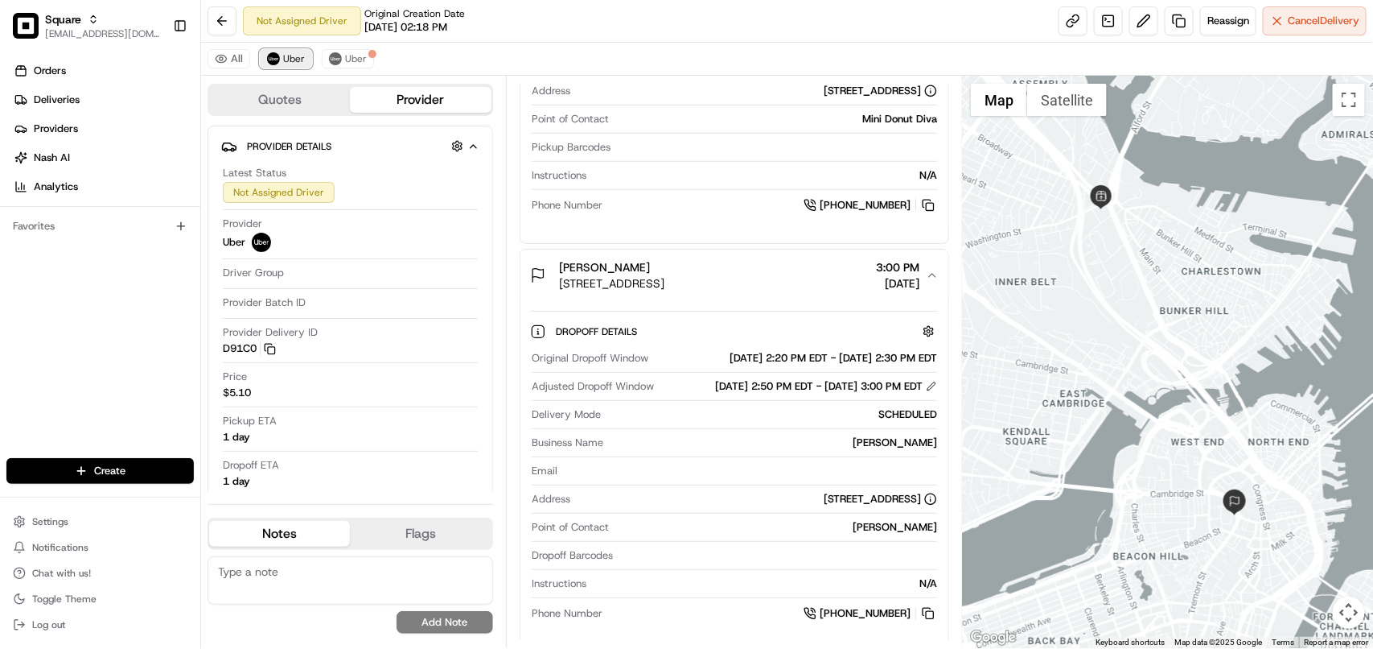
click at [300, 56] on span "Uber" at bounding box center [294, 58] width 22 height 13
click at [1066, 18] on link at bounding box center [1073, 20] width 29 height 29
drag, startPoint x: 638, startPoint y: 279, endPoint x: 558, endPoint y: 287, distance: 80.9
click at [558, 287] on div "Erika Smith 53 State St #201, Boston, MA 02109, USA" at bounding box center [597, 275] width 134 height 32
copy span "Erika Smith"
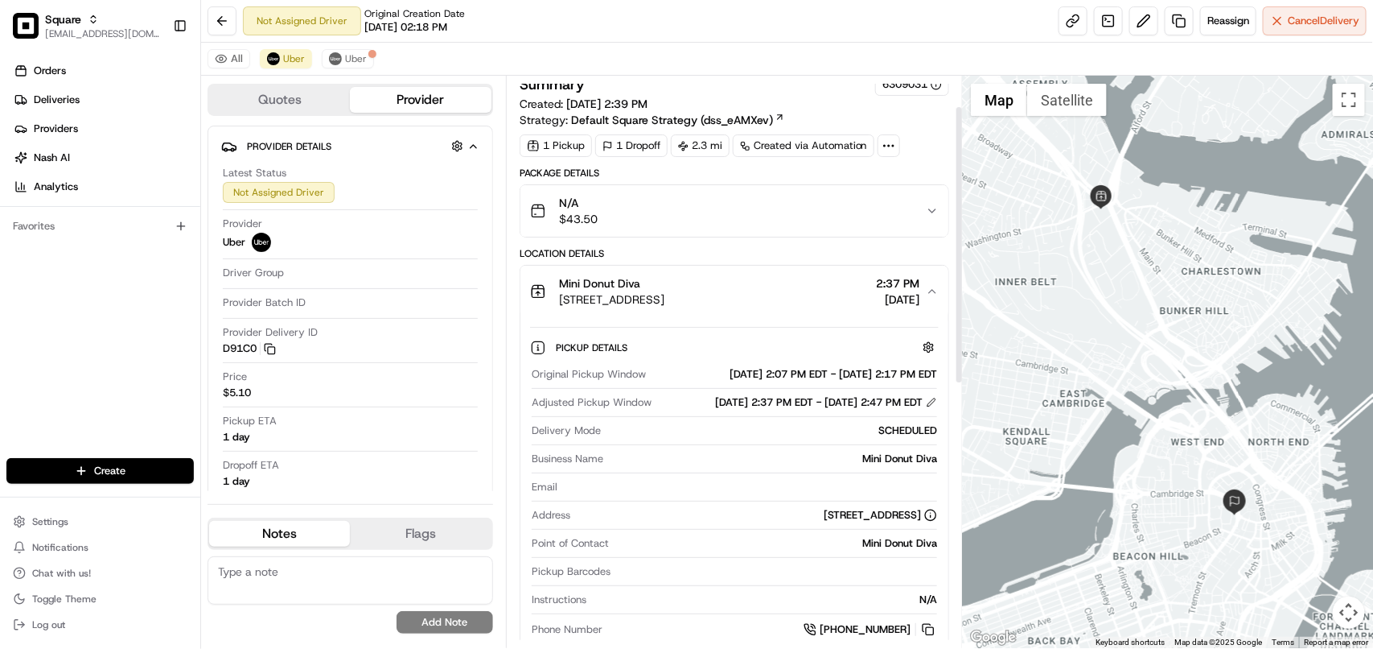
scroll to position [0, 0]
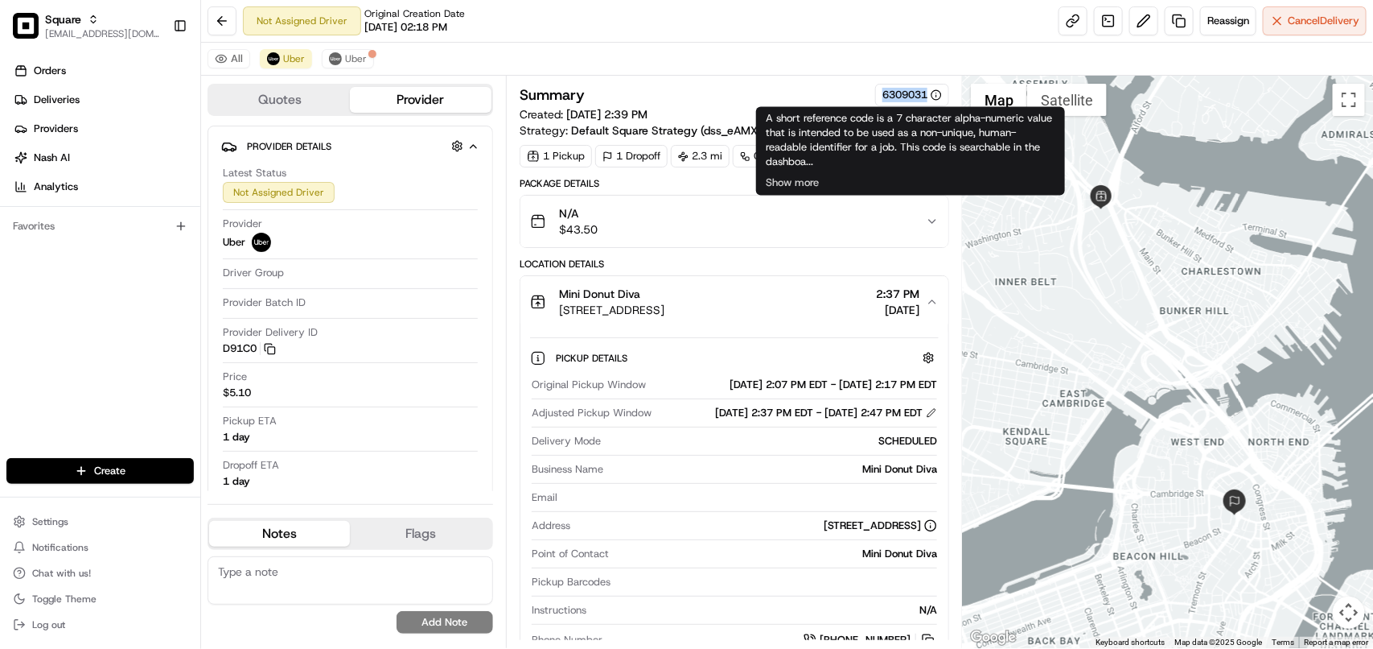
copy div "6309031"
drag, startPoint x: 874, startPoint y: 97, endPoint x: 926, endPoint y: 102, distance: 52.5
click at [928, 102] on div "6309031" at bounding box center [912, 95] width 74 height 23
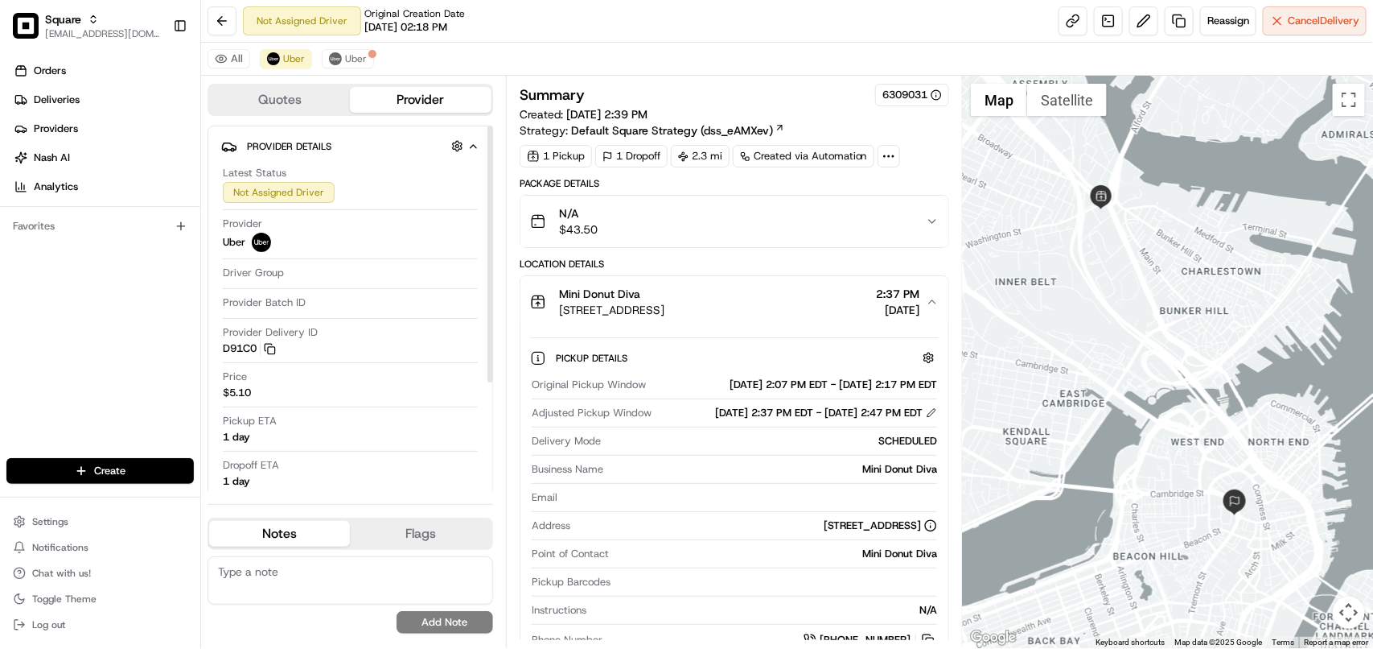
click at [366, 582] on textarea at bounding box center [351, 580] width 286 height 48
paste textarea "**Caller Information: Merchant **Reason for calling: delivery information **Res…"
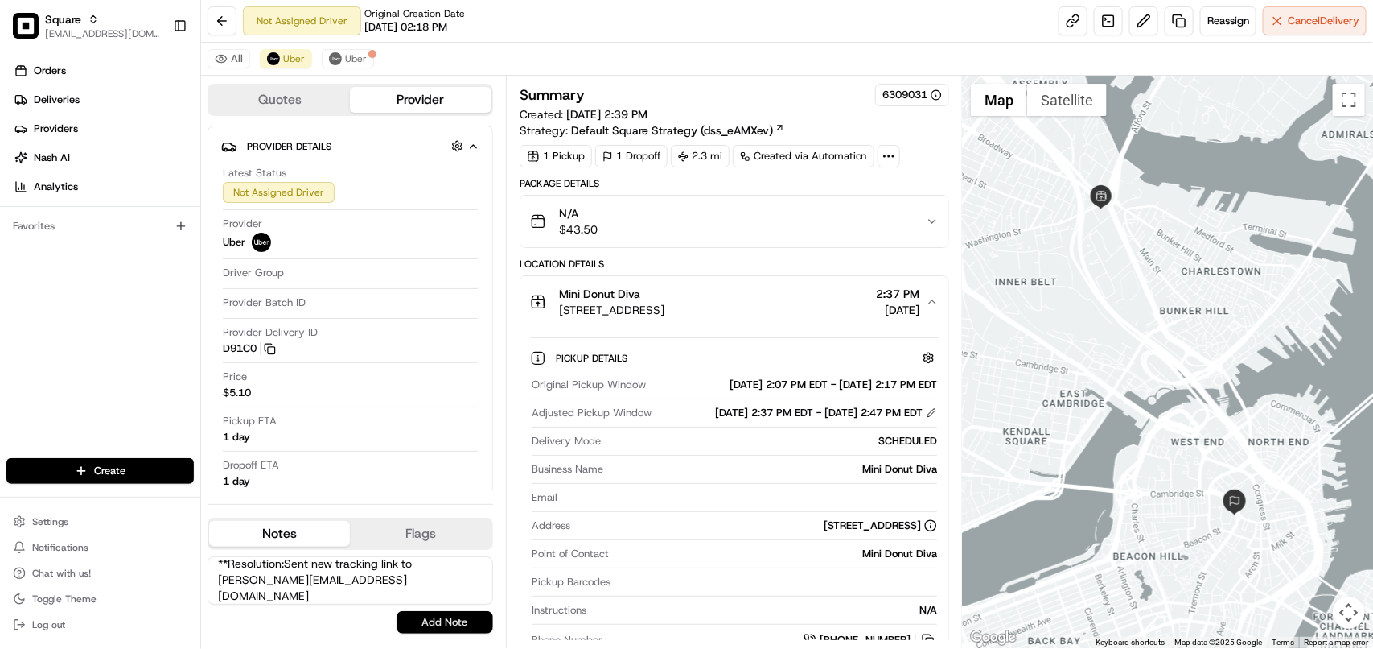
type textarea "**Caller Information: Merchant **Reason for calling: delivery information **Res…"
click at [439, 618] on button "Add Note" at bounding box center [445, 622] width 97 height 23
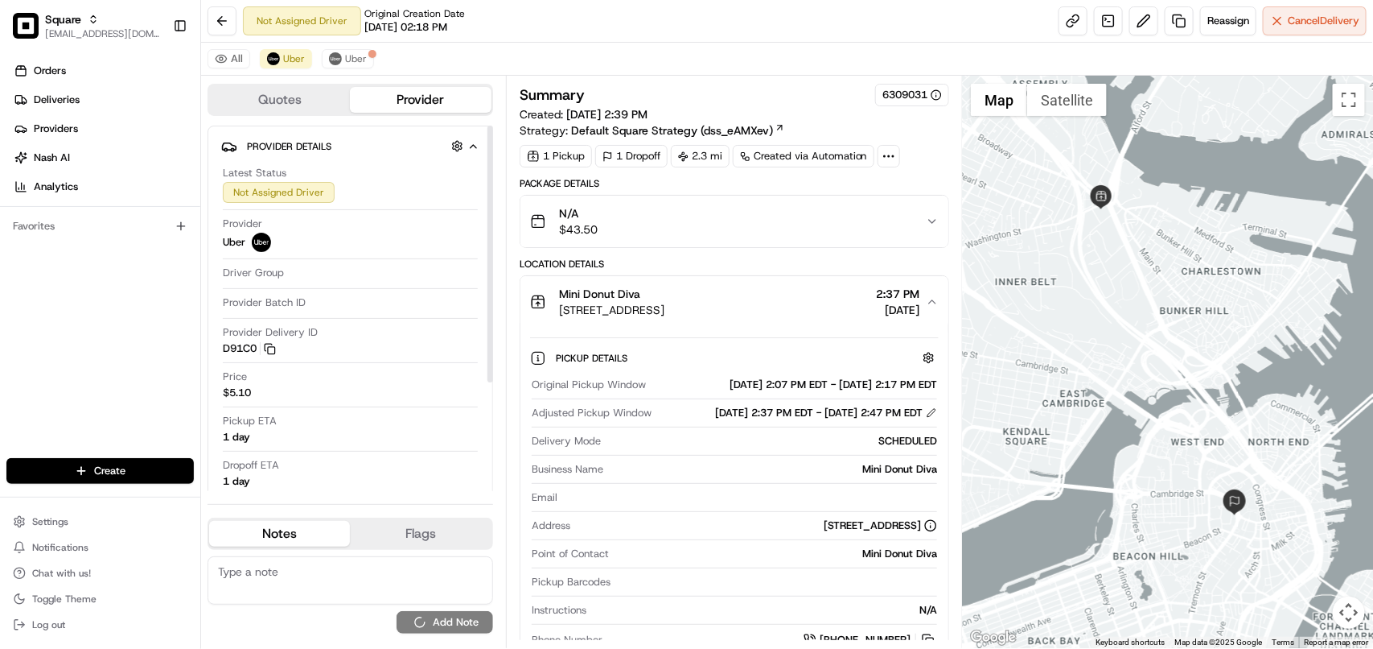
scroll to position [0, 0]
